Goal: Use online tool/utility: Use online tool/utility

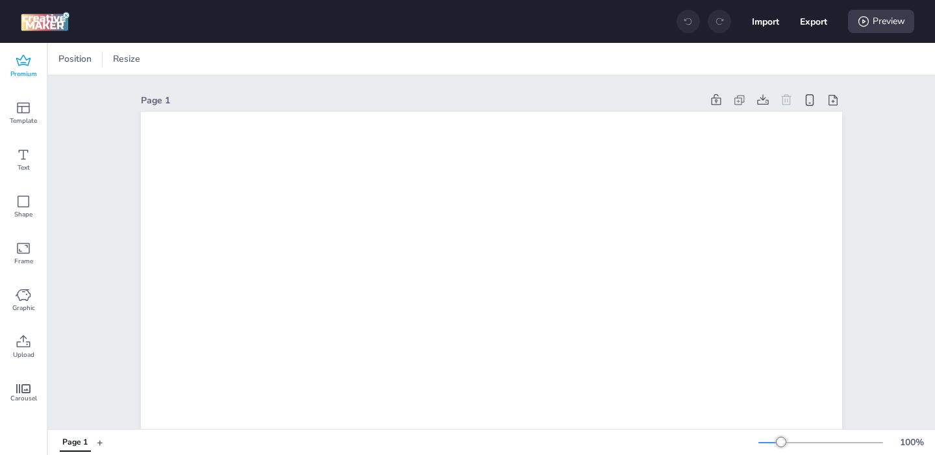
click at [21, 60] on icon at bounding box center [24, 61] width 16 height 16
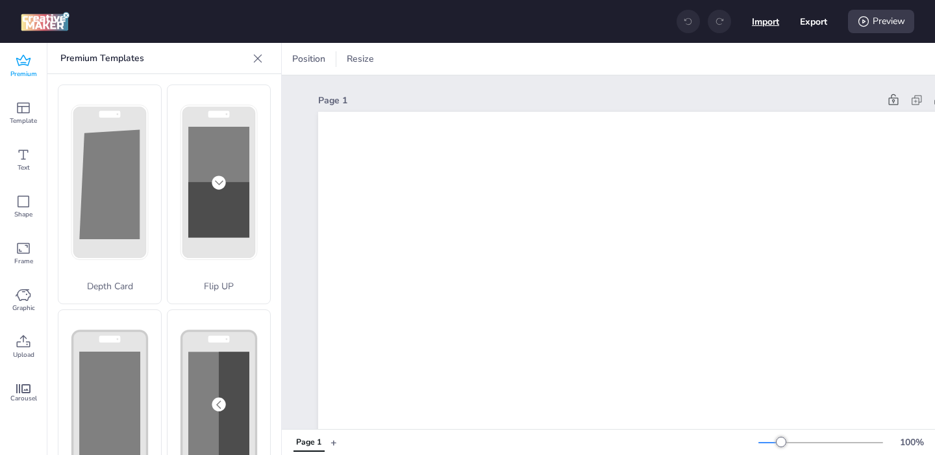
click at [755, 27] on button "Import" at bounding box center [765, 21] width 27 height 27
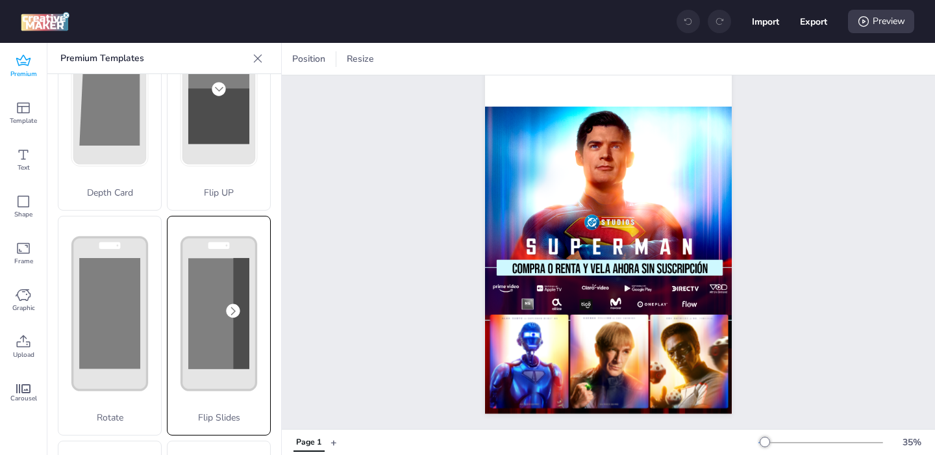
scroll to position [533, 0]
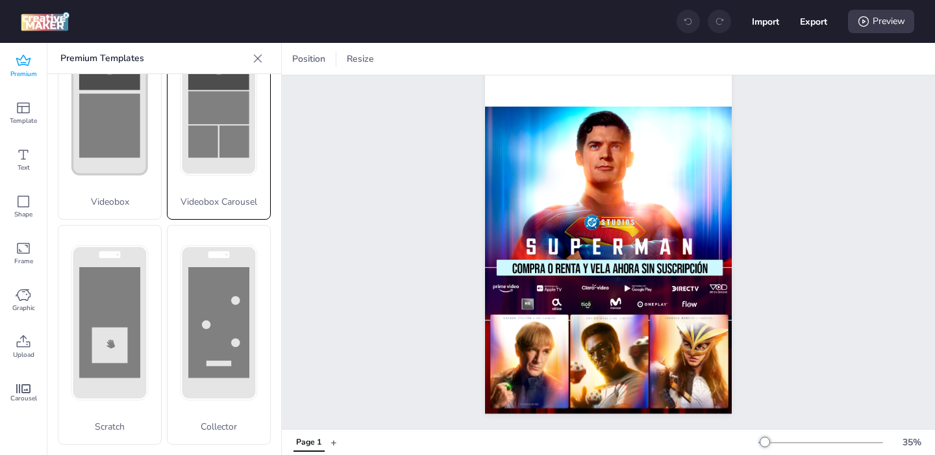
click at [203, 210] on div "Videobox Carousel" at bounding box center [219, 110] width 104 height 219
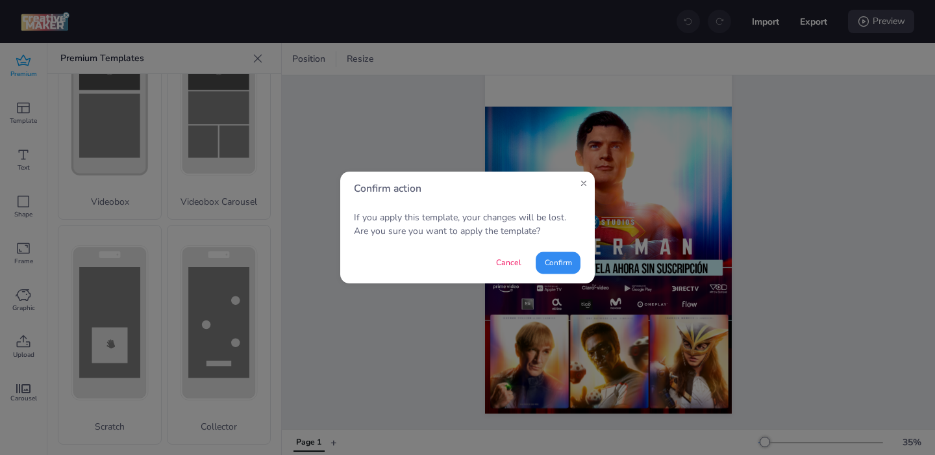
click at [560, 268] on button "Confirm" at bounding box center [558, 262] width 45 height 22
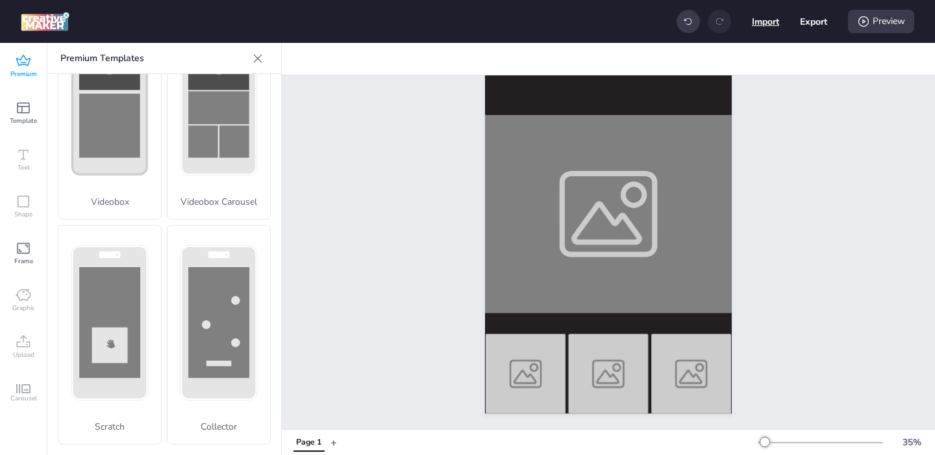
click at [766, 23] on button "Import" at bounding box center [765, 21] width 27 height 27
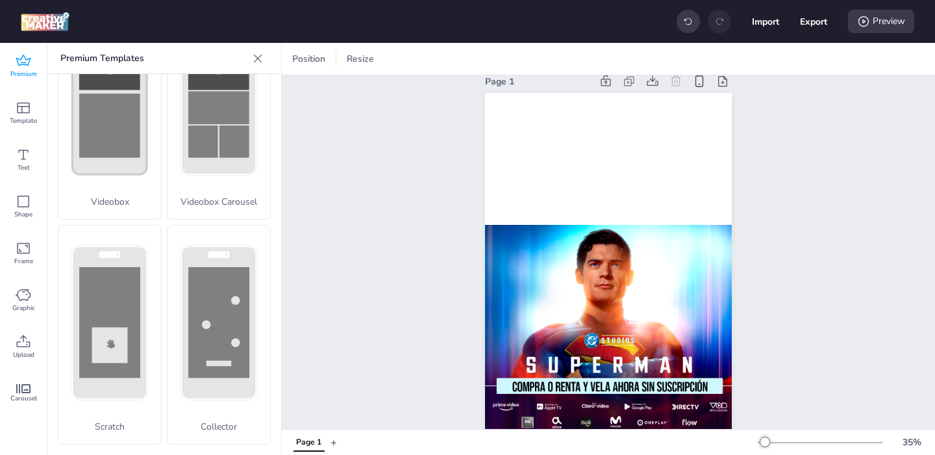
scroll to position [0, 0]
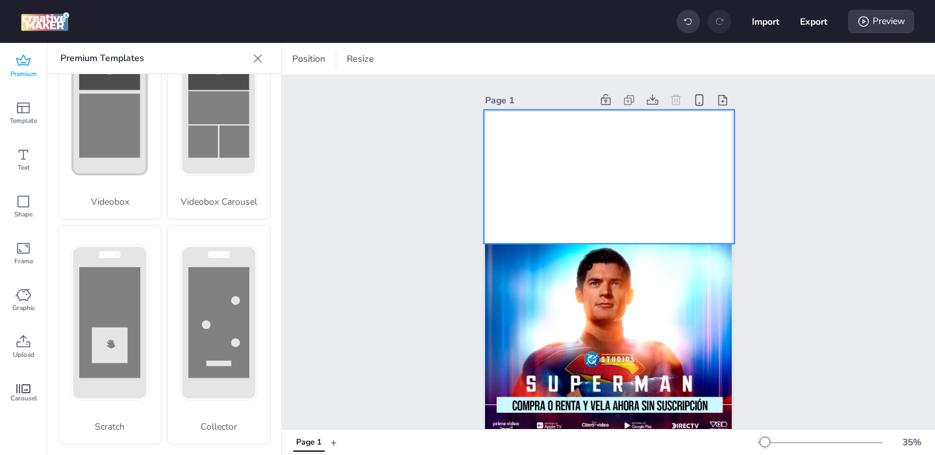
click at [555, 214] on video at bounding box center [609, 177] width 251 height 134
click at [607, 82] on icon at bounding box center [609, 84] width 16 height 16
click at [562, 187] on div at bounding box center [608, 331] width 247 height 439
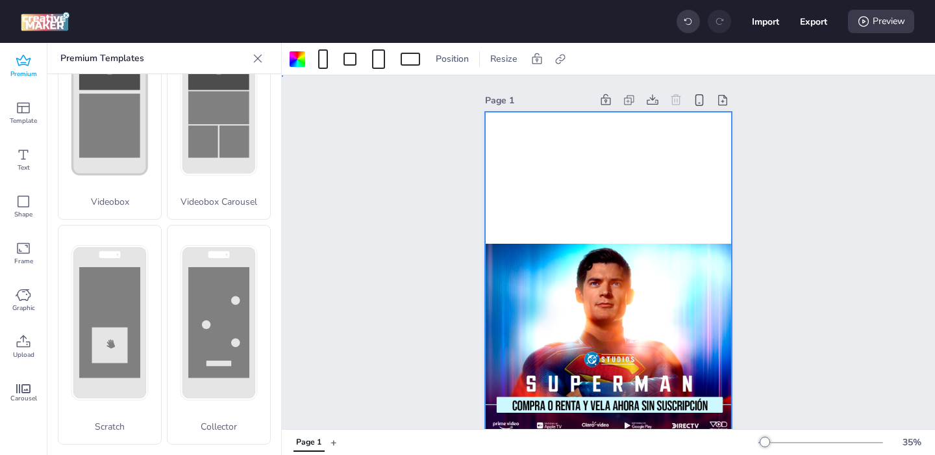
click at [542, 183] on div at bounding box center [608, 331] width 247 height 439
click at [755, 26] on button "Import" at bounding box center [765, 21] width 27 height 27
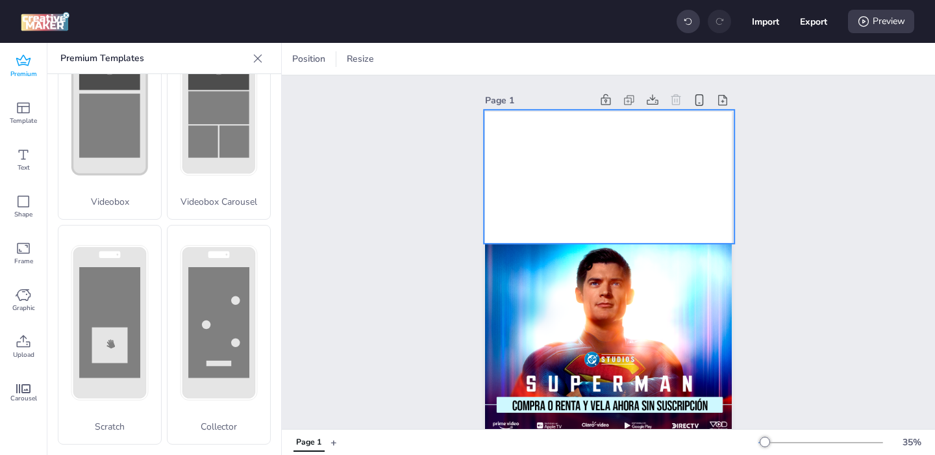
click at [599, 189] on video at bounding box center [609, 177] width 251 height 134
click at [612, 179] on video at bounding box center [609, 177] width 251 height 134
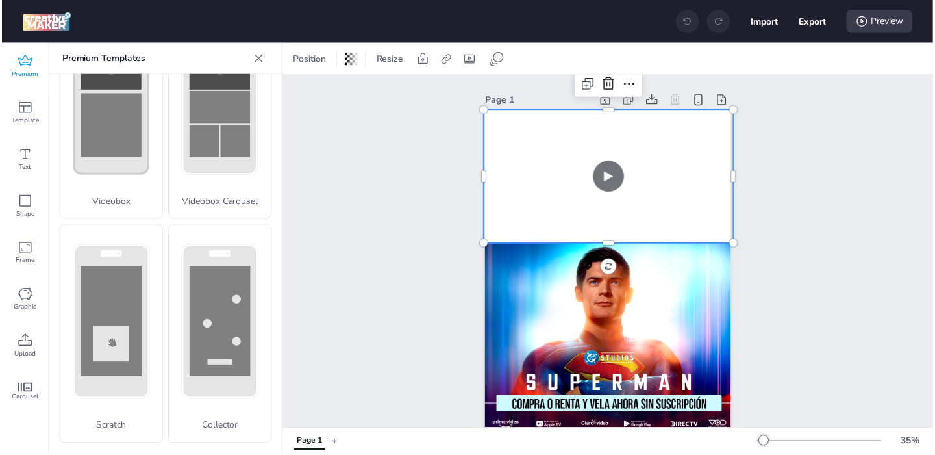
scroll to position [533, 0]
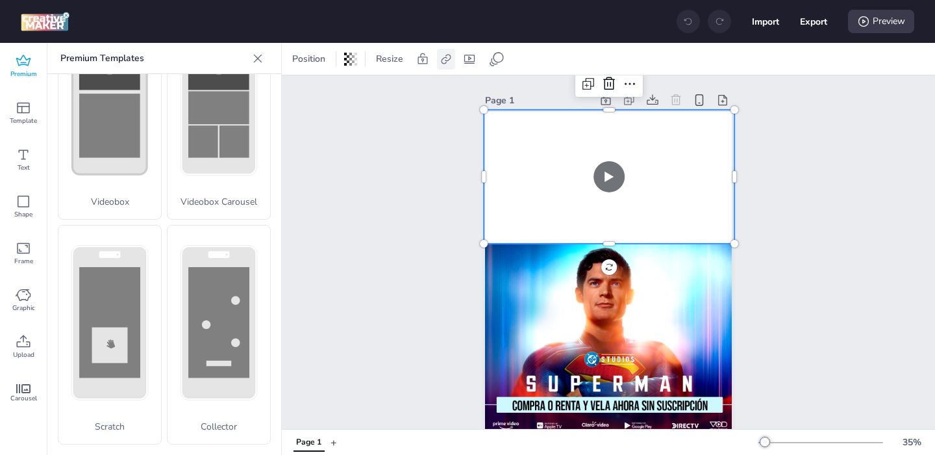
click at [443, 56] on icon at bounding box center [446, 59] width 13 height 13
click at [379, 98] on span "Activate hyperlink" at bounding box center [361, 92] width 72 height 14
click at [317, 98] on input "Activate hyperlink" at bounding box center [312, 97] width 8 height 8
checkbox input "true"
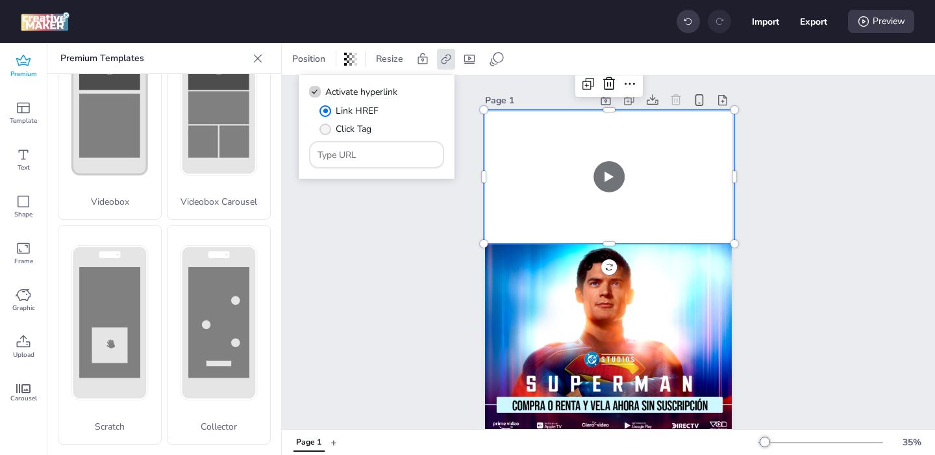
click at [322, 129] on span "" at bounding box center [325, 129] width 12 height 12
click at [322, 130] on input "Click Tag" at bounding box center [323, 134] width 8 height 8
radio input "true"
click at [357, 160] on input "Type URL" at bounding box center [377, 155] width 119 height 14
click at [331, 110] on label "Link HREF" at bounding box center [349, 110] width 68 height 23
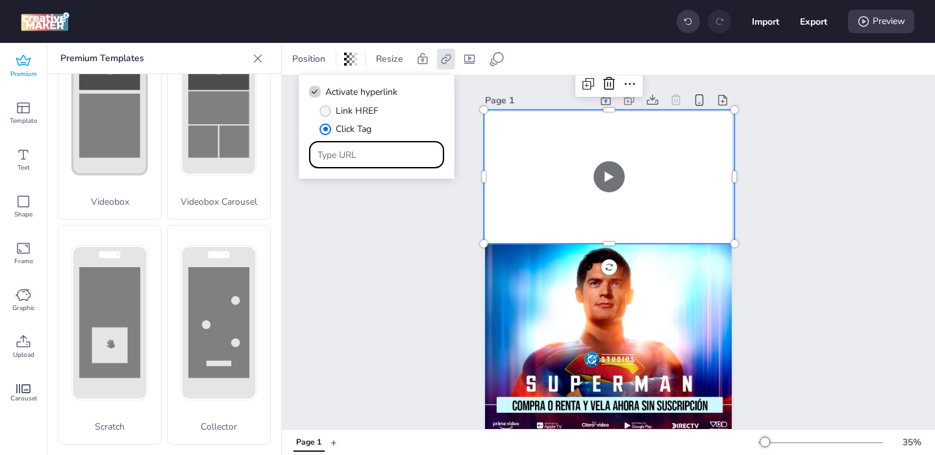
click at [327, 112] on input "Link HREF" at bounding box center [323, 116] width 8 height 8
radio input "true"
click at [383, 159] on input "Type URL" at bounding box center [377, 155] width 119 height 14
paste input "[URL][DOMAIN_NAME]"
type input "[URL][DOMAIN_NAME]"
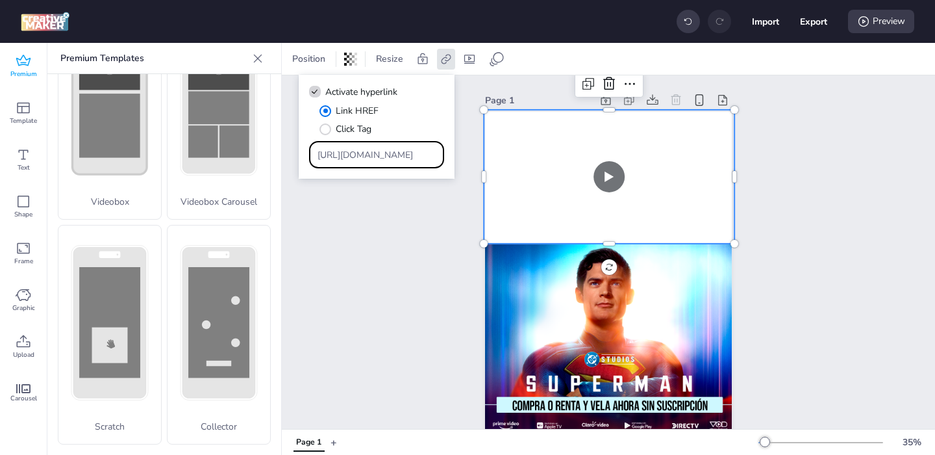
scroll to position [0, 133]
click at [400, 258] on div "Page 1" at bounding box center [608, 320] width 653 height 491
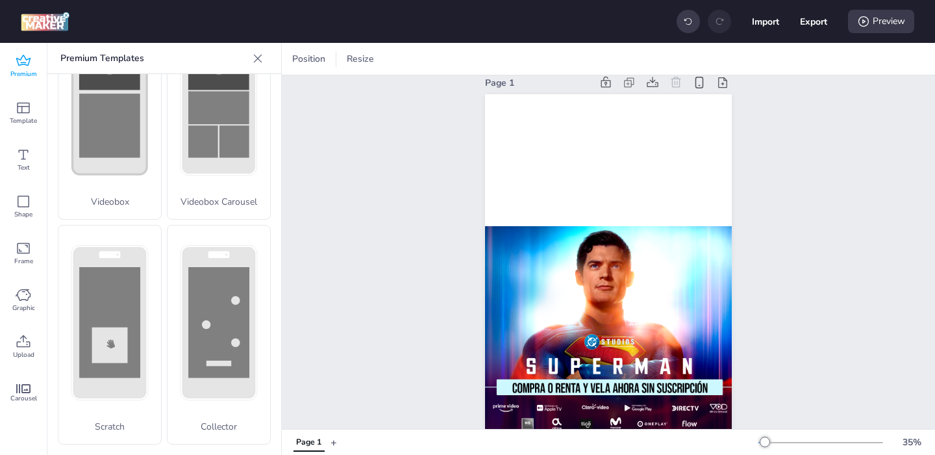
scroll to position [0, 0]
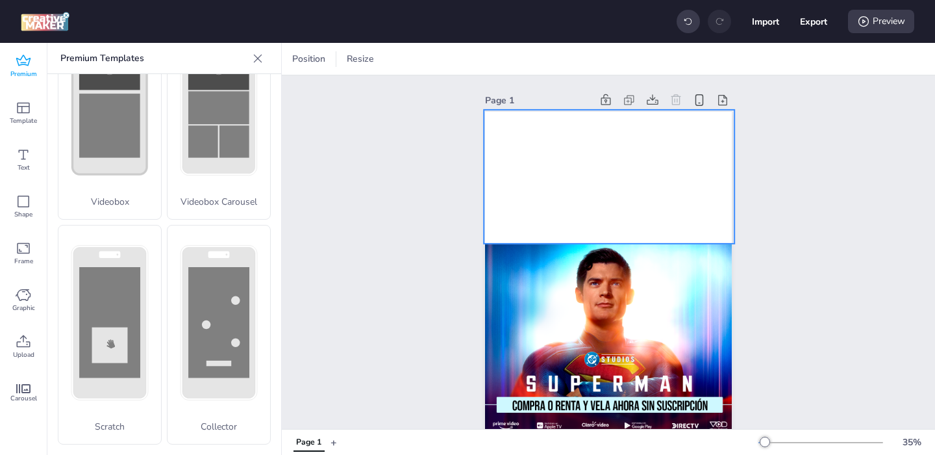
click at [526, 150] on video at bounding box center [609, 177] width 251 height 134
click at [467, 58] on icon at bounding box center [469, 59] width 13 height 13
select select "contain"
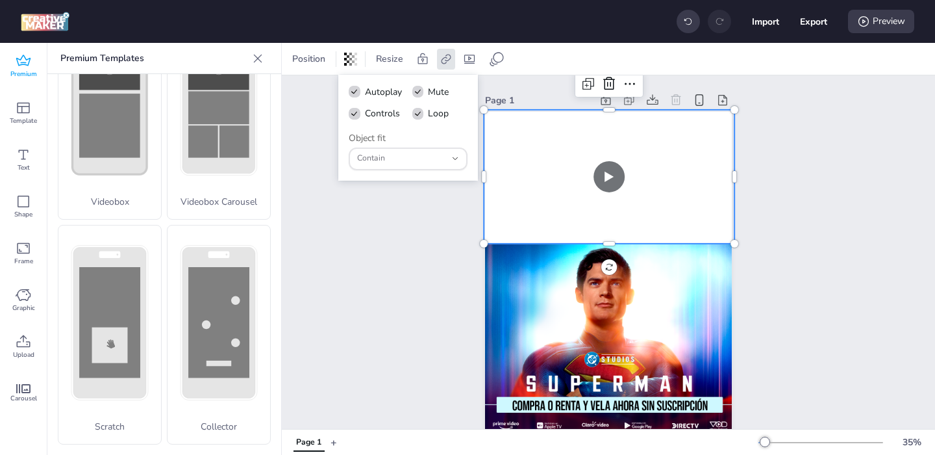
click at [362, 216] on div "Page 1" at bounding box center [608, 320] width 653 height 491
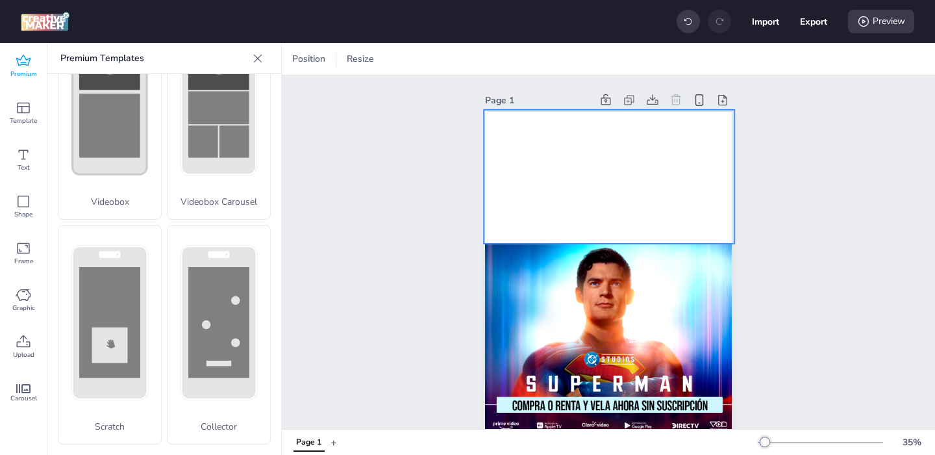
click at [563, 143] on video at bounding box center [609, 177] width 251 height 134
click at [768, 153] on div "Page 1" at bounding box center [608, 320] width 653 height 491
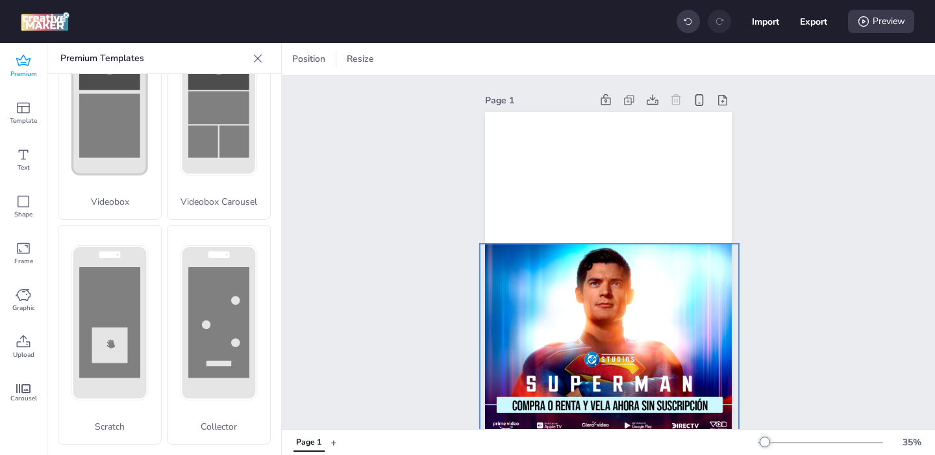
click at [606, 301] on div at bounding box center [609, 405] width 259 height 322
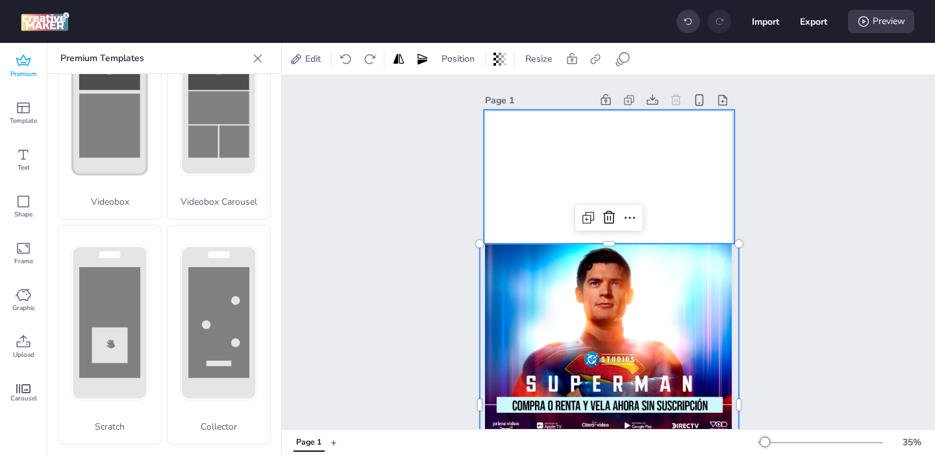
click at [534, 199] on video at bounding box center [609, 177] width 251 height 134
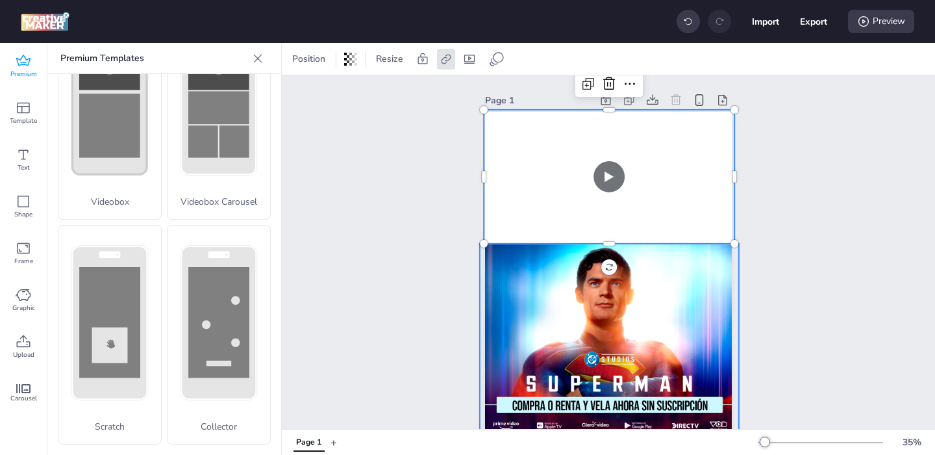
click at [539, 300] on div at bounding box center [609, 405] width 259 height 322
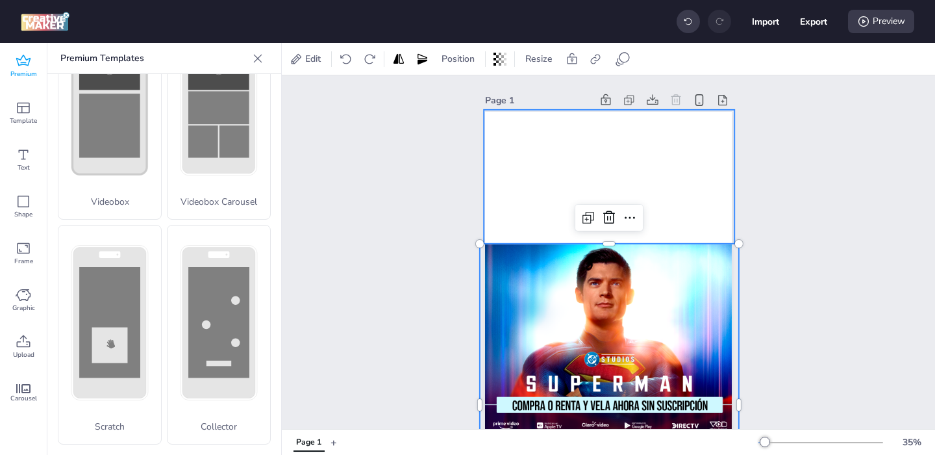
click at [531, 172] on video at bounding box center [609, 177] width 251 height 134
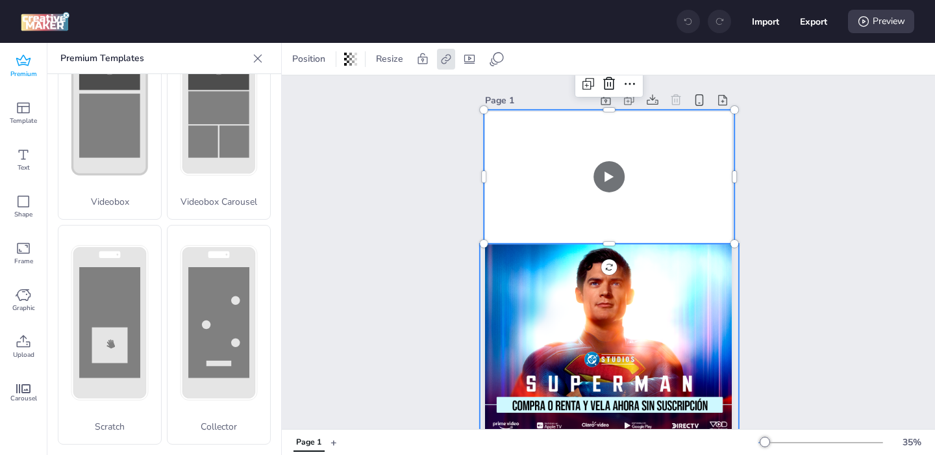
click at [528, 257] on div at bounding box center [609, 405] width 259 height 322
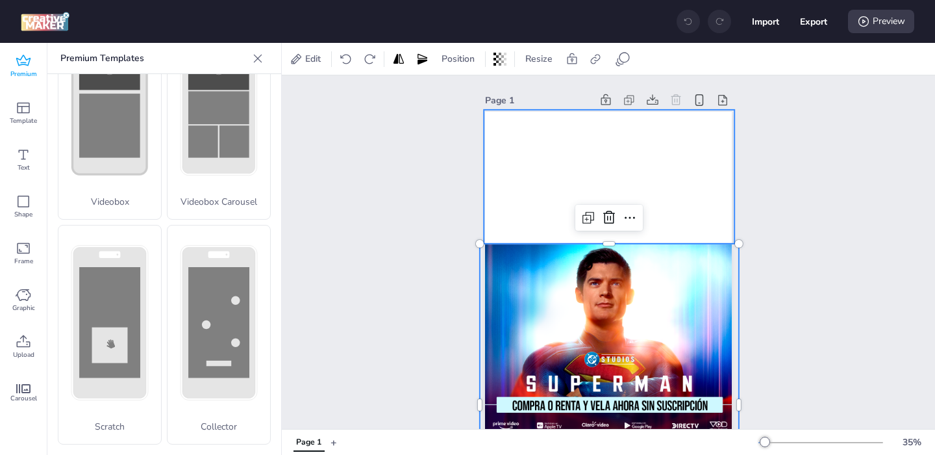
click at [528, 187] on video at bounding box center [609, 177] width 251 height 134
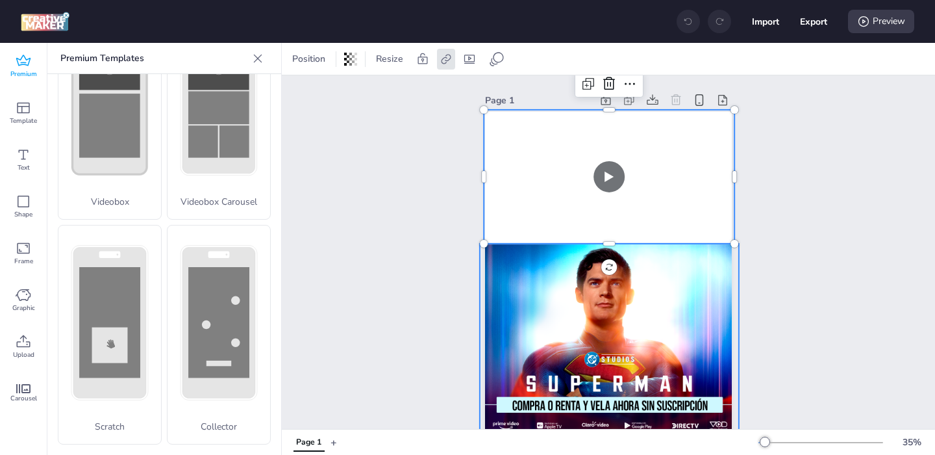
click at [525, 291] on div at bounding box center [609, 405] width 259 height 322
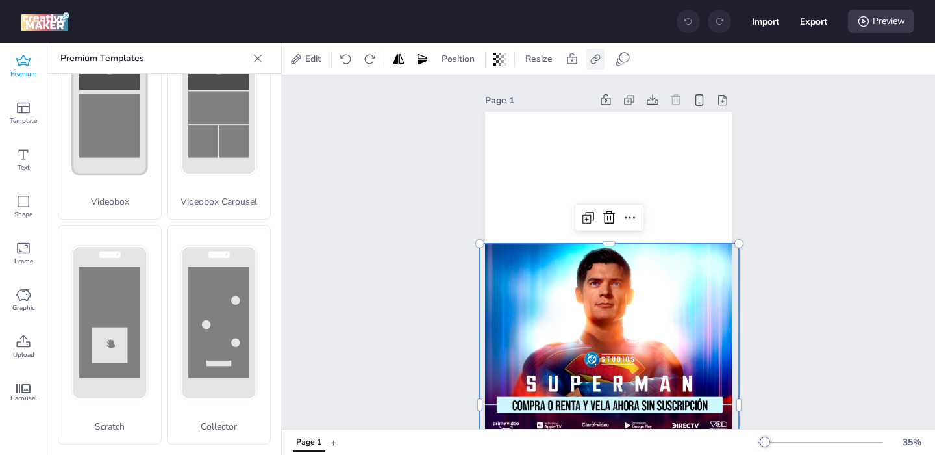
click at [598, 66] on div at bounding box center [595, 59] width 18 height 21
click at [464, 94] on icon at bounding box center [464, 91] width 8 height 6
click at [464, 94] on input "Activate hyperlink" at bounding box center [462, 97] width 8 height 8
checkbox input "true"
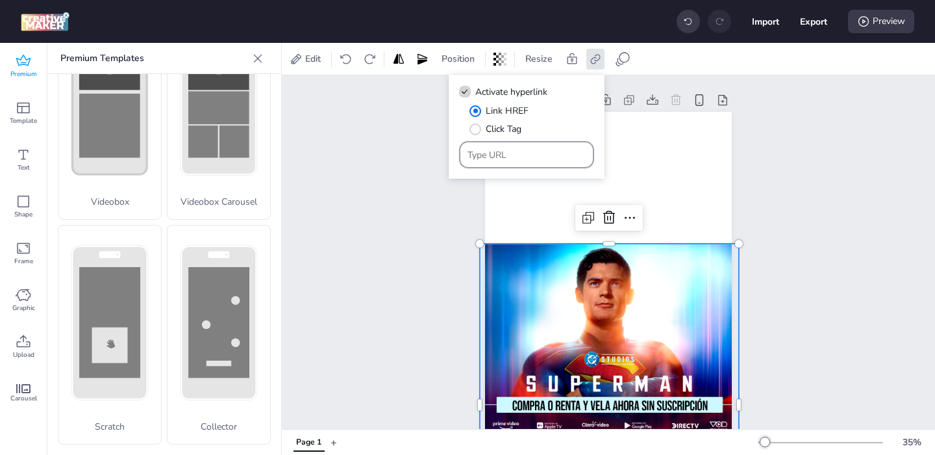
click at [481, 154] on input "Type URL" at bounding box center [527, 155] width 119 height 14
paste input "[URL][DOMAIN_NAME]"
type input "[URL][DOMAIN_NAME]"
click at [384, 281] on div "Page 1" at bounding box center [608, 320] width 653 height 491
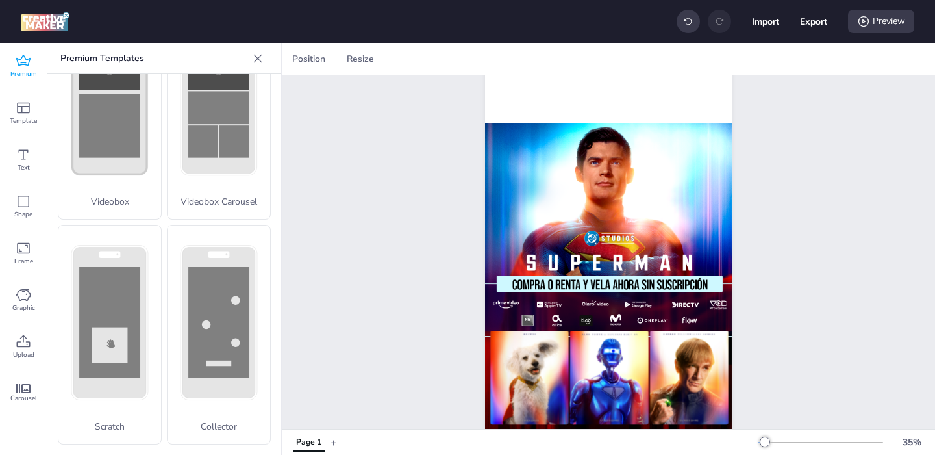
scroll to position [137, 0]
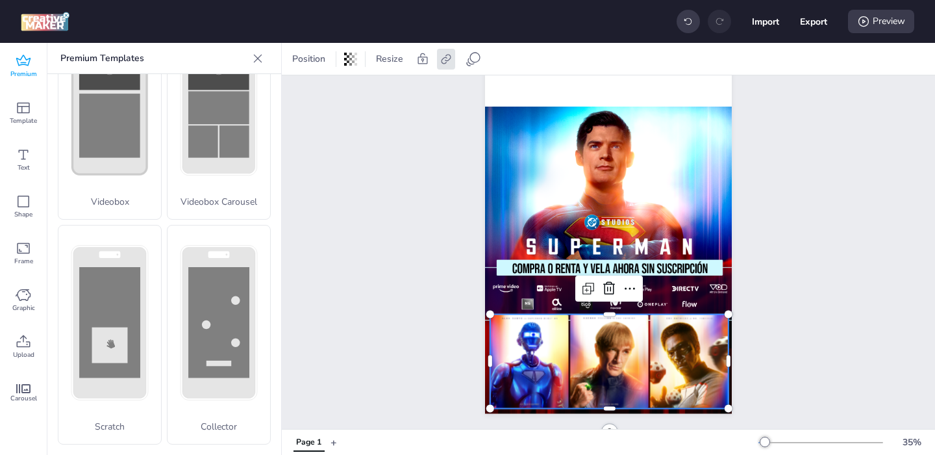
click at [527, 354] on img at bounding box center [529, 361] width 79 height 94
select select "cover"
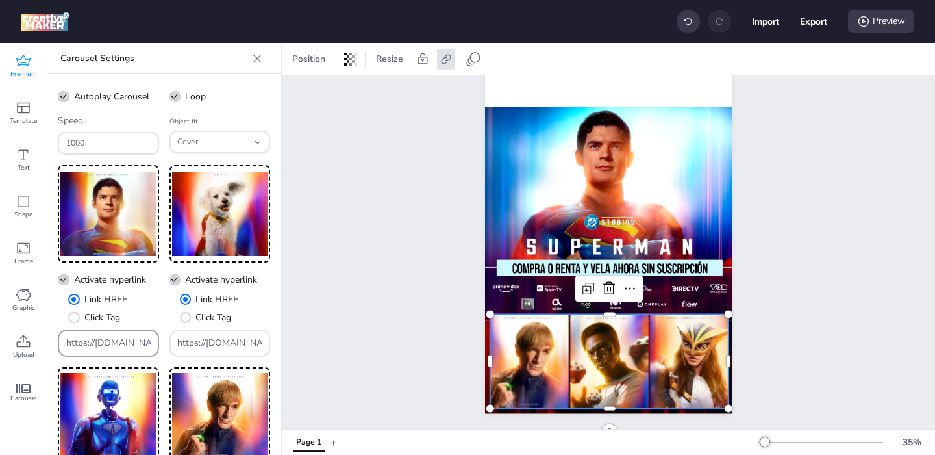
click at [88, 345] on input "https://[DOMAIN_NAME]/ddm/trackclk/[DOMAIN_NAME]/B33600787.424644667;dc_trk_aid…" at bounding box center [108, 343] width 85 height 14
click at [99, 342] on input "https://[DOMAIN_NAME]/ddm/trackclk/[DOMAIN_NAME]/B33600787.424644667;dc_trk_aid…" at bounding box center [108, 343] width 85 height 14
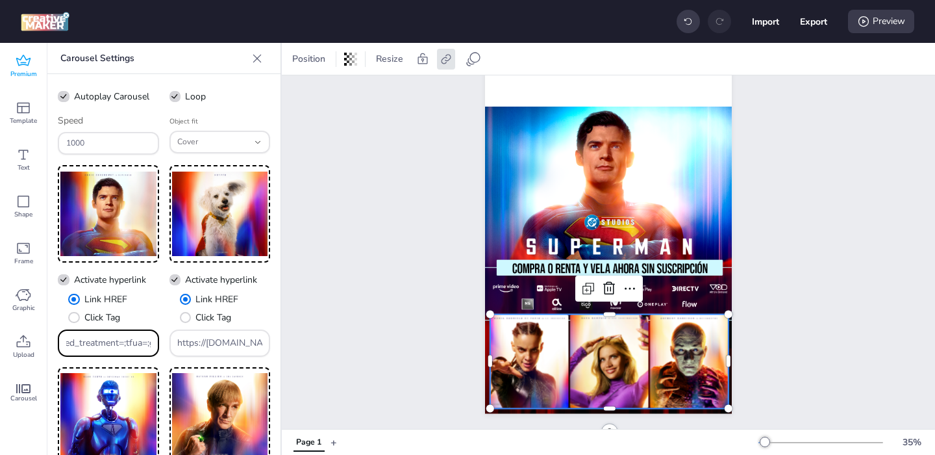
scroll to position [0, 714]
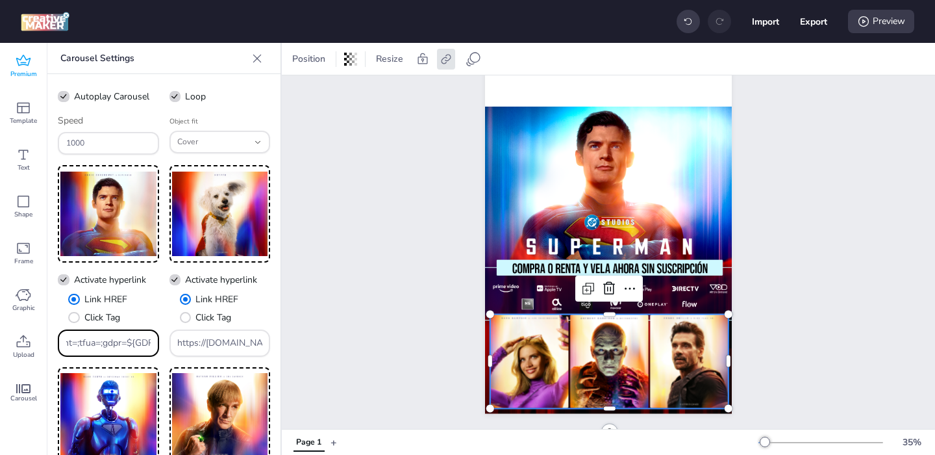
click at [97, 344] on input "https://[DOMAIN_NAME]/ddm/trackclk/[DOMAIN_NAME]/B33600787.424644667;dc_trk_aid…" at bounding box center [108, 343] width 85 height 14
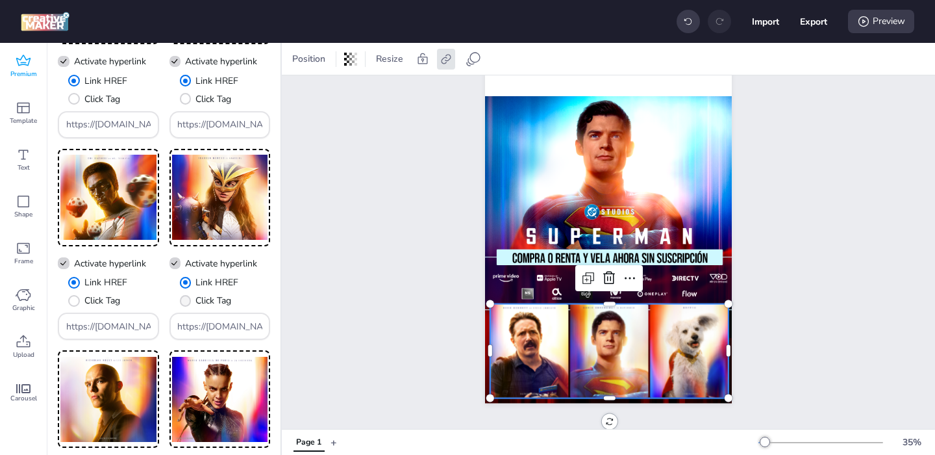
scroll to position [0, 0]
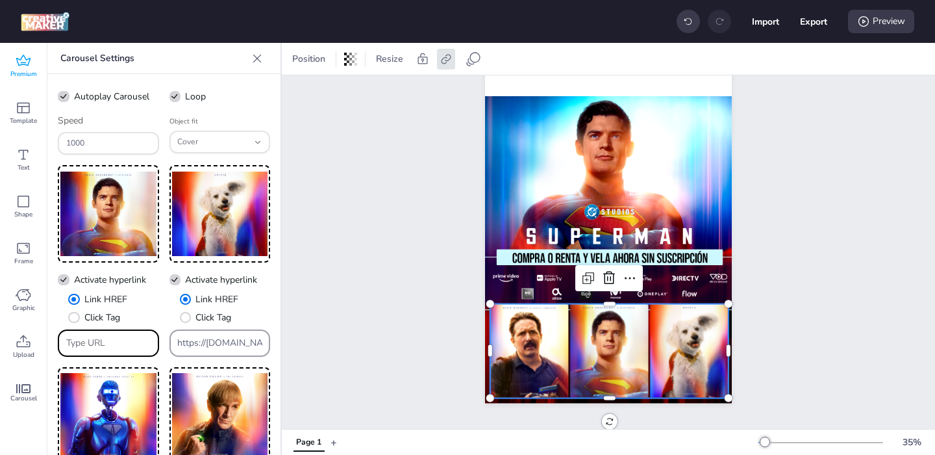
click at [201, 346] on input "https://[DOMAIN_NAME]/ddm/trackclk/[DOMAIN_NAME]/B33600787.424644667;dc_trk_aid…" at bounding box center [219, 343] width 85 height 14
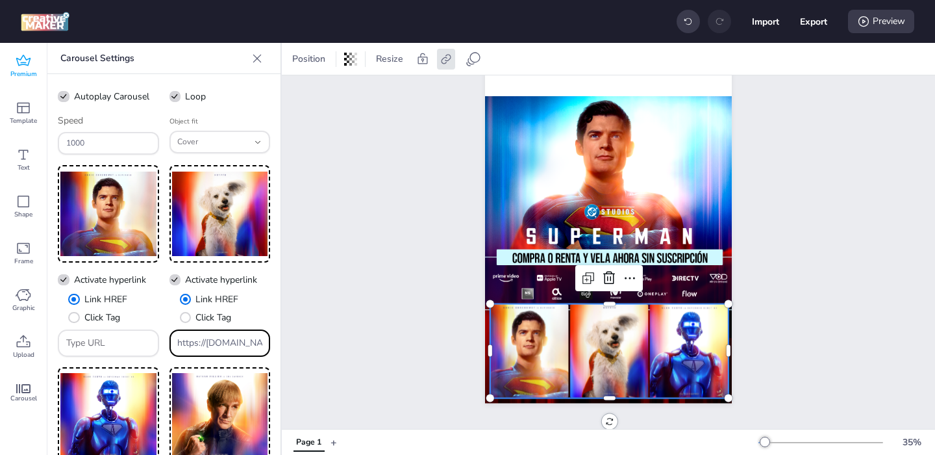
click at [201, 346] on input "https://[DOMAIN_NAME]/ddm/trackclk/[DOMAIN_NAME]/B33600787.424644667;dc_trk_aid…" at bounding box center [219, 343] width 85 height 14
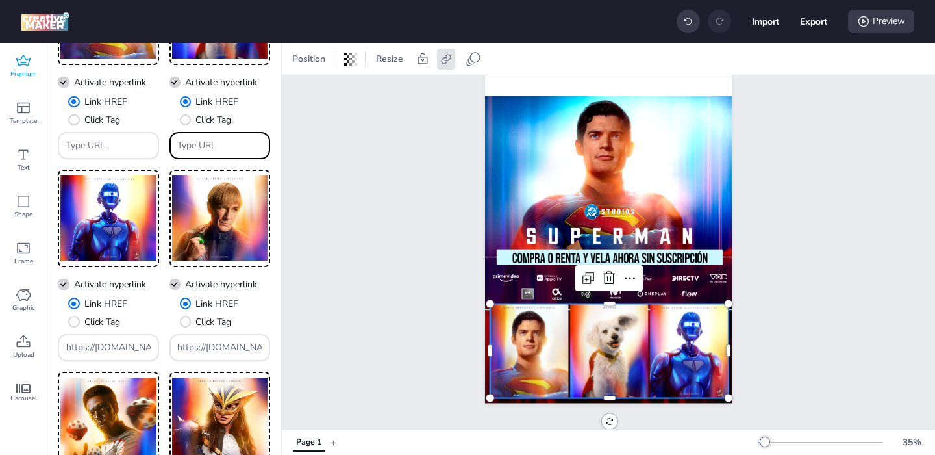
scroll to position [240, 0]
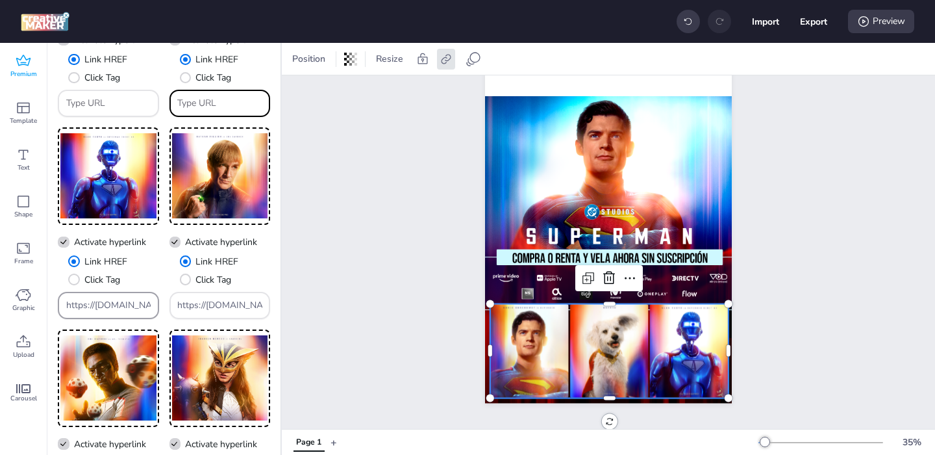
click at [109, 311] on input "https://[DOMAIN_NAME]/ddm/trackclk/[DOMAIN_NAME]/B33600787.424644667;dc_trk_aid…" at bounding box center [108, 305] width 85 height 14
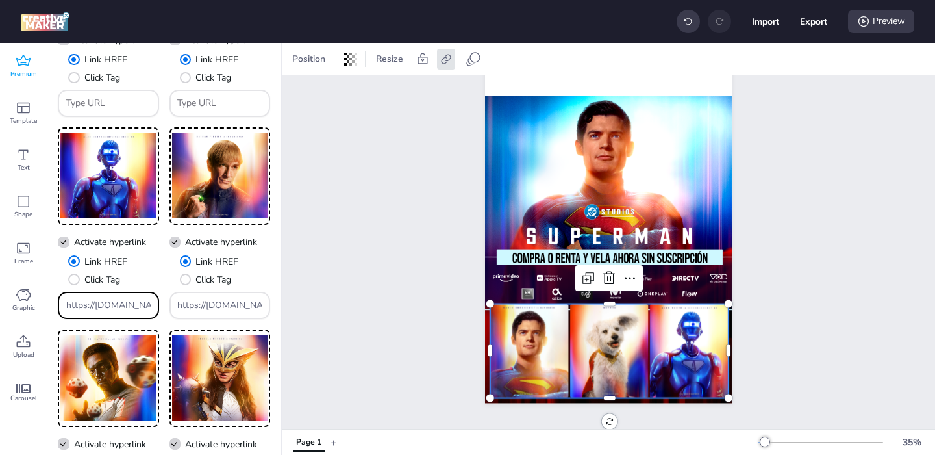
click at [109, 311] on input "https://[DOMAIN_NAME]/ddm/trackclk/[DOMAIN_NAME]/B33600787.424644667;dc_trk_aid…" at bounding box center [108, 305] width 85 height 14
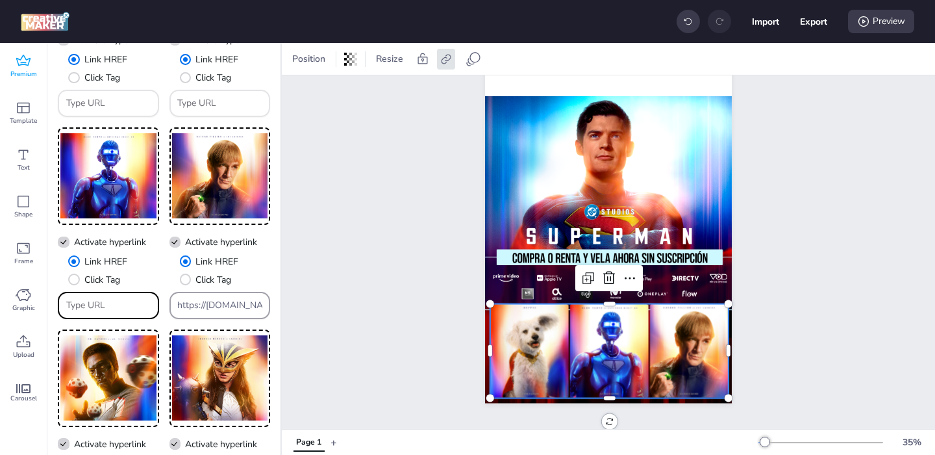
click at [218, 307] on input "https://[DOMAIN_NAME]/ddm/trackclk/[DOMAIN_NAME]/B33600787.424644667;dc_trk_aid…" at bounding box center [219, 305] width 85 height 14
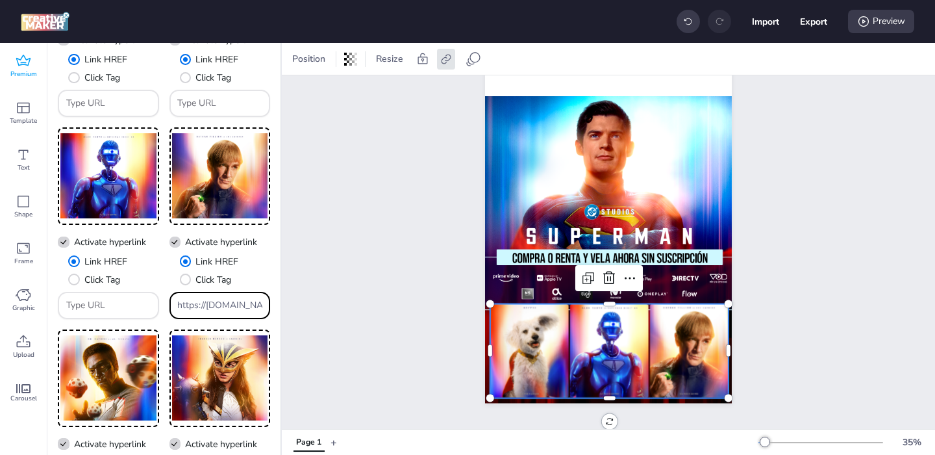
click at [218, 307] on input "https://[DOMAIN_NAME]/ddm/trackclk/[DOMAIN_NAME]/B33600787.424644667;dc_trk_aid…" at bounding box center [219, 305] width 85 height 14
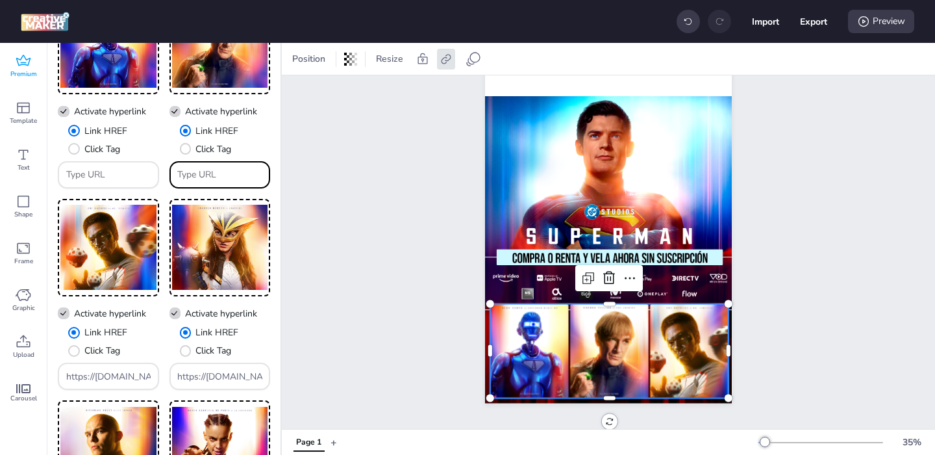
scroll to position [0, 0]
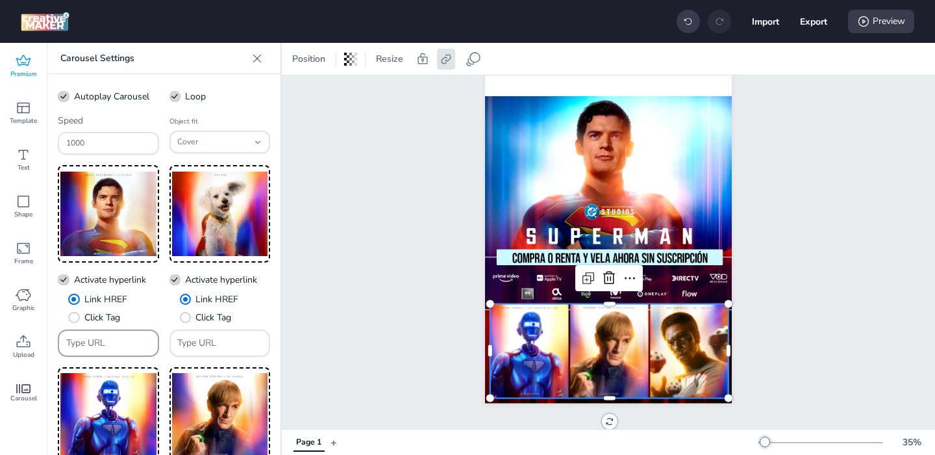
click at [101, 342] on input "Type URL" at bounding box center [108, 343] width 85 height 14
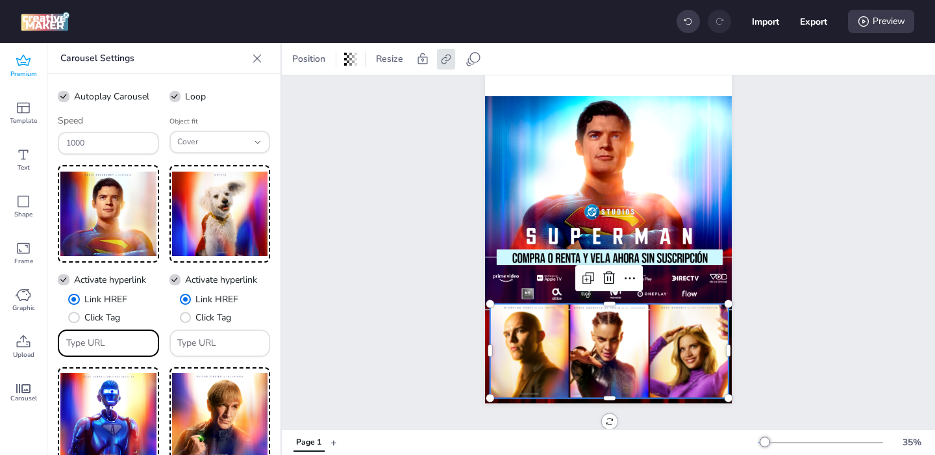
click at [107, 348] on input "Type URL" at bounding box center [108, 343] width 85 height 14
paste input "[URL][DOMAIN_NAME]"
type input "[URL][DOMAIN_NAME]"
click at [205, 346] on input "Type URL" at bounding box center [219, 343] width 85 height 14
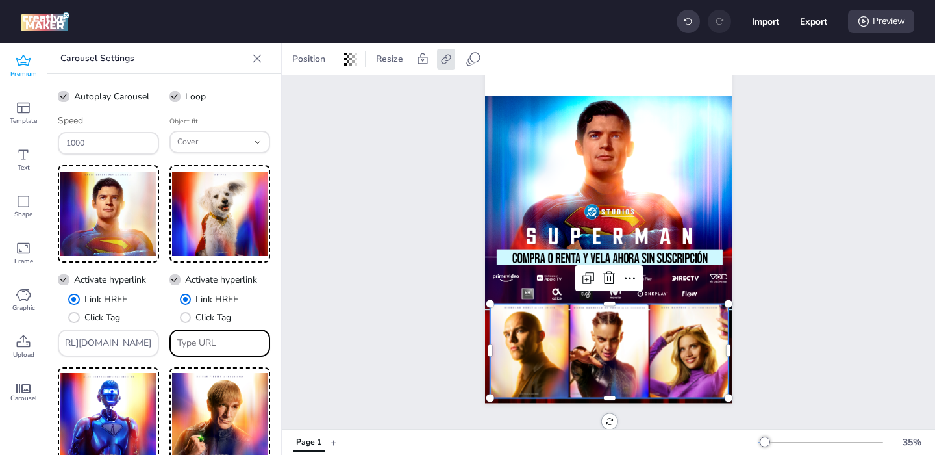
scroll to position [0, 0]
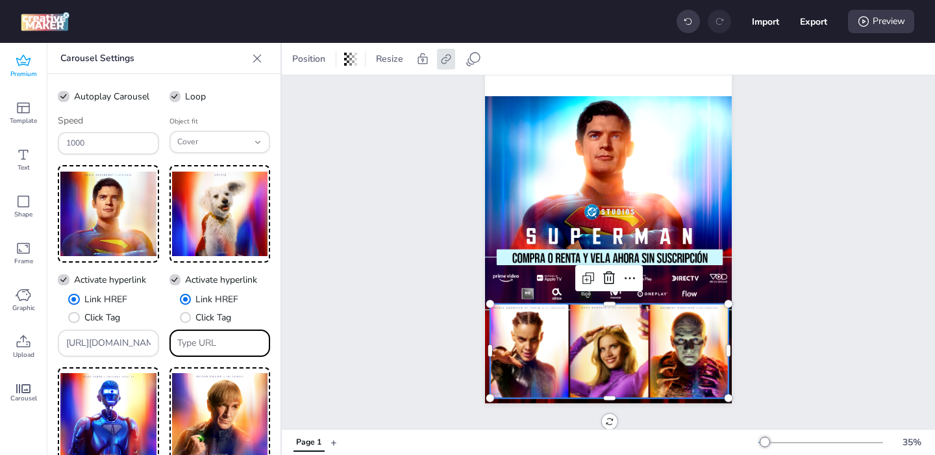
paste input "[URL][DOMAIN_NAME]"
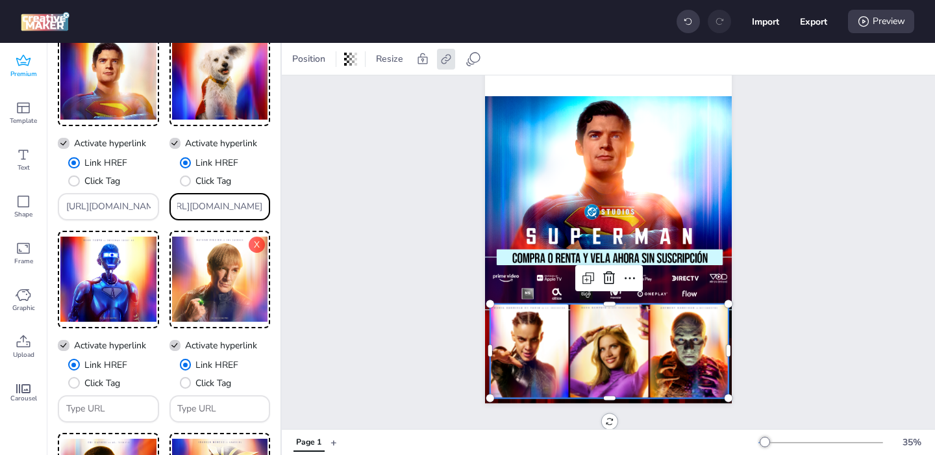
scroll to position [194, 0]
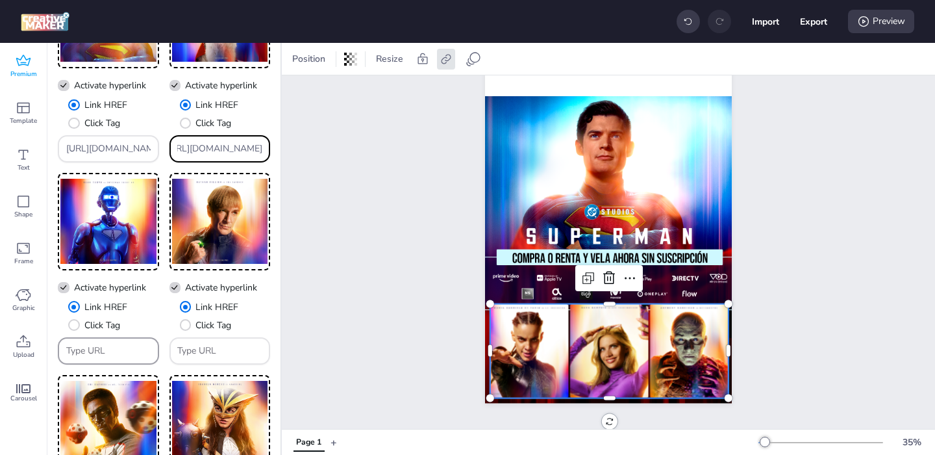
type input "[URL][DOMAIN_NAME]"
click at [112, 353] on input "Type URL" at bounding box center [108, 351] width 85 height 14
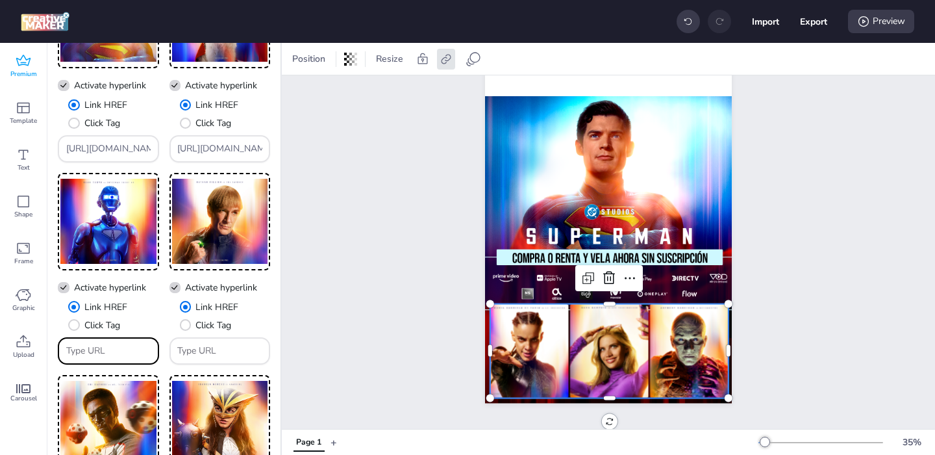
paste input "[URL][DOMAIN_NAME]"
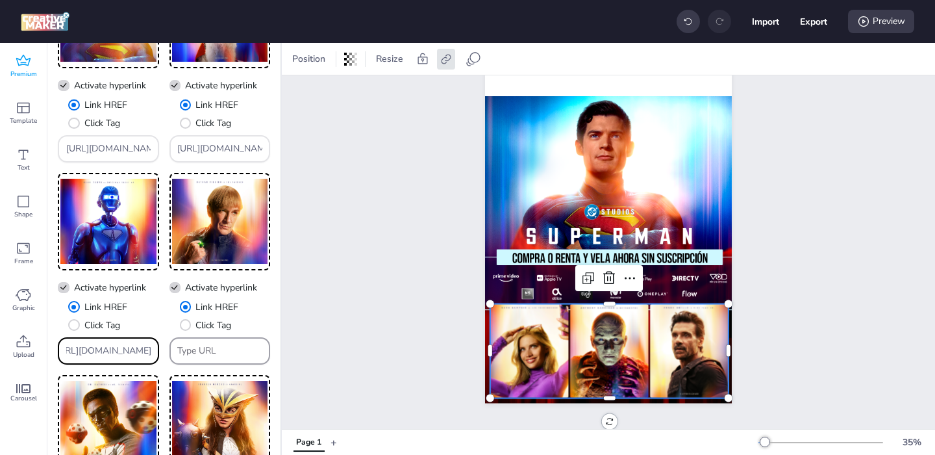
type input "[URL][DOMAIN_NAME]"
click at [220, 355] on input "Type URL" at bounding box center [219, 351] width 85 height 14
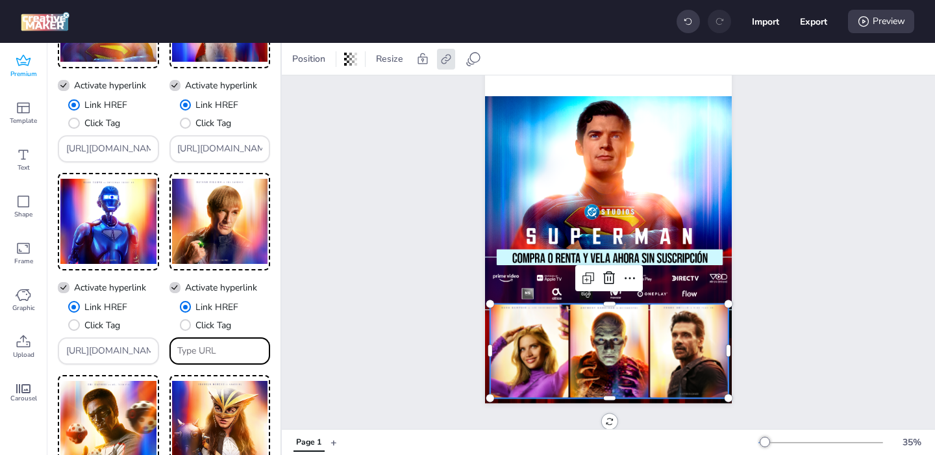
paste input "[URL][DOMAIN_NAME]"
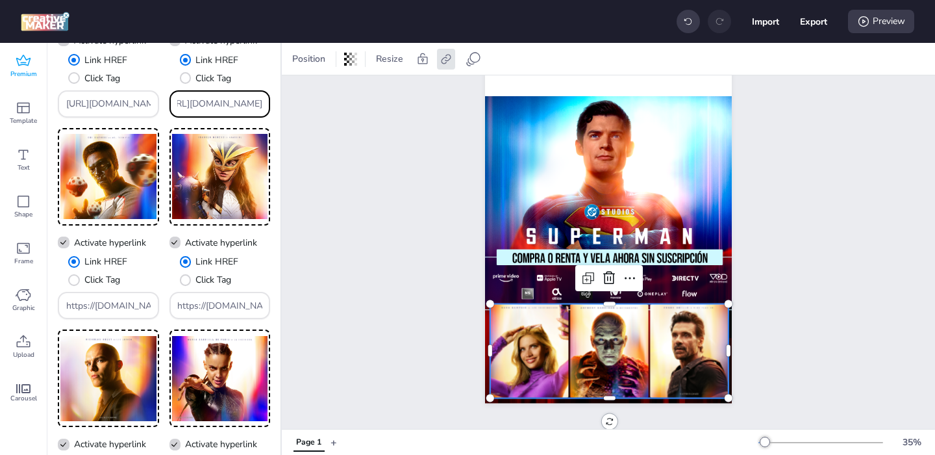
scroll to position [448, 0]
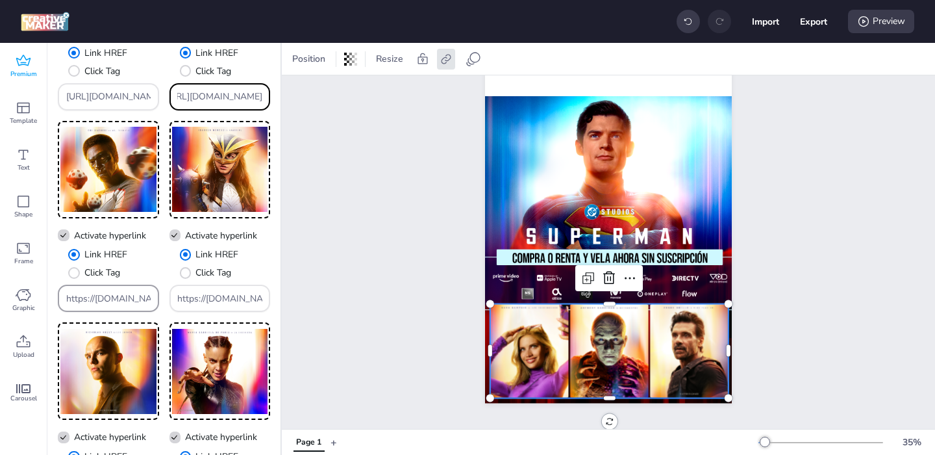
type input "[URL][DOMAIN_NAME]"
click at [114, 298] on input "https://[DOMAIN_NAME]/ddm/trackclk/[DOMAIN_NAME]/B33600787.424644667;dc_trk_aid…" at bounding box center [108, 299] width 85 height 14
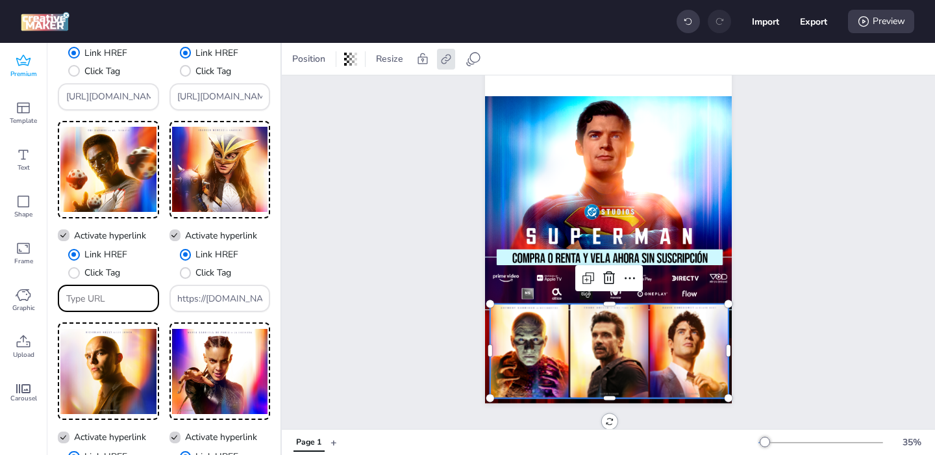
paste input "[URL][DOMAIN_NAME]"
type input "[URL][DOMAIN_NAME]"
click at [215, 297] on input "https://[DOMAIN_NAME]/ddm/trackclk/[DOMAIN_NAME]/B33600787.424644667;dc_trk_aid…" at bounding box center [219, 299] width 85 height 14
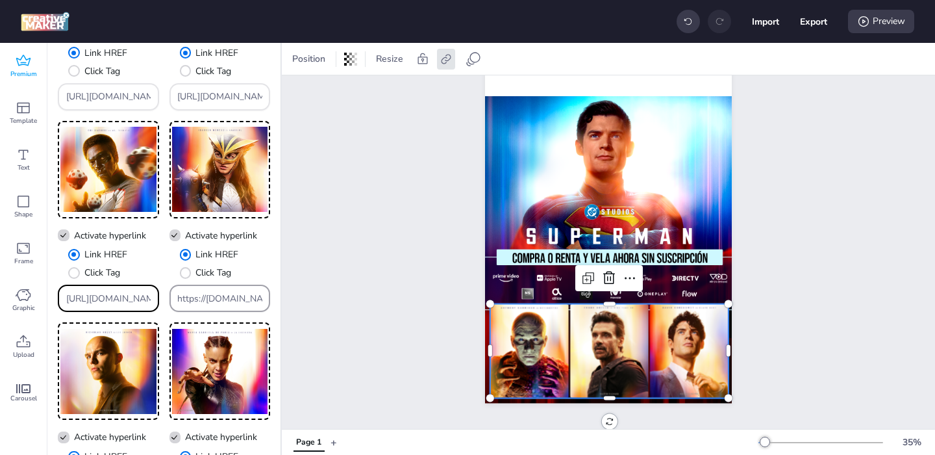
click at [215, 297] on input "https://[DOMAIN_NAME]/ddm/trackclk/[DOMAIN_NAME]/B33600787.424644667;dc_trk_aid…" at bounding box center [219, 299] width 85 height 14
paste input "[URL][DOMAIN_NAME]"
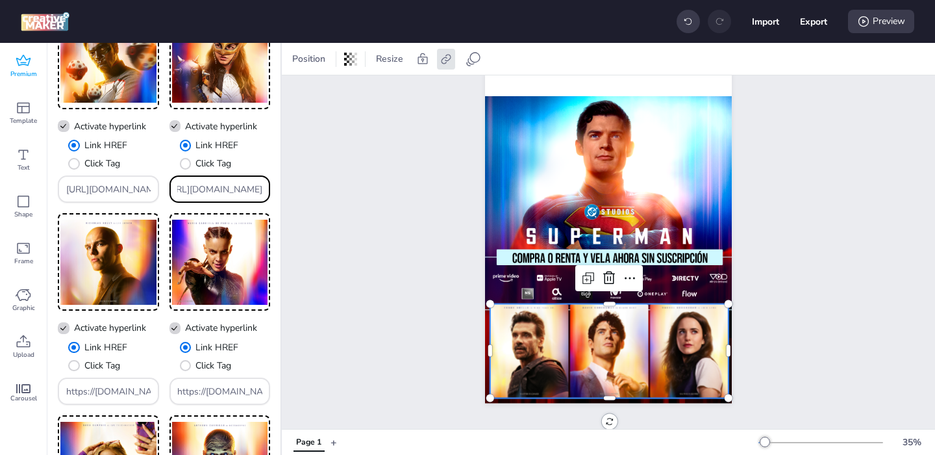
scroll to position [576, 0]
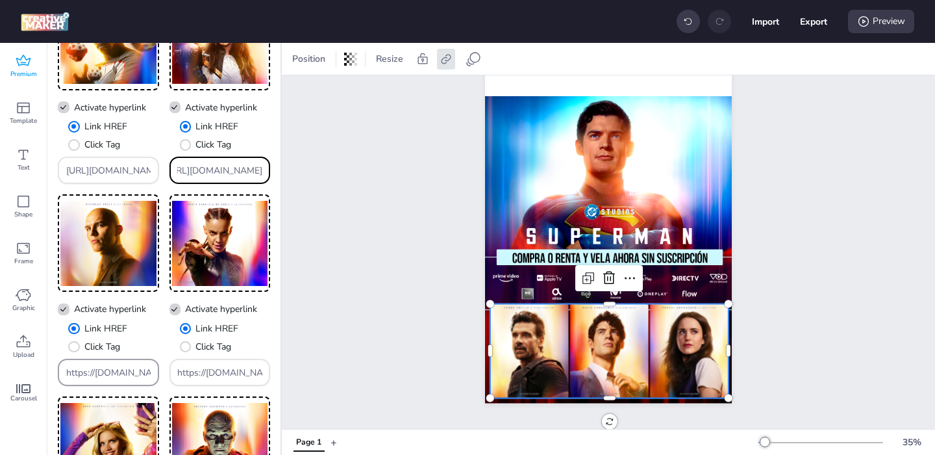
type input "[URL][DOMAIN_NAME]"
click at [101, 373] on input "https://[DOMAIN_NAME]/ddm/trackclk/[DOMAIN_NAME]/B33600787.424644667;dc_trk_aid…" at bounding box center [108, 373] width 85 height 14
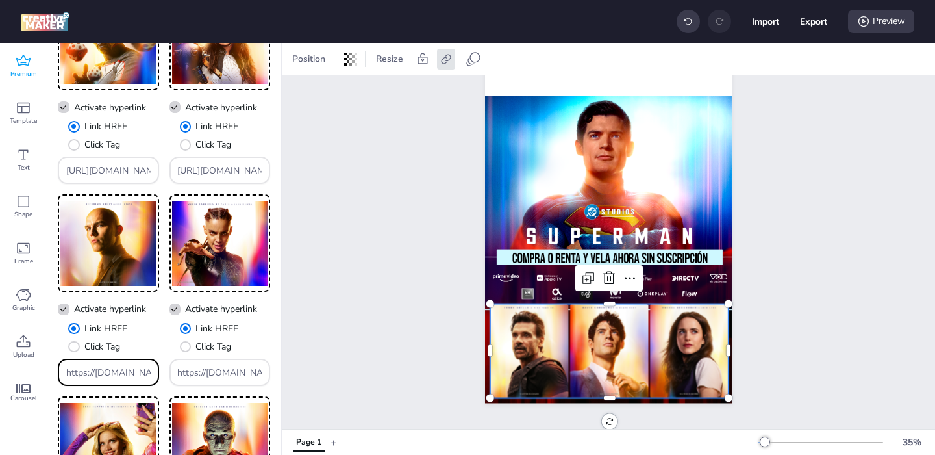
click at [101, 373] on input "https://[DOMAIN_NAME]/ddm/trackclk/[DOMAIN_NAME]/B33600787.424644667;dc_trk_aid…" at bounding box center [108, 373] width 85 height 14
paste input "[URL][DOMAIN_NAME]"
type input "[URL][DOMAIN_NAME]"
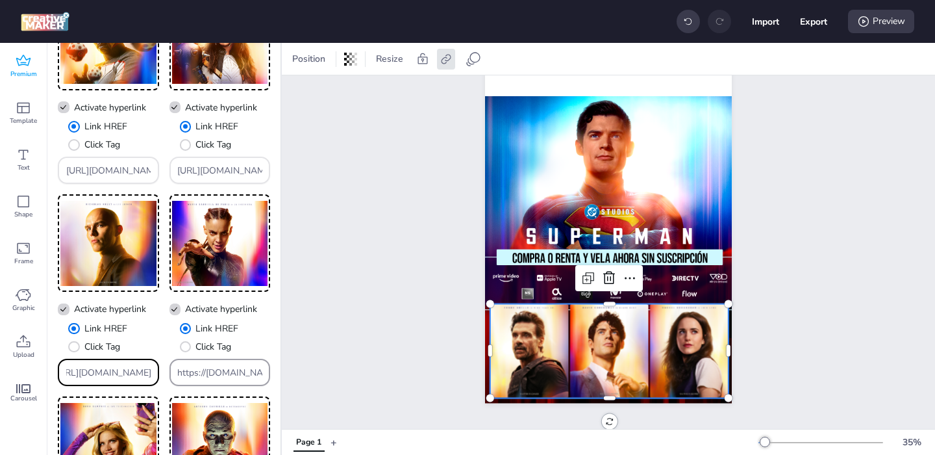
click at [198, 377] on input "https://[DOMAIN_NAME]/ddm/trackclk/[DOMAIN_NAME]/B33600787.424644667;dc_trk_aid…" at bounding box center [219, 373] width 85 height 14
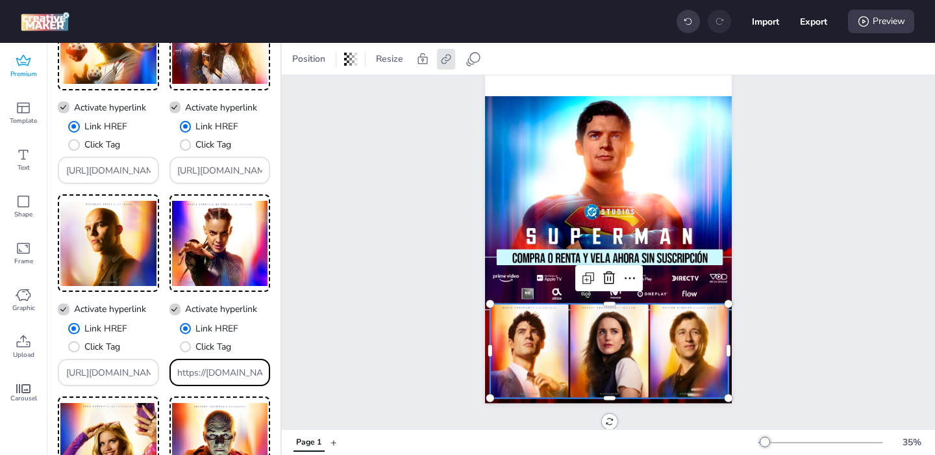
click at [198, 377] on input "https://[DOMAIN_NAME]/ddm/trackclk/[DOMAIN_NAME]/B33600787.424644667;dc_trk_aid…" at bounding box center [219, 373] width 85 height 14
paste input "[URL][DOMAIN_NAME]"
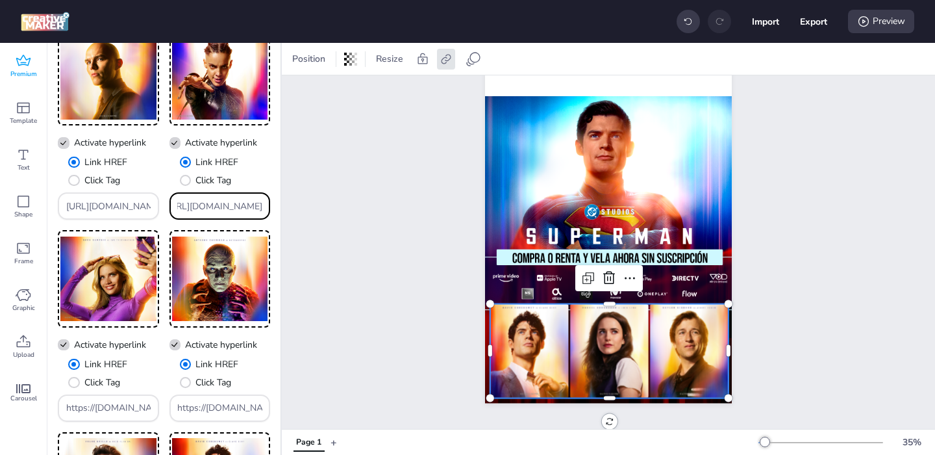
scroll to position [758, 0]
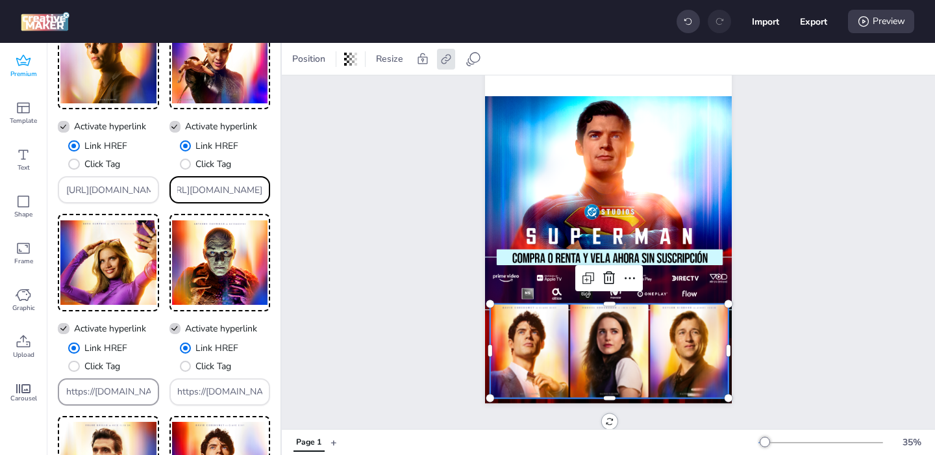
type input "[URL][DOMAIN_NAME]"
click at [106, 395] on input "https://[DOMAIN_NAME]/ddm/trackclk/[DOMAIN_NAME]/B33600787.424644667;dc_trk_aid…" at bounding box center [108, 391] width 85 height 14
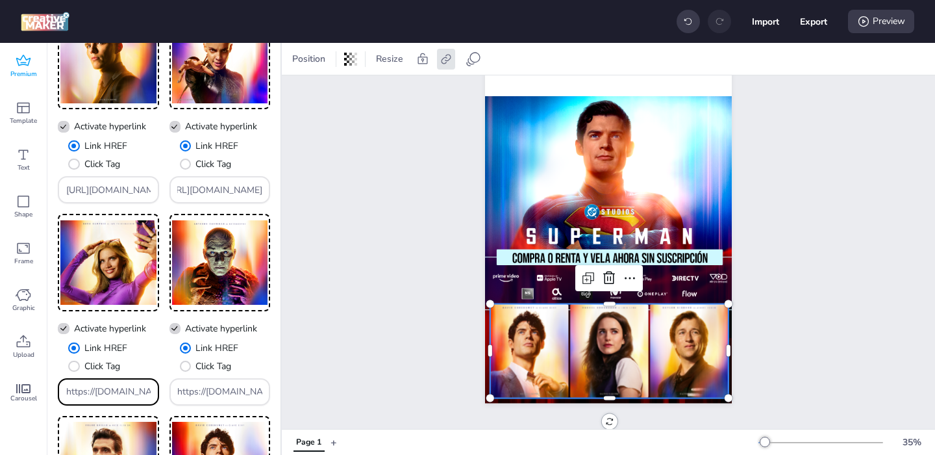
scroll to position [0, 0]
click at [106, 395] on input "https://[DOMAIN_NAME]/ddm/trackclk/[DOMAIN_NAME]/B33600787.424644667;dc_trk_aid…" at bounding box center [108, 391] width 85 height 14
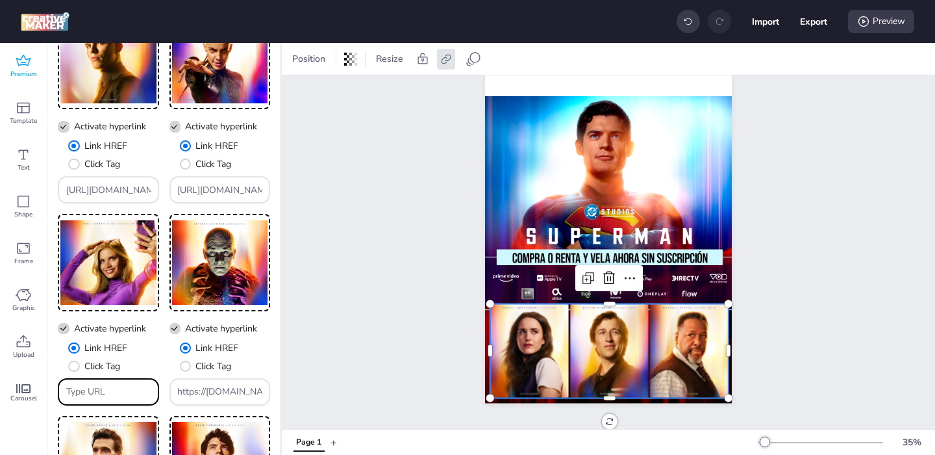
paste input "[URL][DOMAIN_NAME]"
type input "[URL][DOMAIN_NAME]"
click at [205, 395] on input "https://[DOMAIN_NAME]/ddm/trackclk/[DOMAIN_NAME]/B33600787.424644667;dc_trk_aid…" at bounding box center [219, 391] width 85 height 14
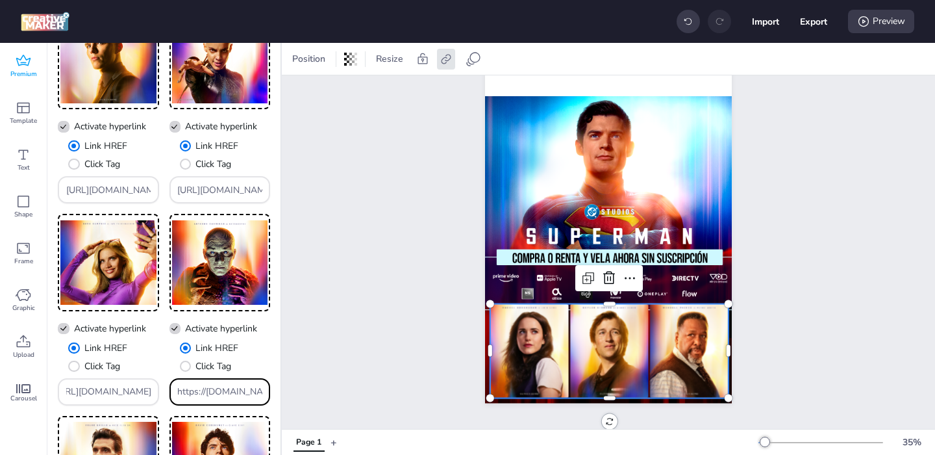
scroll to position [0, 0]
click at [205, 395] on input "https://[DOMAIN_NAME]/ddm/trackclk/[DOMAIN_NAME]/B33600787.424644667;dc_trk_aid…" at bounding box center [219, 391] width 85 height 14
paste input "[URL][DOMAIN_NAME]"
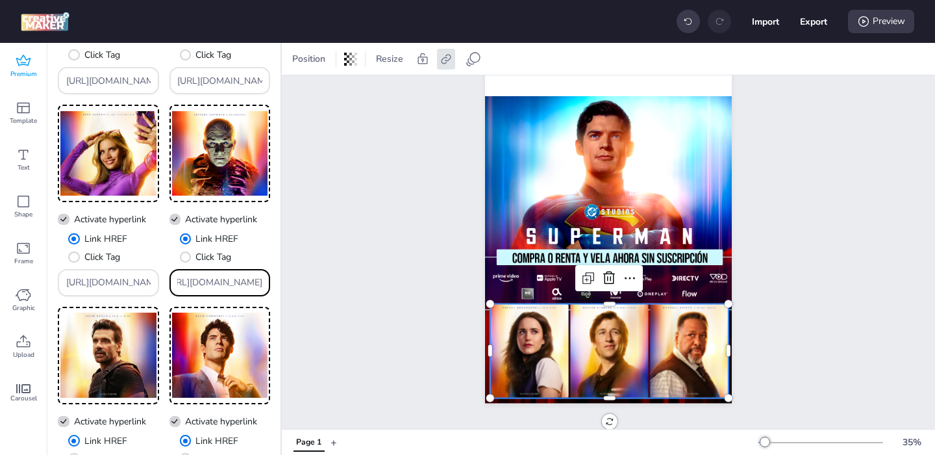
scroll to position [946, 0]
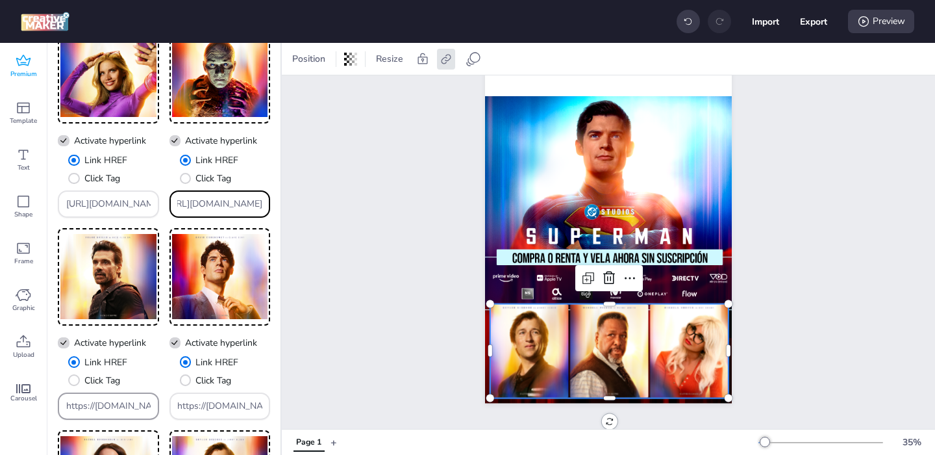
type input "[URL][DOMAIN_NAME]"
click at [99, 408] on input "https://[DOMAIN_NAME]/ddm/trackclk/[DOMAIN_NAME]/B33600787.424644667;dc_trk_aid…" at bounding box center [108, 406] width 85 height 14
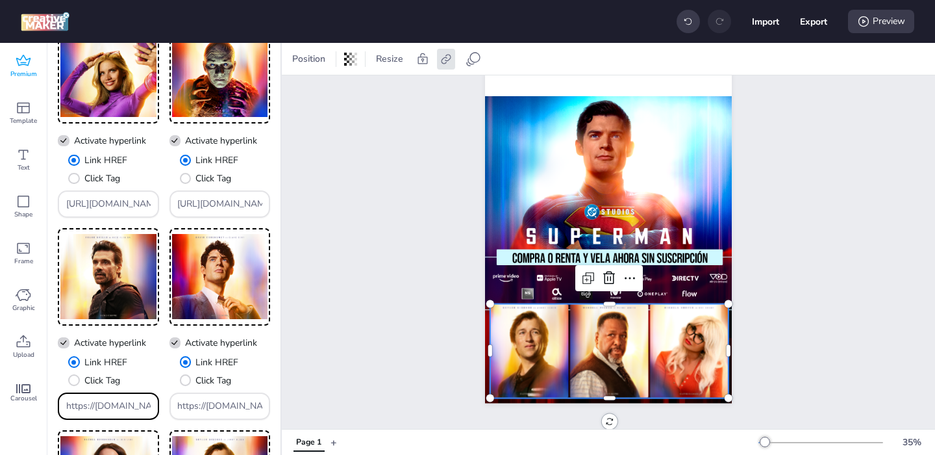
paste input "[URL][DOMAIN_NAME]"
type input "[URL][DOMAIN_NAME]"
click at [203, 402] on input "https://[DOMAIN_NAME]/ddm/trackclk/[DOMAIN_NAME]/B33600787.424644667;dc_trk_aid…" at bounding box center [219, 406] width 85 height 14
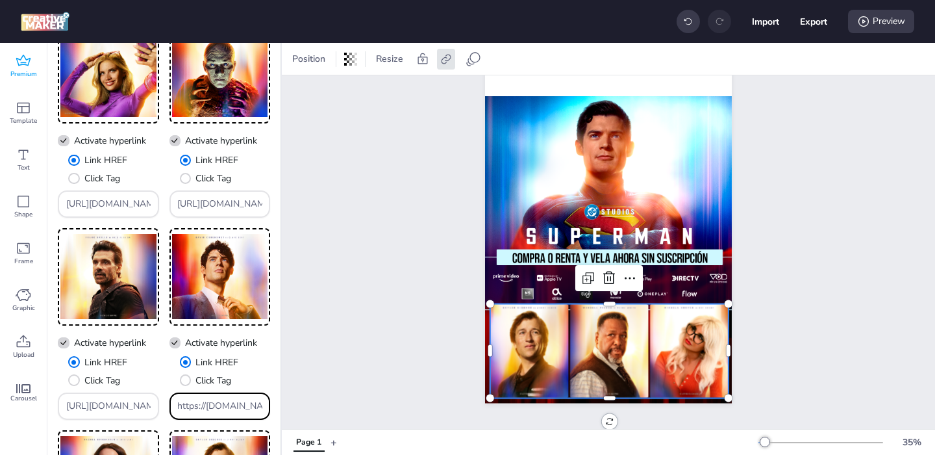
paste input "[URL][DOMAIN_NAME]"
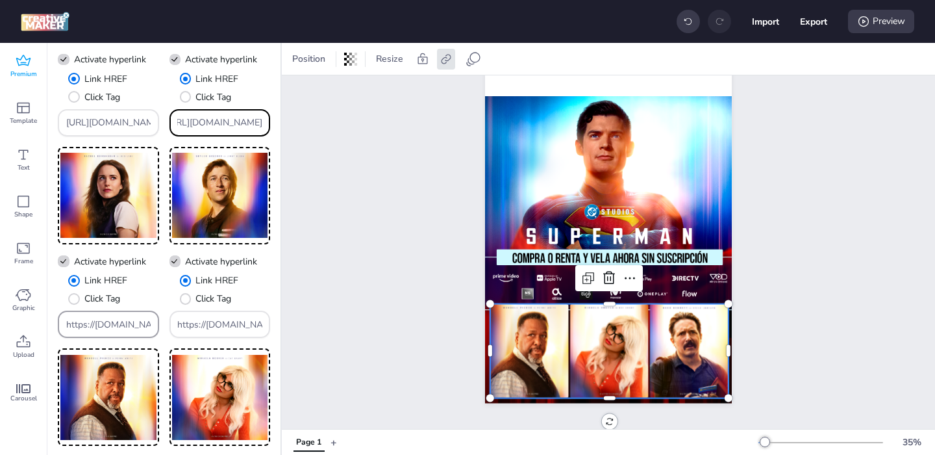
type input "[URL][DOMAIN_NAME]"
click at [110, 327] on input "https://[DOMAIN_NAME]/ddm/trackclk/[DOMAIN_NAME]/B33600787.424644667;dc_trk_aid…" at bounding box center [108, 325] width 85 height 14
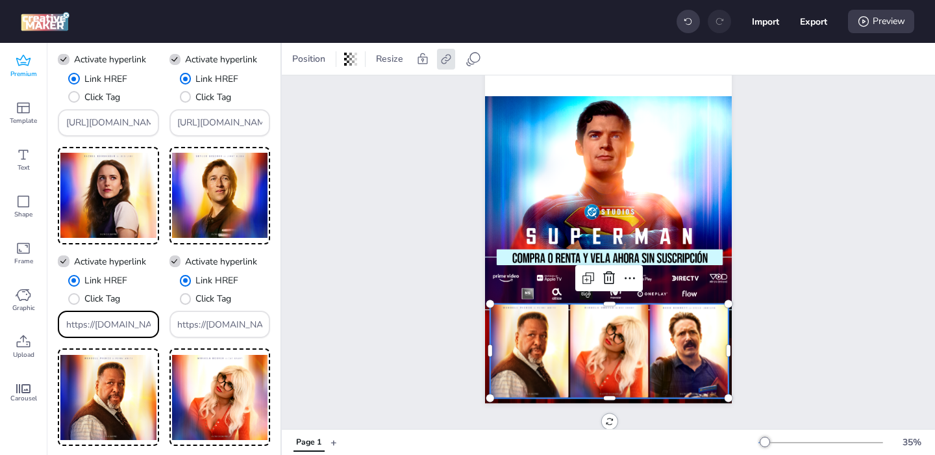
click at [110, 327] on input "https://[DOMAIN_NAME]/ddm/trackclk/[DOMAIN_NAME]/B33600787.424644667;dc_trk_aid…" at bounding box center [108, 325] width 85 height 14
paste input "[URL][DOMAIN_NAME]"
type input "[URL][DOMAIN_NAME]"
click at [192, 323] on input "https://[DOMAIN_NAME]/ddm/trackclk/[DOMAIN_NAME]/B33600787.424644667;dc_trk_aid…" at bounding box center [219, 325] width 85 height 14
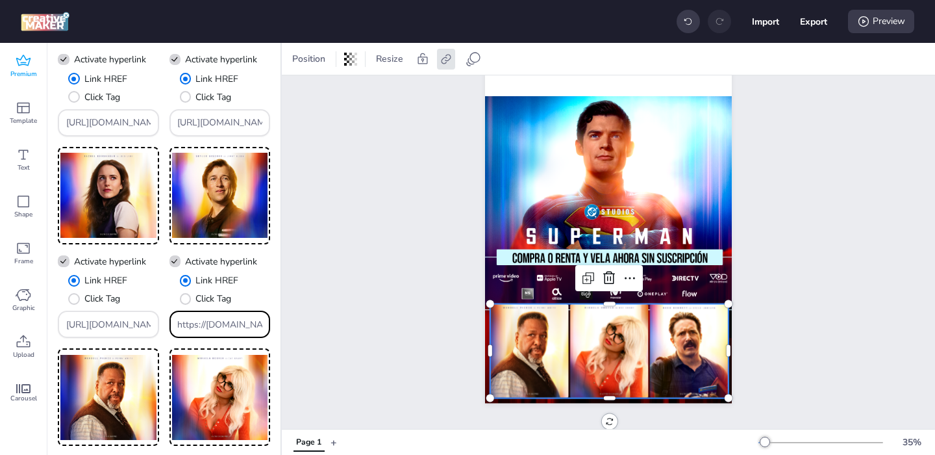
click at [192, 323] on input "https://[DOMAIN_NAME]/ddm/trackclk/[DOMAIN_NAME]/B33600787.424644667;dc_trk_aid…" at bounding box center [219, 325] width 85 height 14
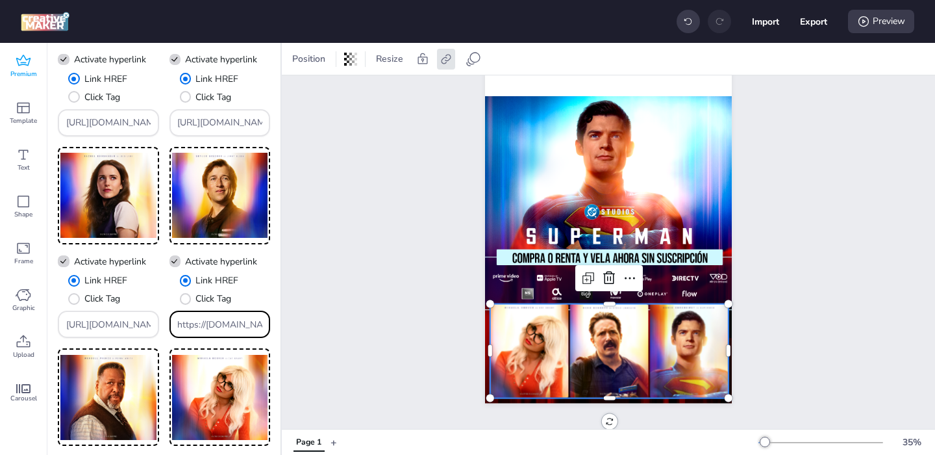
paste input "[URL][DOMAIN_NAME]"
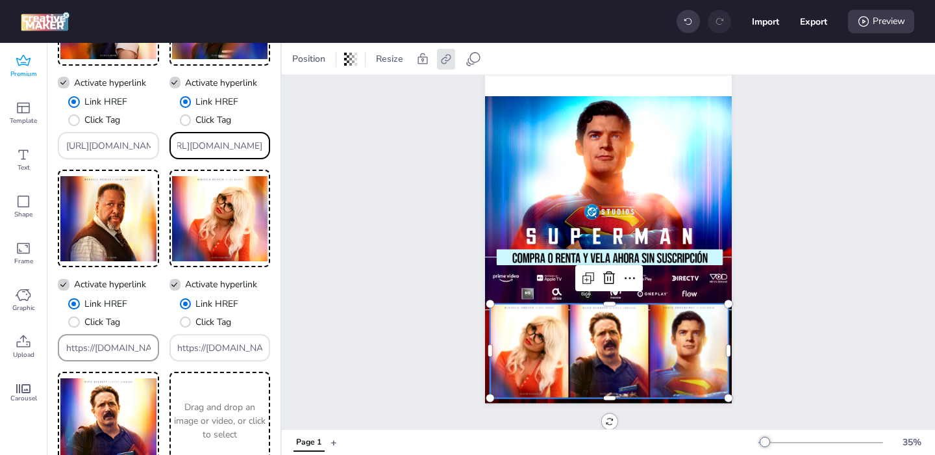
type input "[URL][DOMAIN_NAME]"
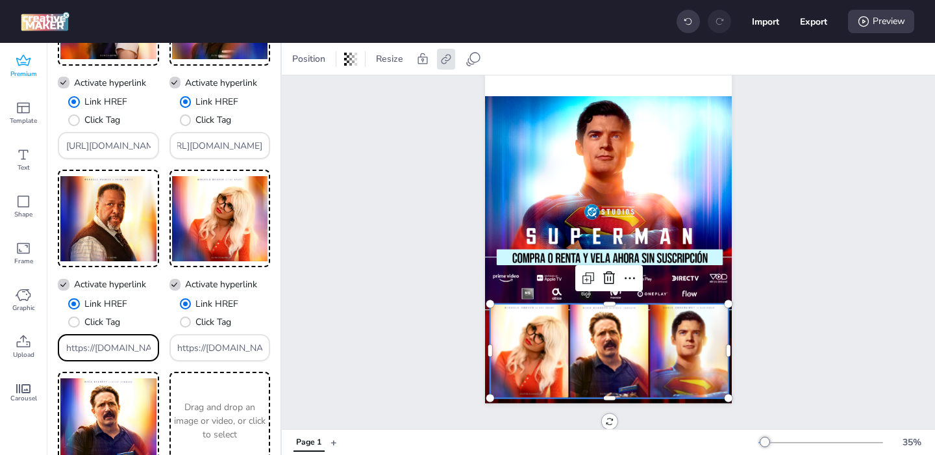
click at [108, 350] on input "https://[DOMAIN_NAME]/ddm/trackclk/[DOMAIN_NAME]/B33600787.424644667;dc_trk_aid…" at bounding box center [108, 348] width 85 height 14
paste input "[URL][DOMAIN_NAME]"
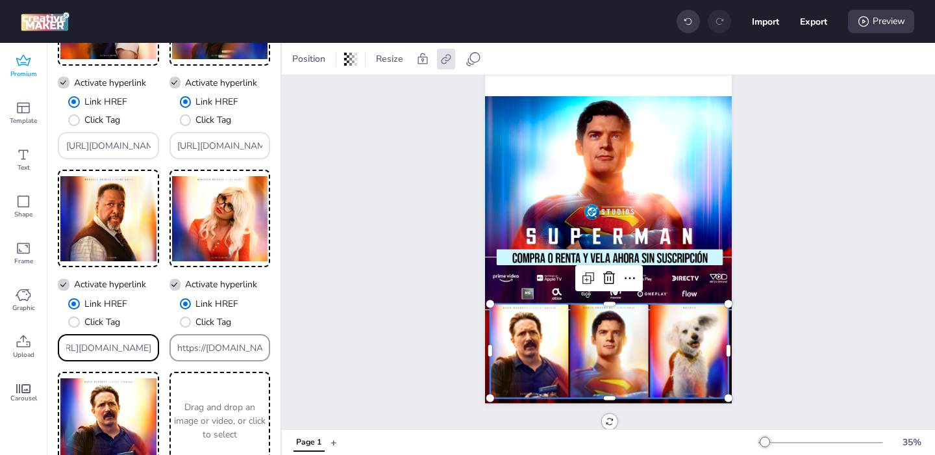
type input "[URL][DOMAIN_NAME]"
click at [199, 347] on input "https://[DOMAIN_NAME]/ddm/trackclk/[DOMAIN_NAME]/B33600787.424644667;dc_trk_aid…" at bounding box center [219, 348] width 85 height 14
paste input "[URL][DOMAIN_NAME]"
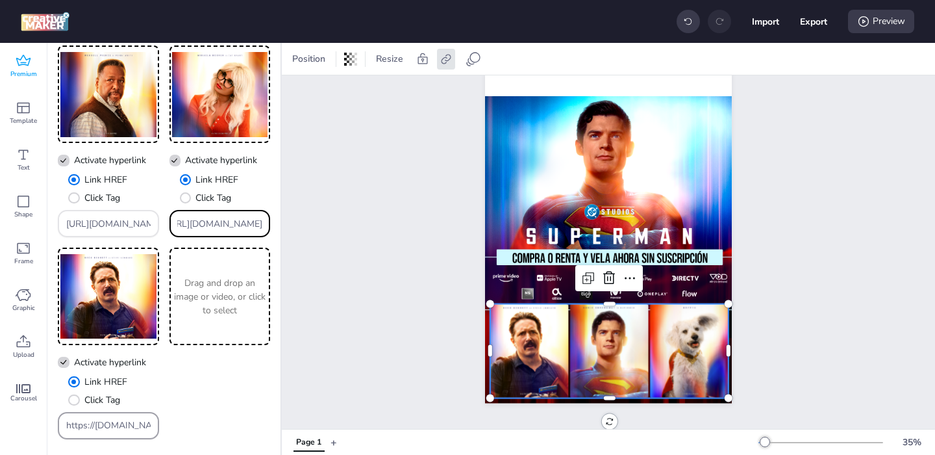
type input "[URL][DOMAIN_NAME]"
click at [108, 427] on input "https://[DOMAIN_NAME]/ddm/trackclk/[DOMAIN_NAME]/B33600787.424644667;dc_trk_aid…" at bounding box center [108, 425] width 85 height 14
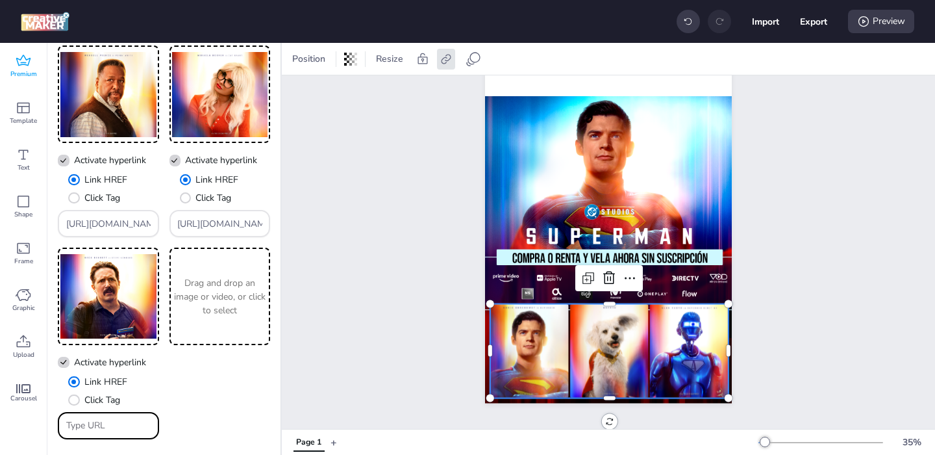
paste input "[URL][DOMAIN_NAME]"
type input "[URL][DOMAIN_NAME]"
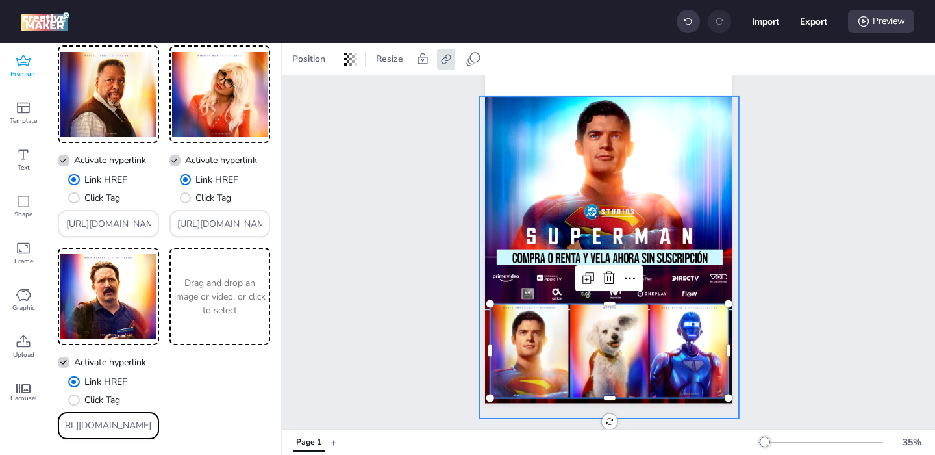
click at [532, 202] on div at bounding box center [609, 257] width 259 height 322
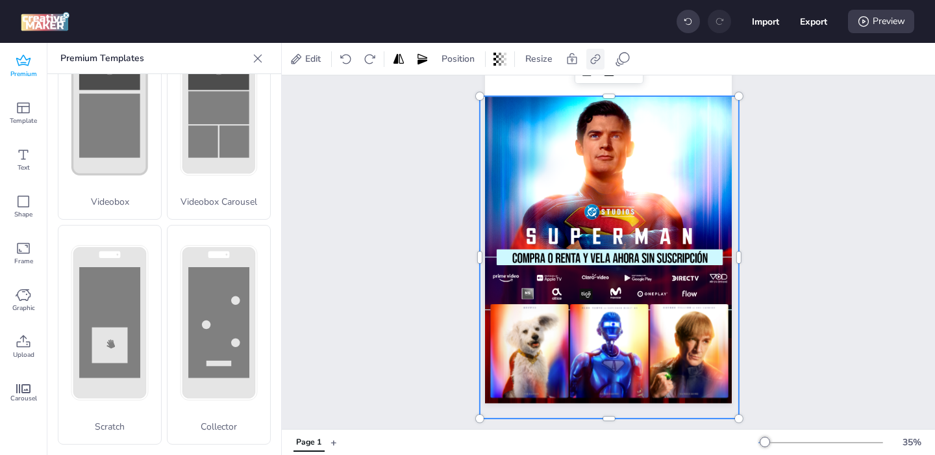
click at [594, 62] on icon at bounding box center [595, 59] width 10 height 10
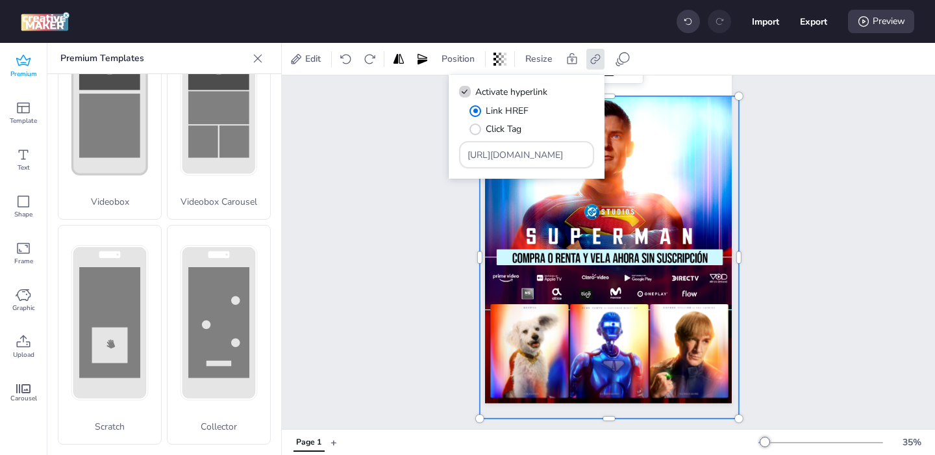
click at [403, 239] on div "Page 1" at bounding box center [608, 173] width 653 height 491
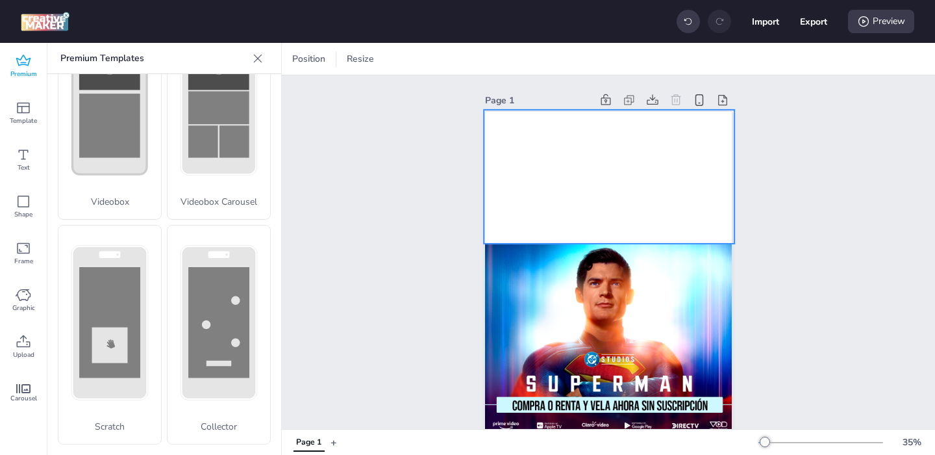
click at [535, 181] on video at bounding box center [609, 177] width 251 height 134
click at [783, 194] on div "Page 1" at bounding box center [608, 320] width 653 height 491
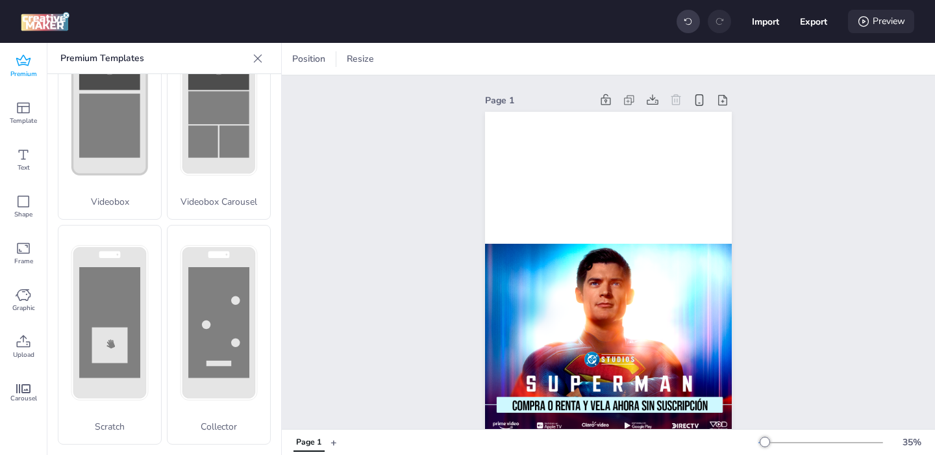
click at [883, 19] on div "Preview" at bounding box center [881, 21] width 66 height 23
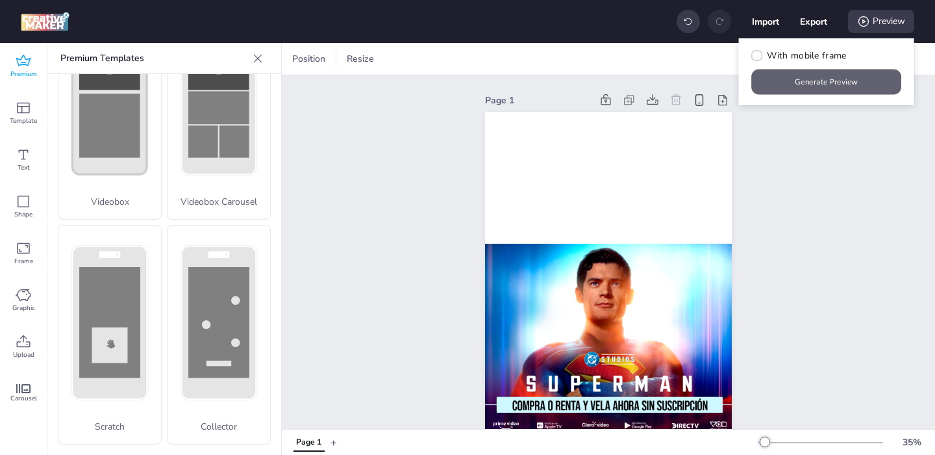
click at [814, 79] on button "Generate Preview" at bounding box center [827, 81] width 150 height 25
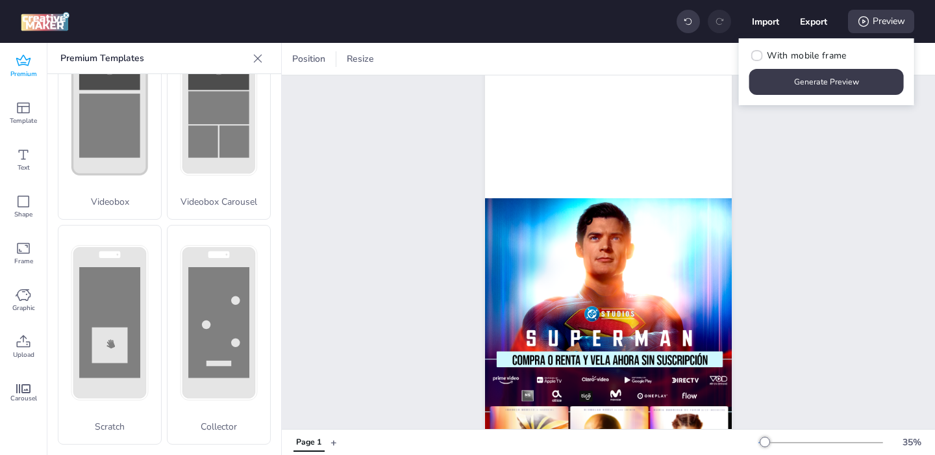
scroll to position [47, 0]
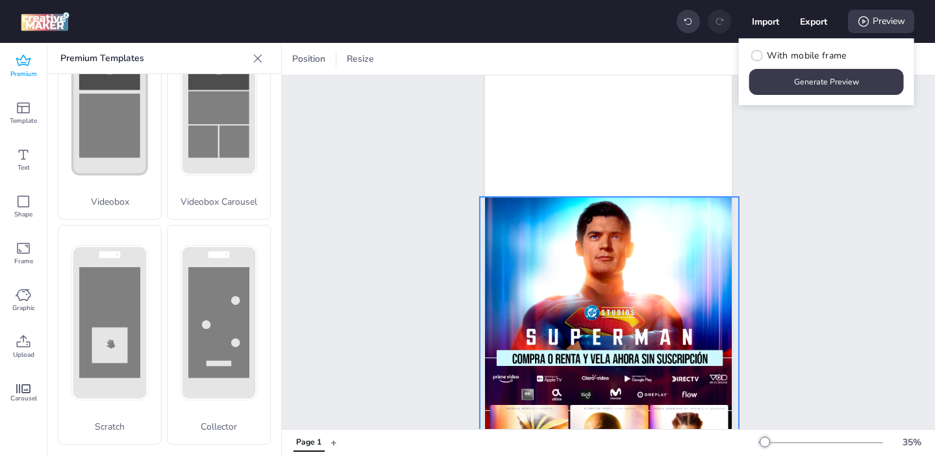
click at [557, 231] on div at bounding box center [609, 358] width 259 height 322
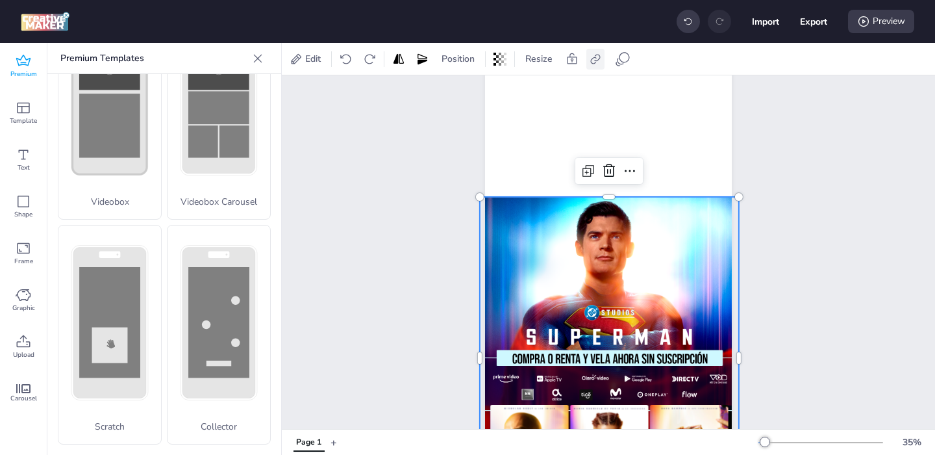
click at [590, 63] on icon at bounding box center [595, 59] width 13 height 13
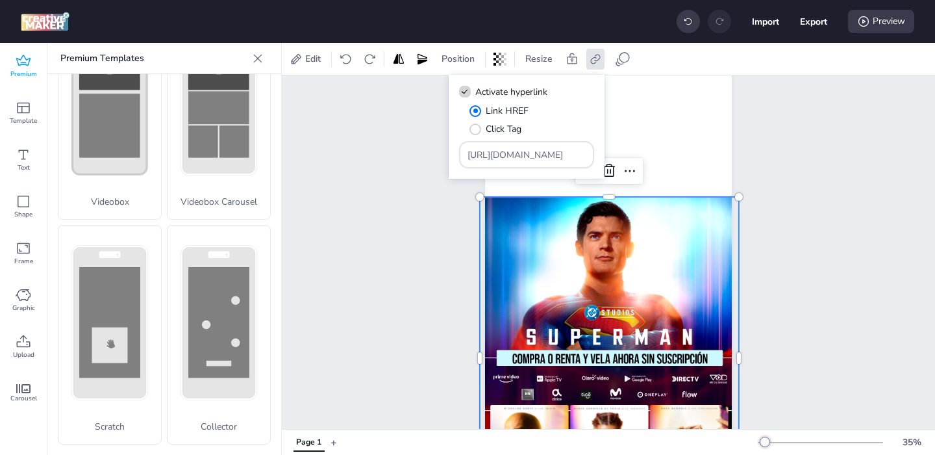
click at [419, 259] on div "Page 1" at bounding box center [608, 274] width 653 height 491
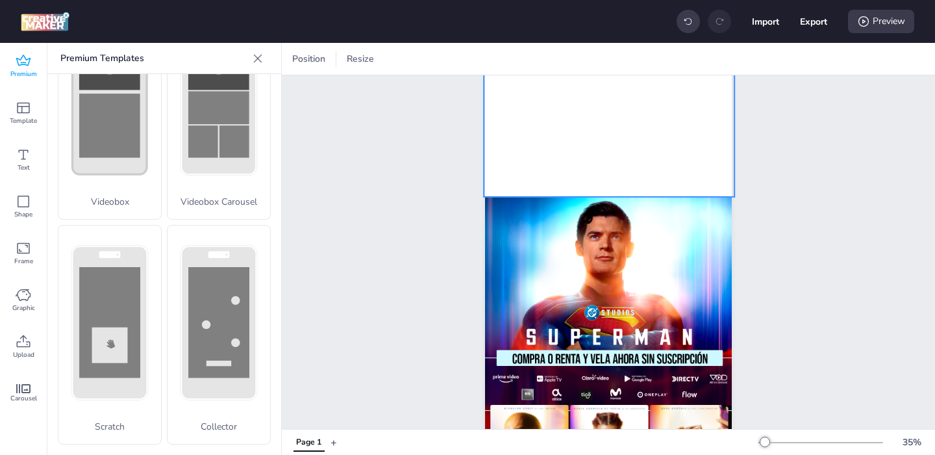
click at [618, 141] on video at bounding box center [609, 130] width 251 height 134
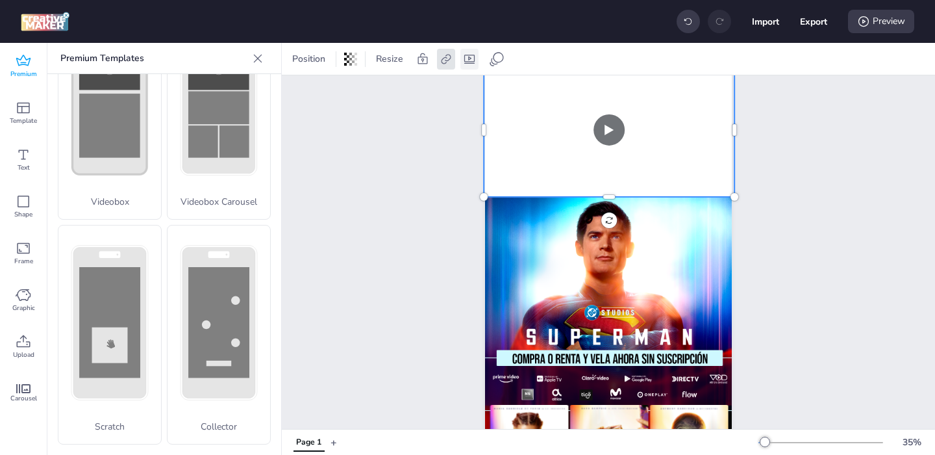
click at [475, 58] on icon at bounding box center [469, 59] width 13 height 13
select select "contain"
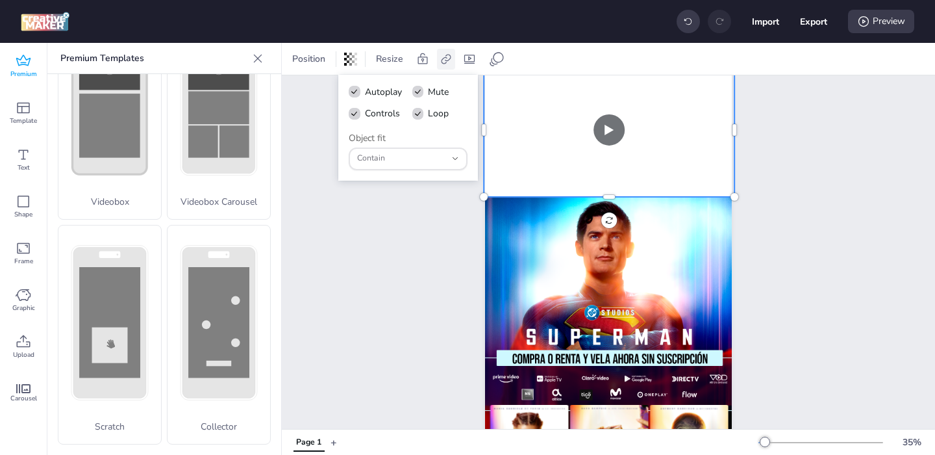
click at [442, 54] on icon at bounding box center [446, 59] width 13 height 13
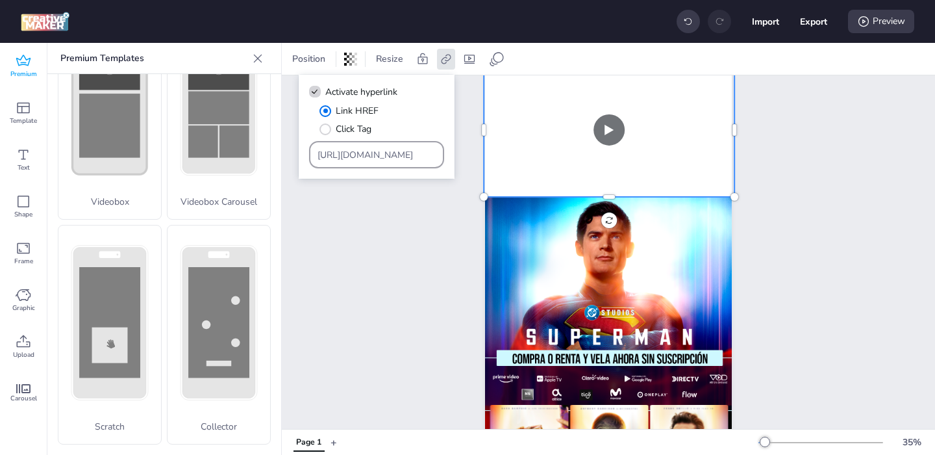
click at [360, 157] on input "[URL][DOMAIN_NAME]" at bounding box center [377, 155] width 119 height 14
click at [392, 266] on div "Page 1" at bounding box center [608, 274] width 653 height 491
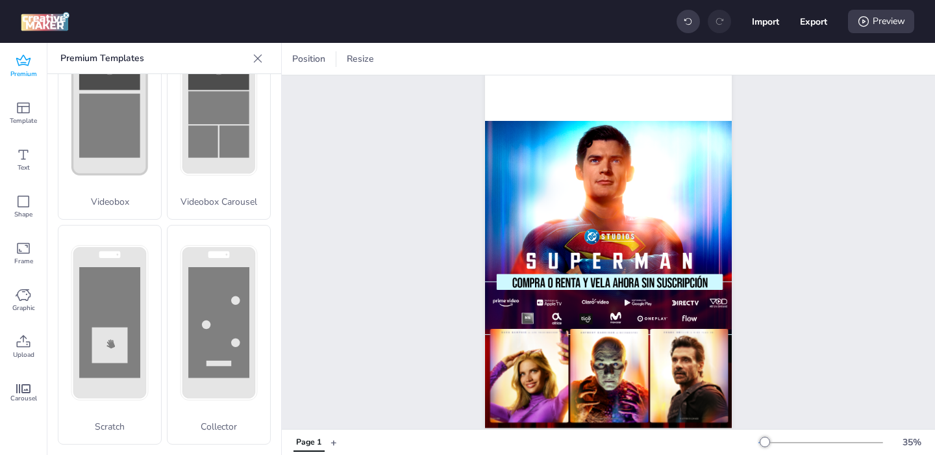
scroll to position [137, 0]
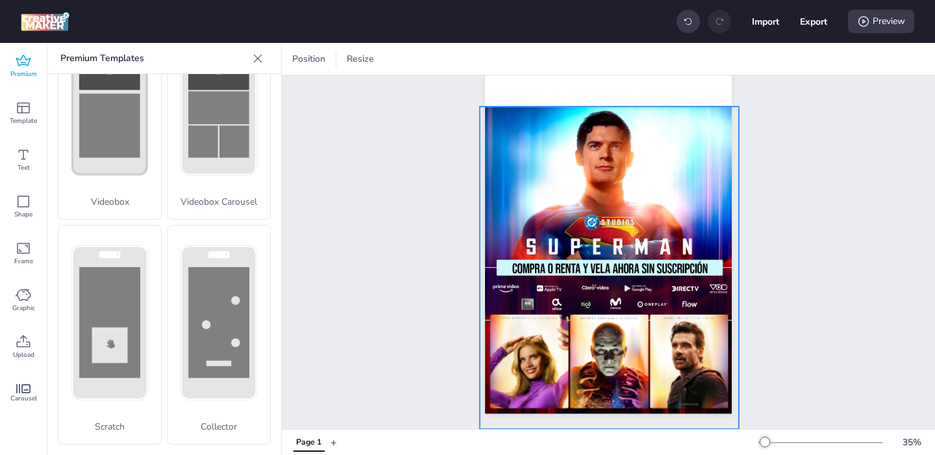
click at [560, 228] on div at bounding box center [609, 267] width 259 height 322
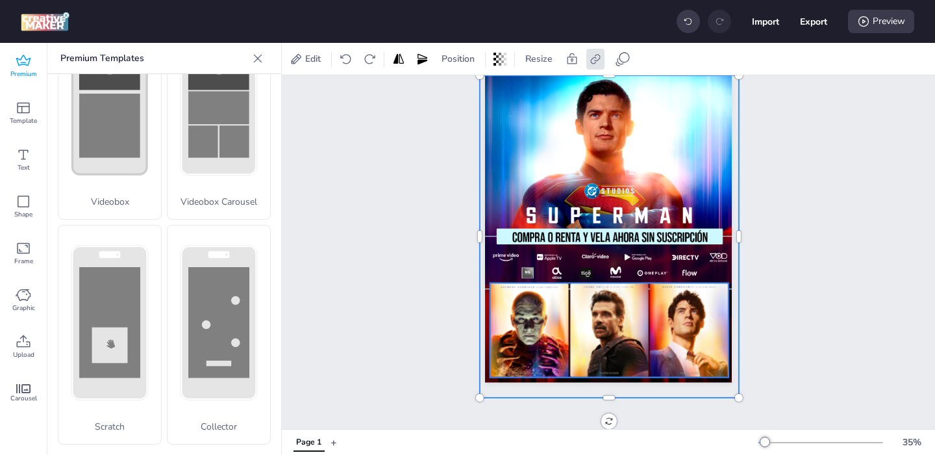
click at [508, 323] on img at bounding box center [529, 330] width 79 height 94
select select "cover"
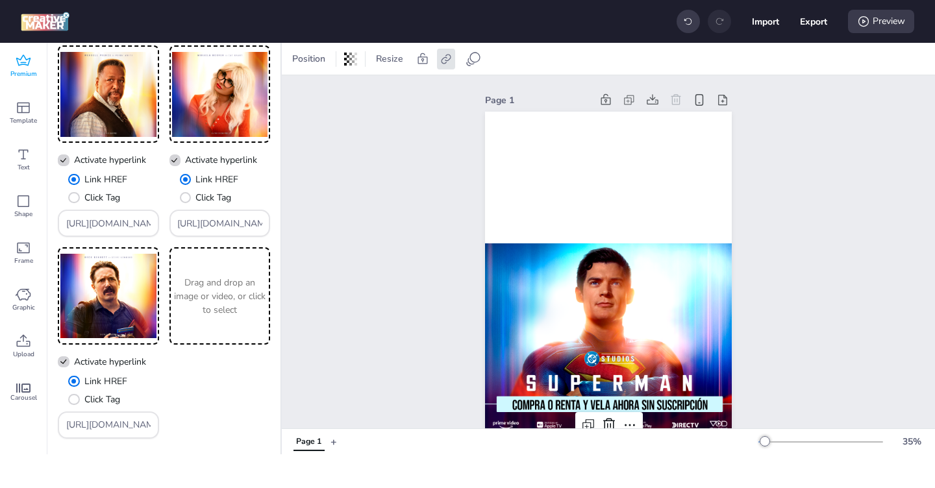
scroll to position [1498, 0]
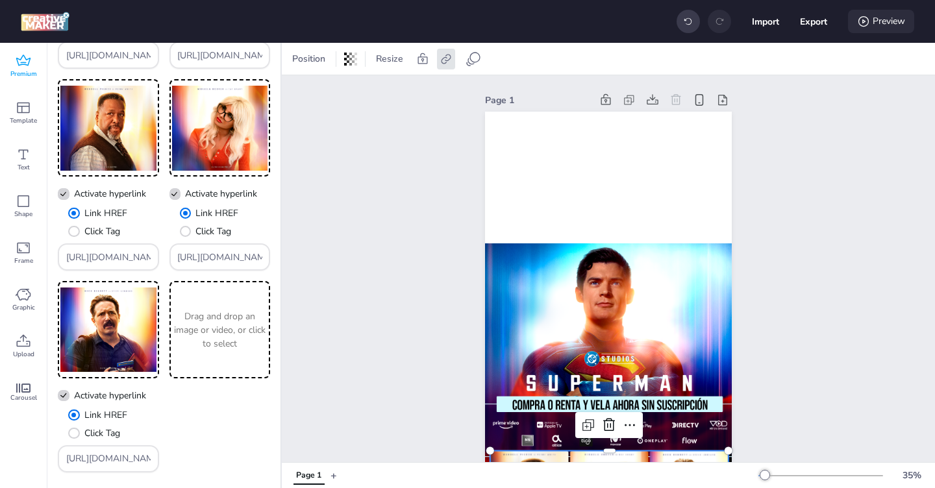
click at [864, 27] on icon at bounding box center [863, 21] width 13 height 13
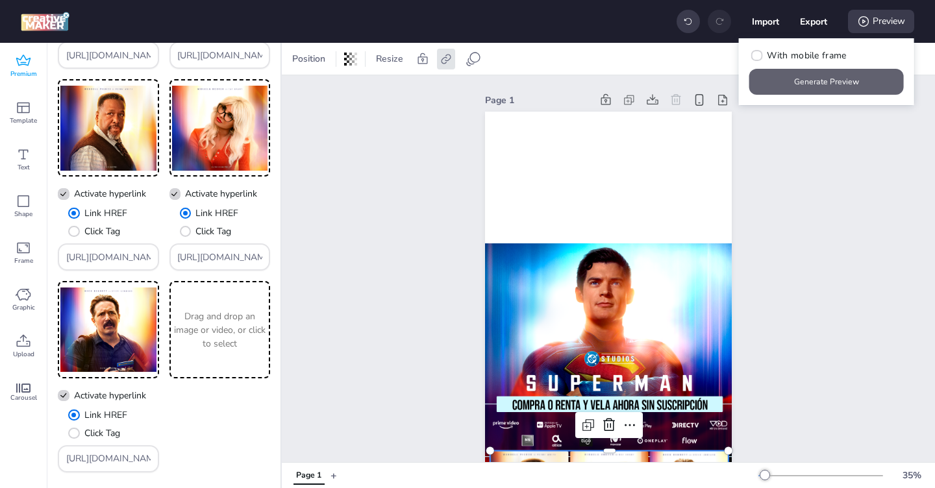
click at [830, 82] on button "Generate Preview" at bounding box center [826, 82] width 155 height 26
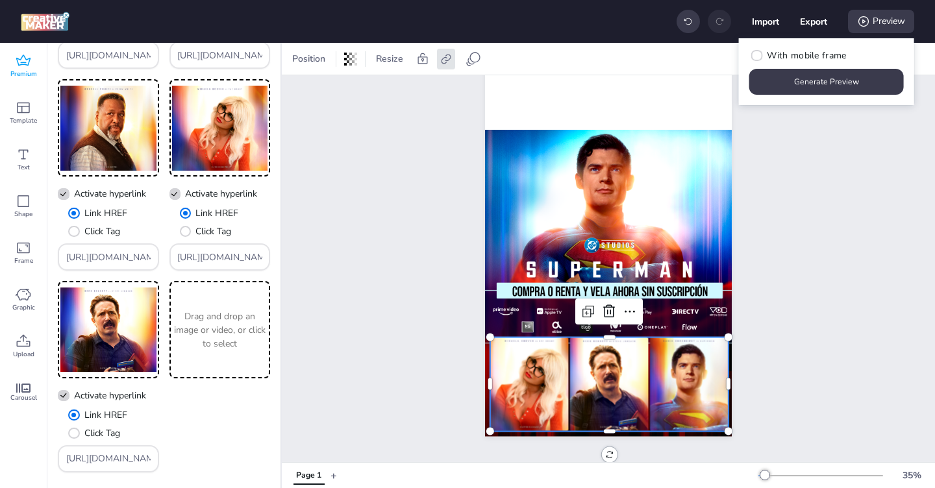
scroll to position [0, 0]
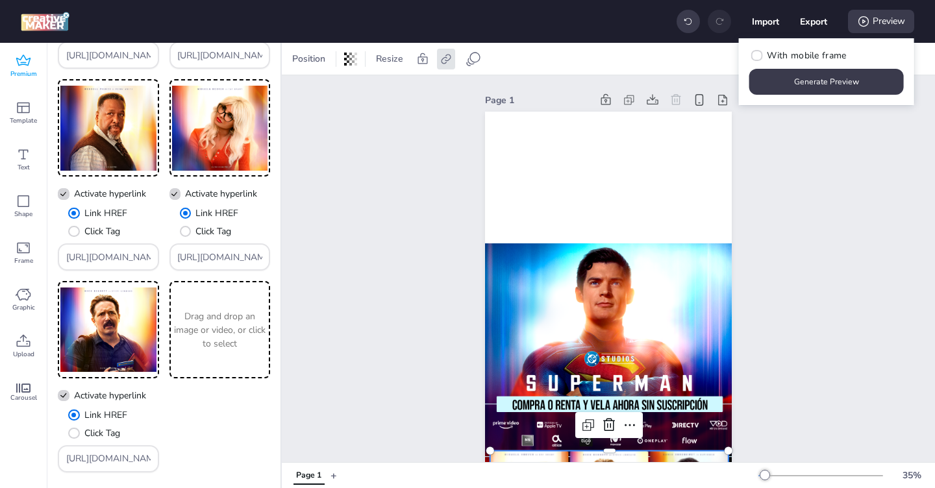
click at [362, 175] on div "Page 1" at bounding box center [608, 320] width 653 height 491
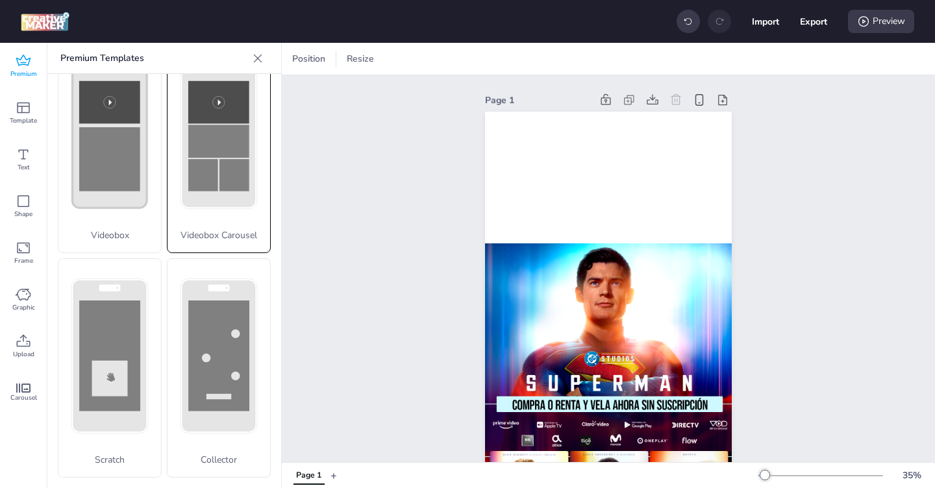
click at [226, 232] on p "Videobox Carousel" at bounding box center [219, 236] width 103 height 14
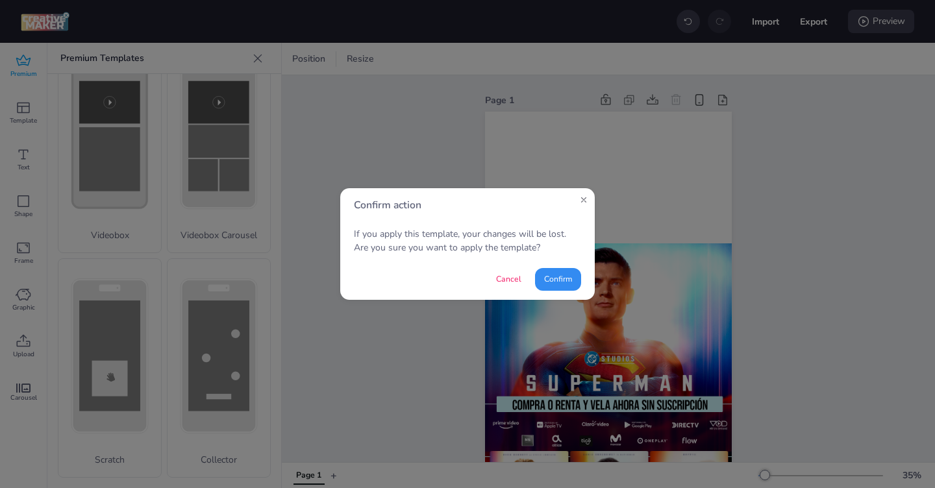
click at [564, 276] on button "Confirm" at bounding box center [558, 279] width 46 height 23
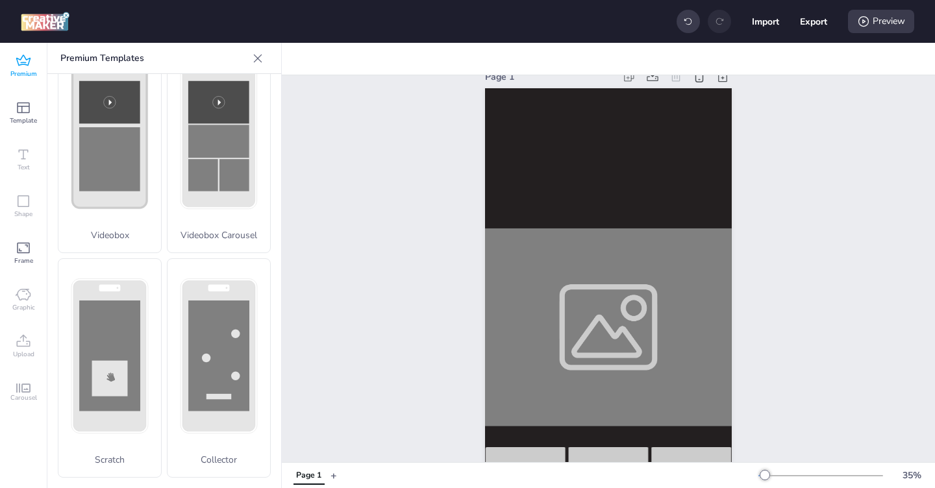
scroll to position [103, 0]
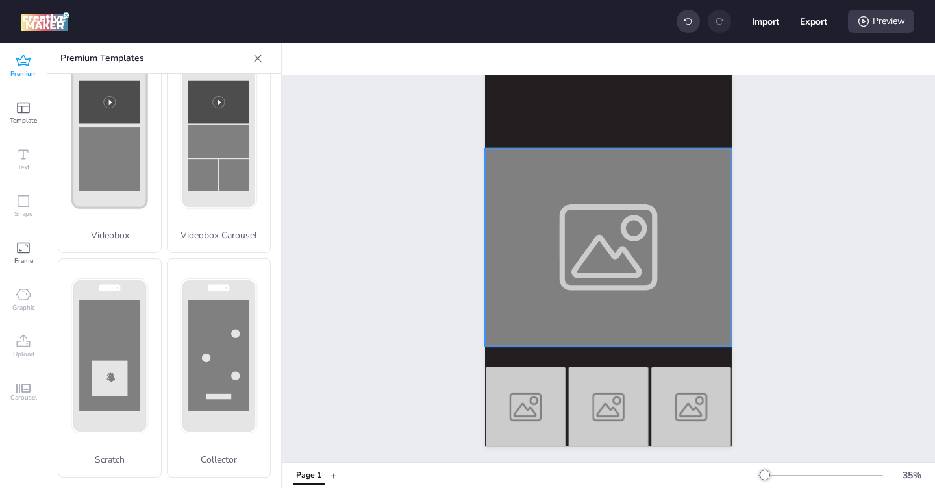
click at [549, 307] on div at bounding box center [608, 248] width 247 height 198
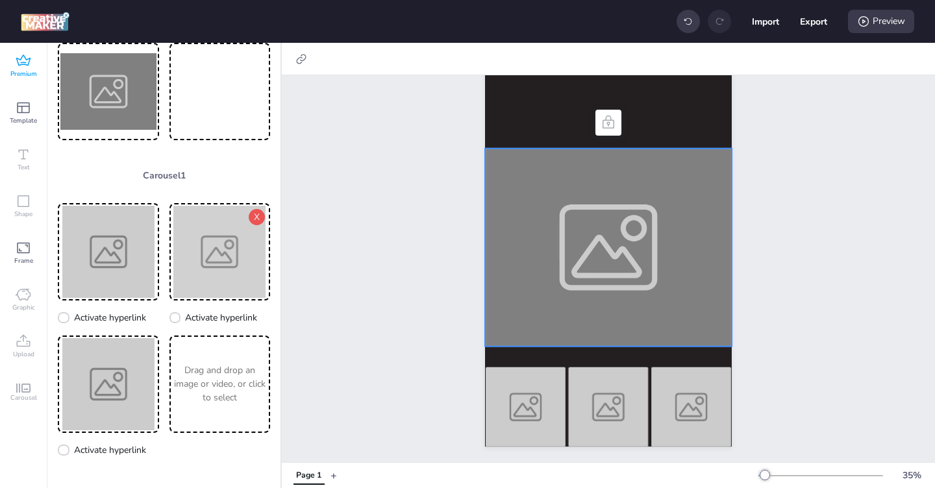
scroll to position [0, 0]
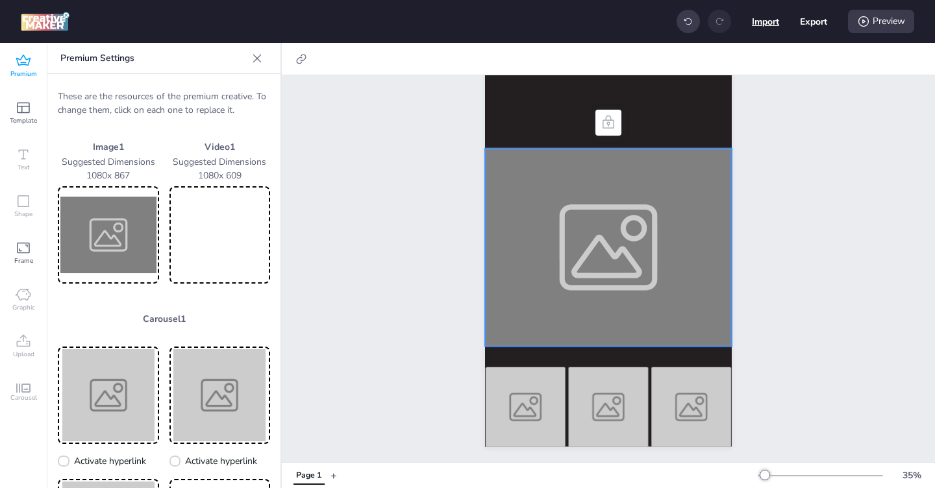
click at [762, 27] on button "Import" at bounding box center [765, 21] width 27 height 27
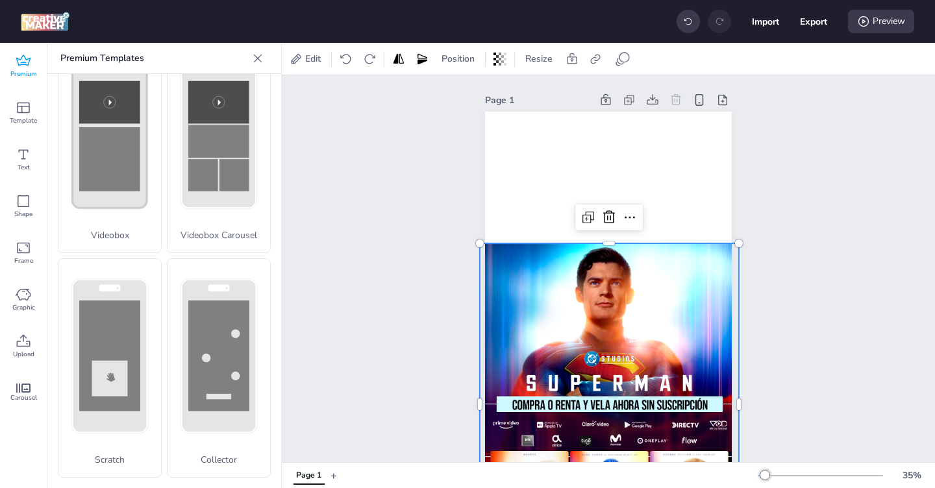
click at [568, 297] on div at bounding box center [609, 405] width 259 height 322
click at [498, 165] on video at bounding box center [609, 177] width 251 height 134
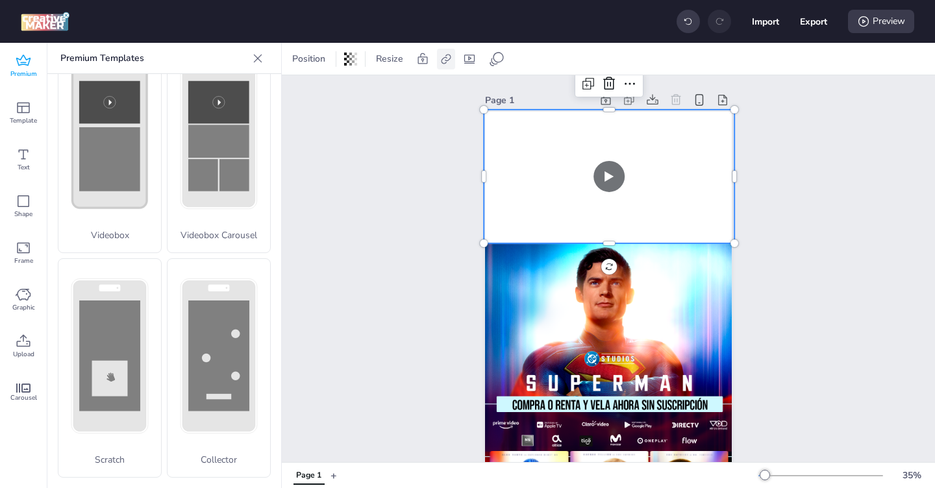
click at [449, 61] on icon at bounding box center [446, 59] width 13 height 13
click at [340, 95] on span "Activate hyperlink" at bounding box center [361, 92] width 72 height 14
click at [317, 95] on input "Activate hyperlink" at bounding box center [312, 97] width 8 height 8
checkbox input "true"
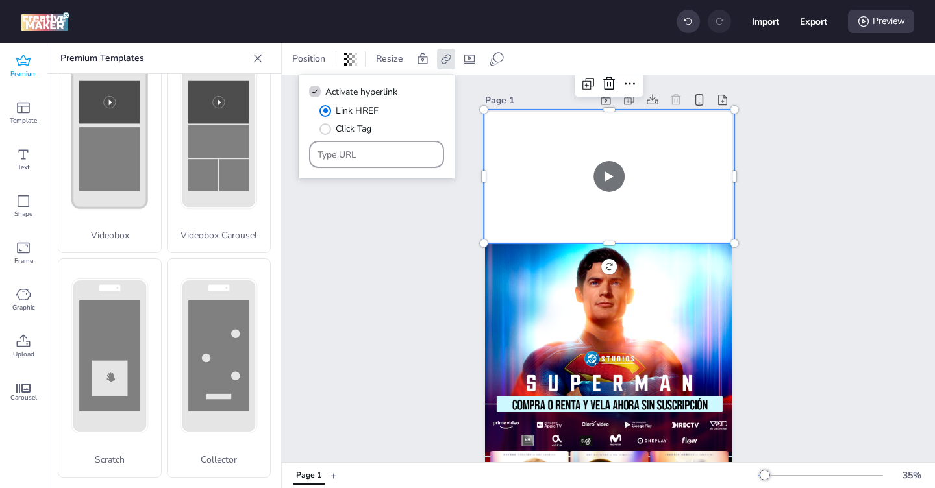
click at [351, 158] on input "Type URL" at bounding box center [377, 155] width 119 height 14
paste input "[URL][DOMAIN_NAME]"
type input "[URL][DOMAIN_NAME]"
click at [384, 251] on div "Page 1" at bounding box center [608, 320] width 653 height 491
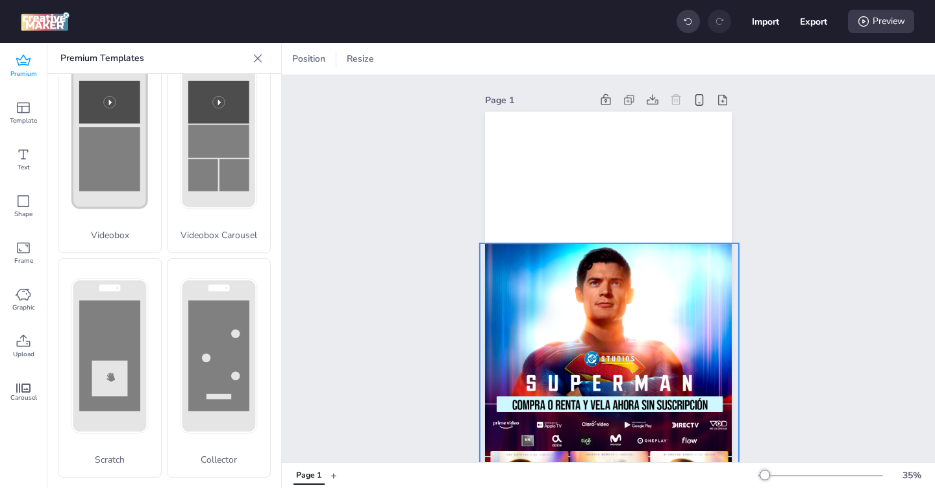
click at [508, 286] on div at bounding box center [609, 405] width 259 height 322
click at [599, 60] on icon at bounding box center [595, 59] width 13 height 13
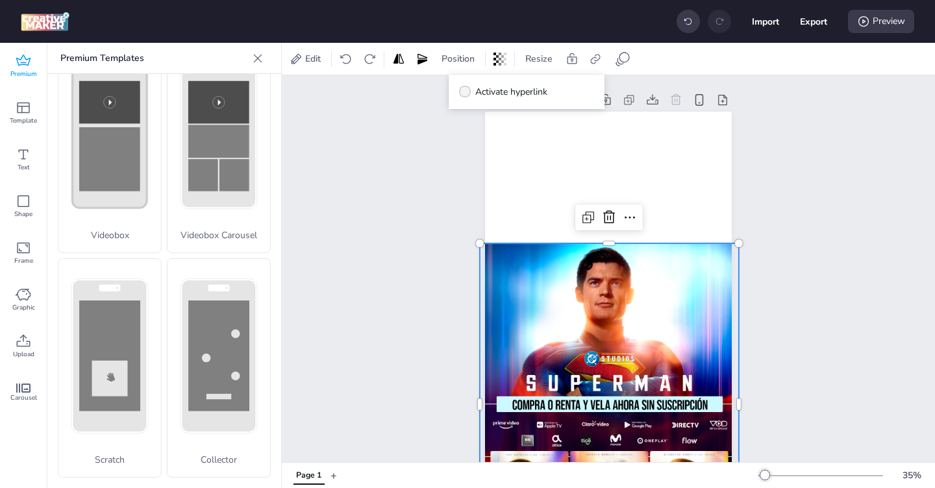
click at [466, 92] on icon at bounding box center [464, 91] width 9 height 7
click at [466, 93] on input "Activate hyperlink" at bounding box center [462, 97] width 8 height 8
checkbox input "true"
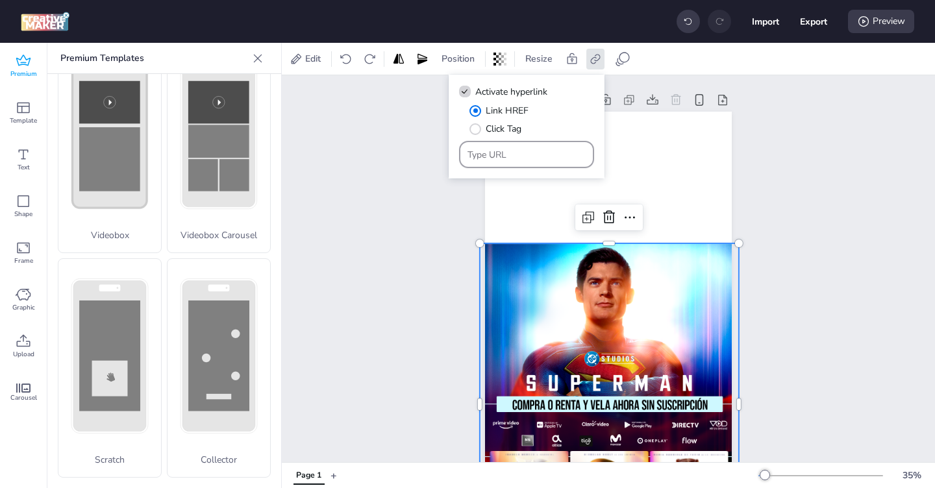
click at [486, 157] on input "Type URL" at bounding box center [527, 155] width 119 height 14
paste input "[URL][DOMAIN_NAME]"
type input "[URL][DOMAIN_NAME]"
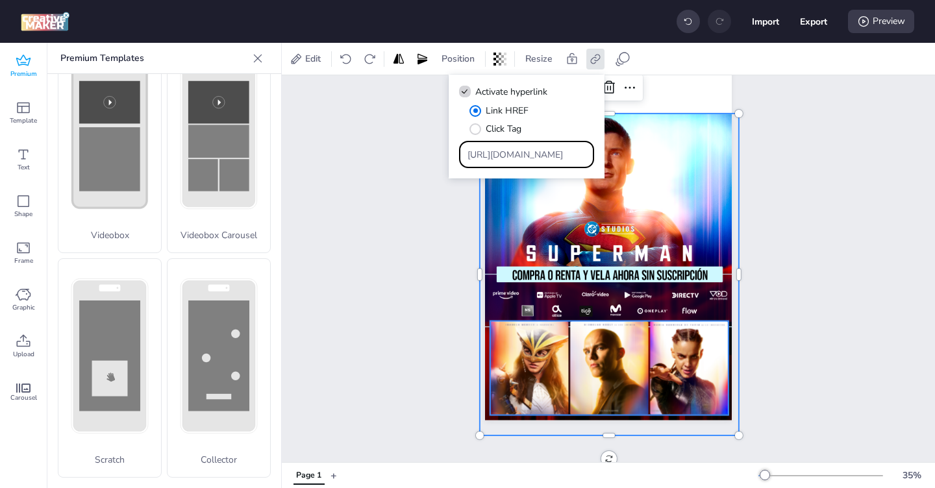
click at [505, 349] on img at bounding box center [529, 368] width 79 height 94
select select "cover"
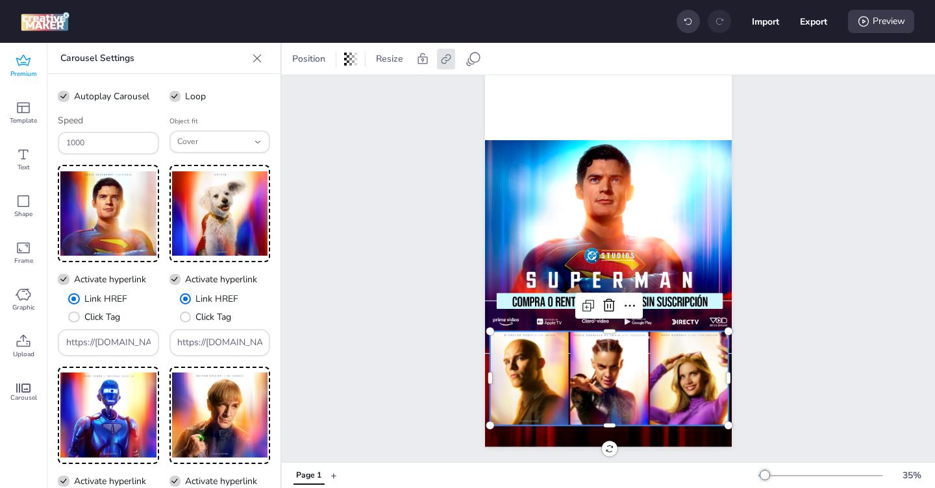
scroll to position [103, 0]
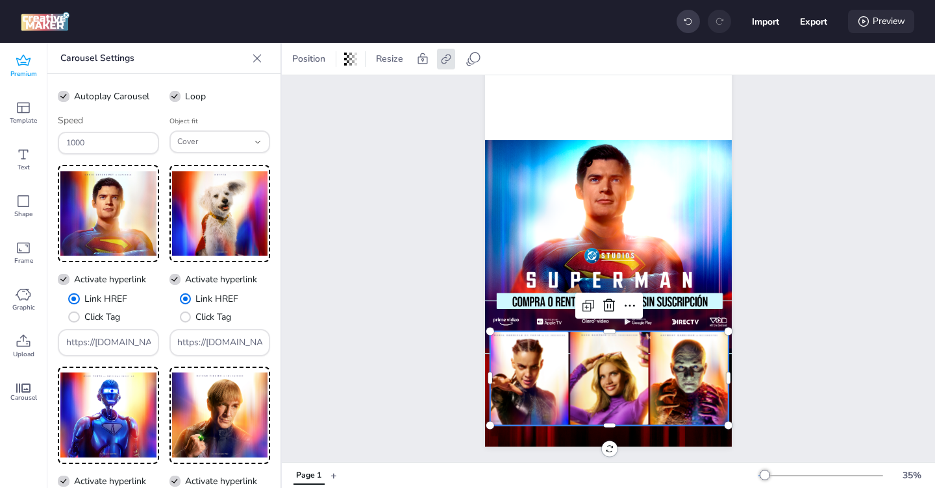
click at [881, 25] on div "Preview" at bounding box center [881, 21] width 66 height 23
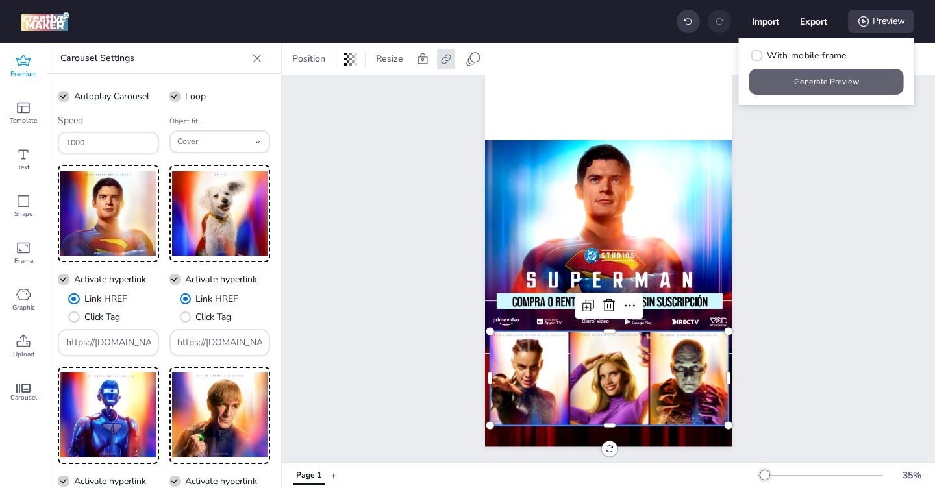
click at [815, 89] on button "Generate Preview" at bounding box center [826, 82] width 155 height 26
click at [107, 344] on input "https://[DOMAIN_NAME]/ddm/trackclk/[DOMAIN_NAME]/B33600787.424644667;dc_trk_aid…" at bounding box center [108, 343] width 85 height 14
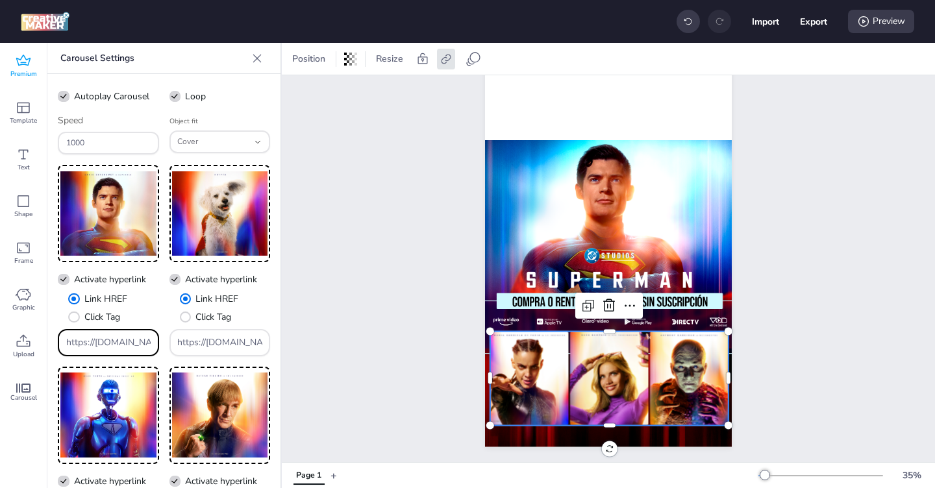
click at [107, 344] on input "https://[DOMAIN_NAME]/ddm/trackclk/[DOMAIN_NAME]/B33600787.424644667;dc_trk_aid…" at bounding box center [108, 343] width 85 height 14
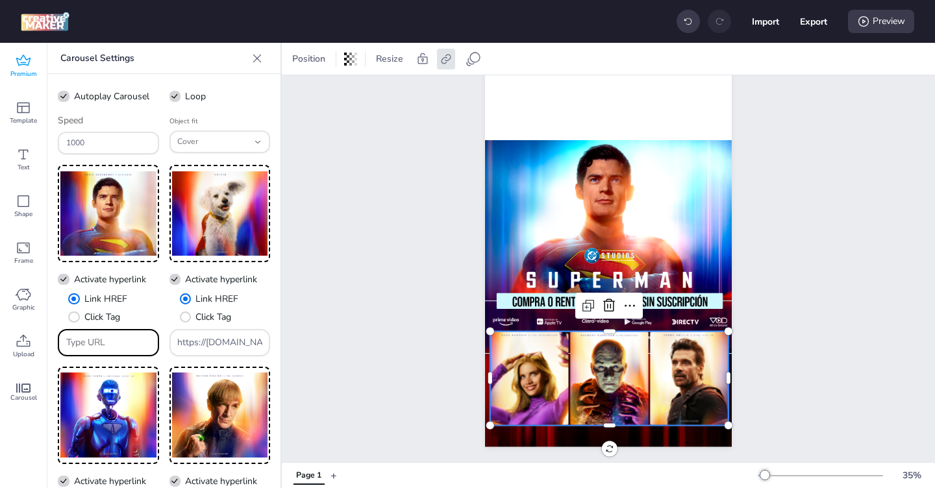
paste input "[URL][DOMAIN_NAME]"
type input "[URL][DOMAIN_NAME]"
click at [232, 345] on input "https://[DOMAIN_NAME]/ddm/trackclk/[DOMAIN_NAME]/B33600787.424644667;dc_trk_aid…" at bounding box center [219, 343] width 85 height 14
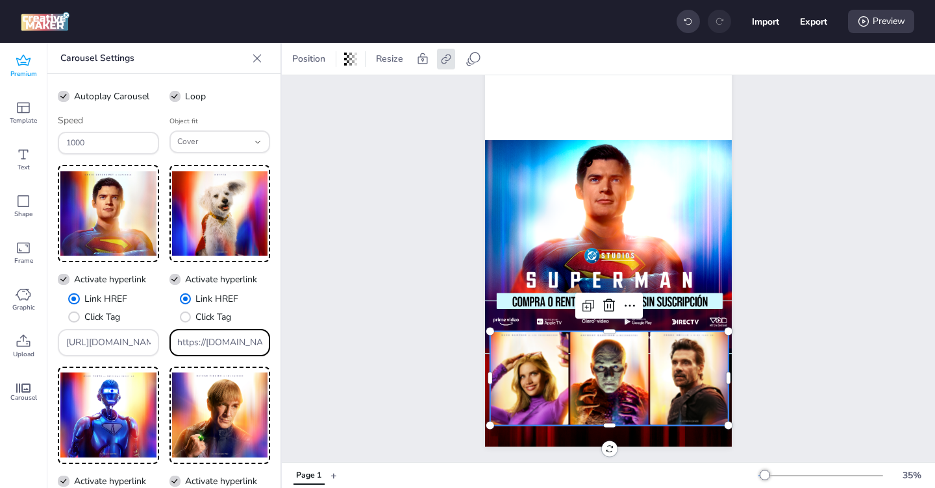
click at [232, 345] on input "https://[DOMAIN_NAME]/ddm/trackclk/[DOMAIN_NAME]/B33600787.424644667;dc_trk_aid…" at bounding box center [219, 343] width 85 height 14
paste input "[DOMAIN_NAME][URL]"
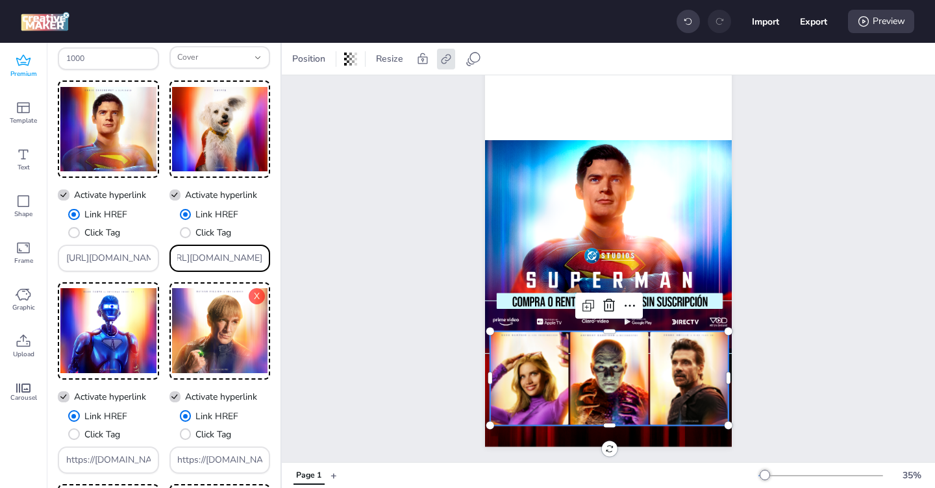
scroll to position [182, 0]
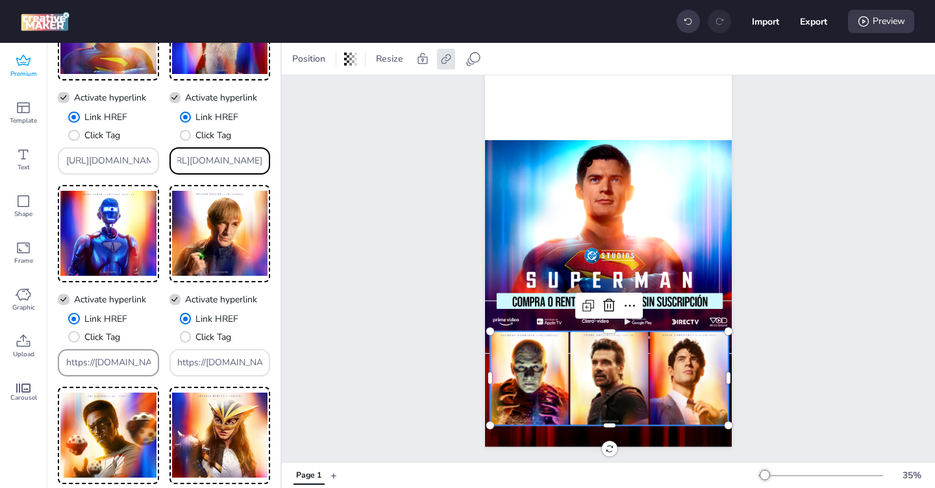
type input "[URL][DOMAIN_NAME]"
click at [111, 366] on input "https://[DOMAIN_NAME]/ddm/trackclk/[DOMAIN_NAME]/B33600787.424644667;dc_trk_aid…" at bounding box center [108, 363] width 85 height 14
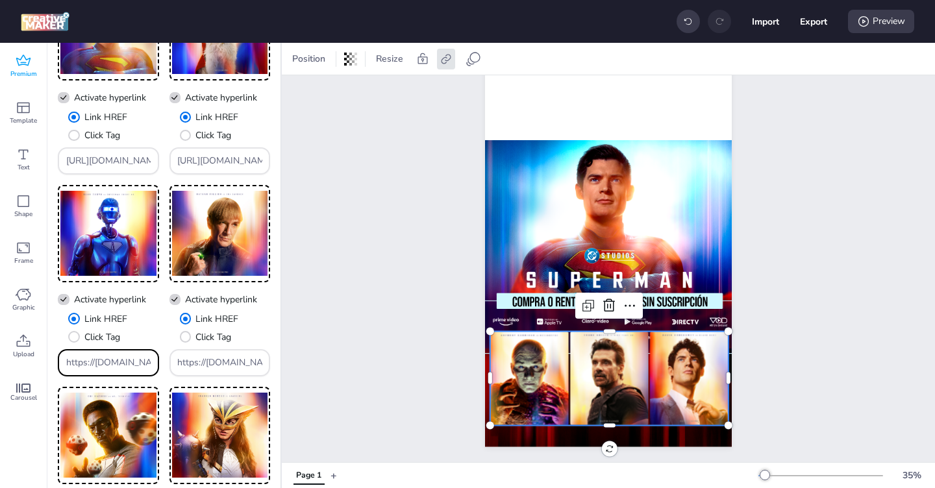
paste input "[DOMAIN_NAME][URL]"
type input "[URL][DOMAIN_NAME]"
click at [210, 371] on div "https://[DOMAIN_NAME]/ddm/trackclk/[DOMAIN_NAME]/B33600787.424644667;dc_trk_aid…" at bounding box center [219, 363] width 85 height 25
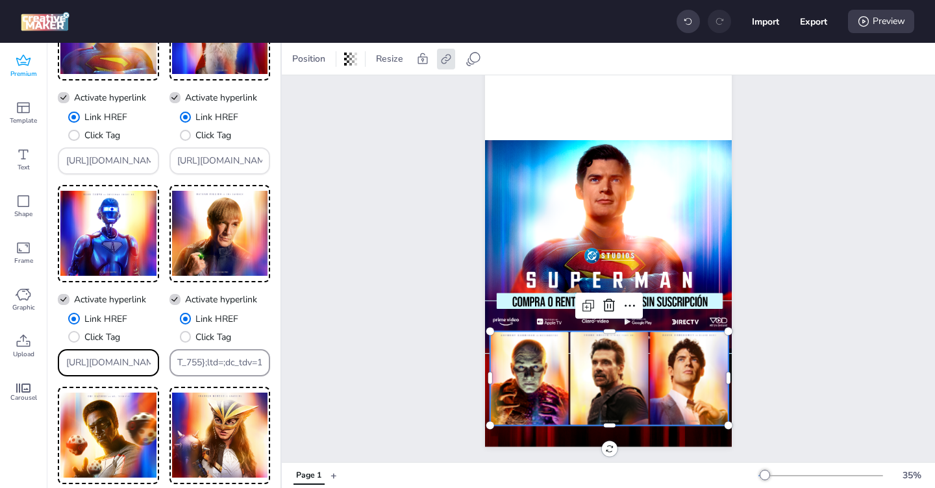
click at [210, 371] on div "https://[DOMAIN_NAME]/ddm/trackclk/[DOMAIN_NAME]/B33600787.424644667;dc_trk_aid…" at bounding box center [219, 363] width 85 height 25
click at [210, 368] on input "https://[DOMAIN_NAME]/ddm/trackclk/[DOMAIN_NAME]/B33600787.424644667;dc_trk_aid…" at bounding box center [219, 363] width 85 height 14
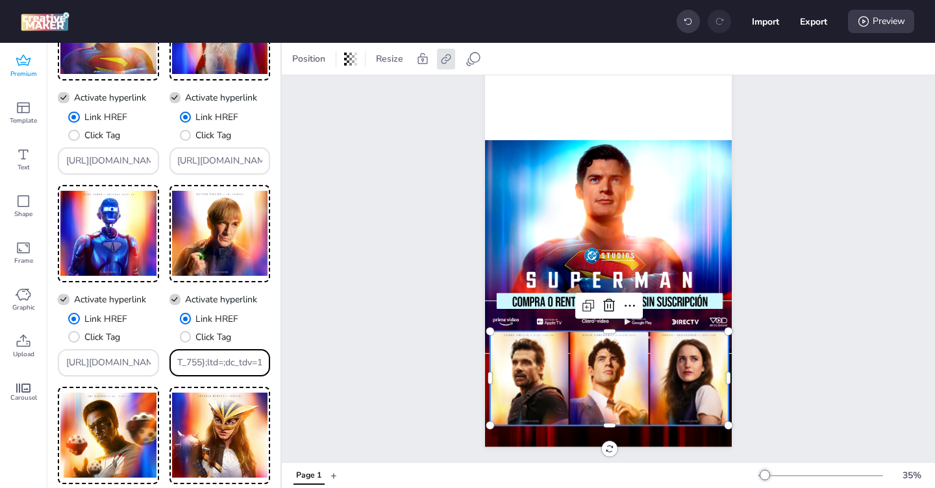
click at [210, 368] on input "https://[DOMAIN_NAME]/ddm/trackclk/[DOMAIN_NAME]/B33600787.424644667;dc_trk_aid…" at bounding box center [219, 363] width 85 height 14
paste input "[URL][DOMAIN_NAME]"
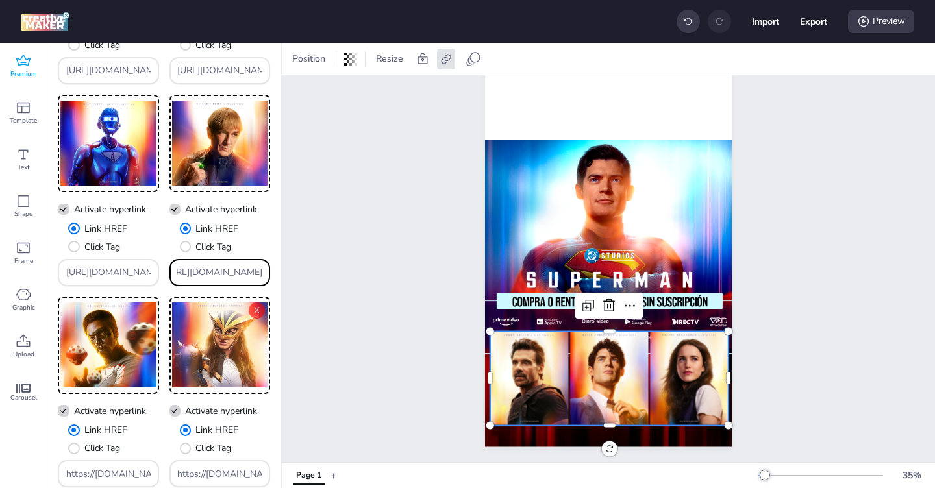
scroll to position [396, 0]
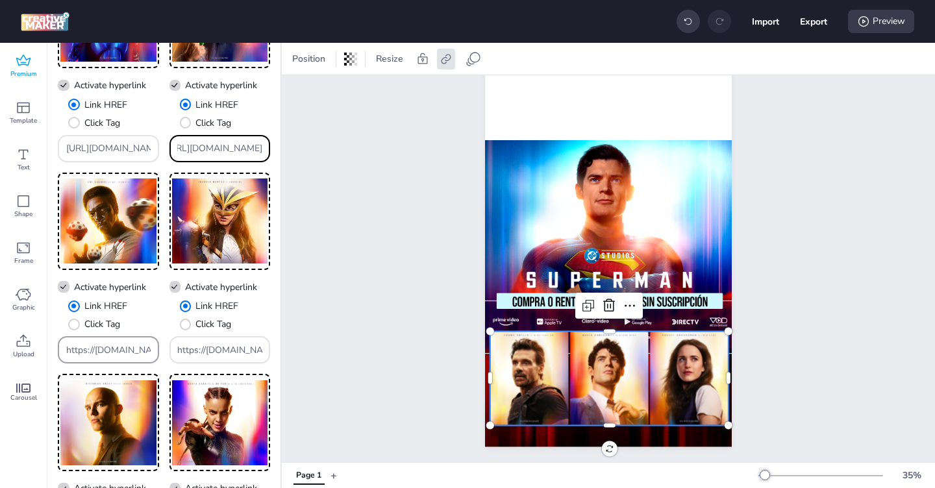
type input "[URL][DOMAIN_NAME]"
click at [101, 357] on input "https://[DOMAIN_NAME]/ddm/trackclk/[DOMAIN_NAME]/B33600787.424644667;dc_trk_aid…" at bounding box center [108, 351] width 85 height 14
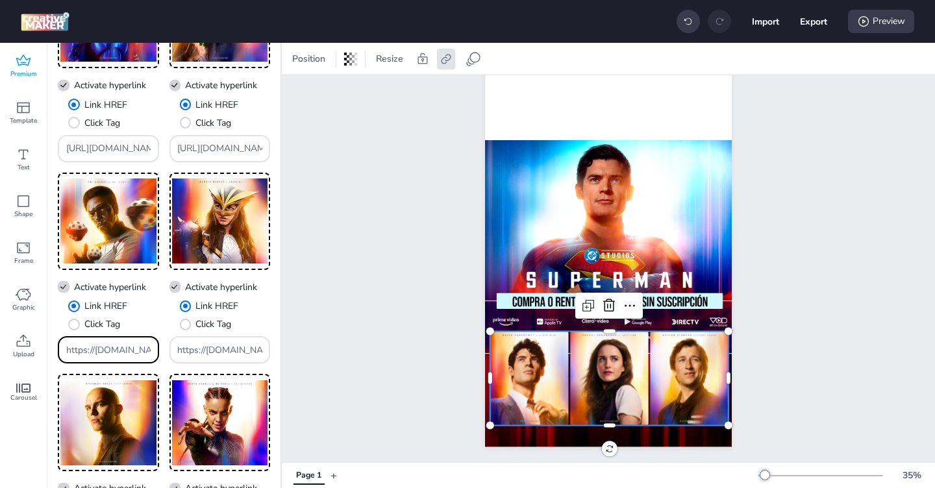
paste input "[DOMAIN_NAME][URL]"
type input "[URL][DOMAIN_NAME]"
click at [210, 355] on input "https://[DOMAIN_NAME]/ddm/trackclk/[DOMAIN_NAME]/B33600787.424644667;dc_trk_aid…" at bounding box center [219, 351] width 85 height 14
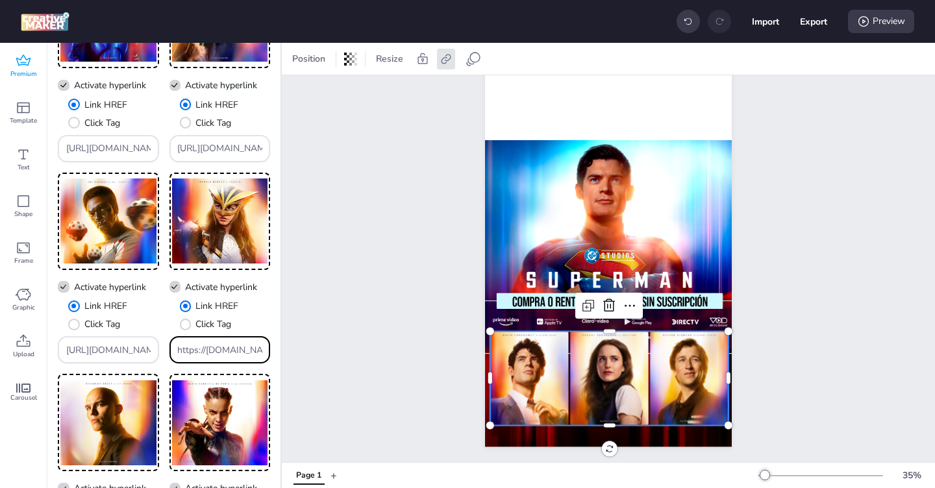
click at [210, 355] on input "https://[DOMAIN_NAME]/ddm/trackclk/[DOMAIN_NAME]/B33600787.424644667;dc_trk_aid…" at bounding box center [219, 351] width 85 height 14
paste input "[DOMAIN_NAME][URL]"
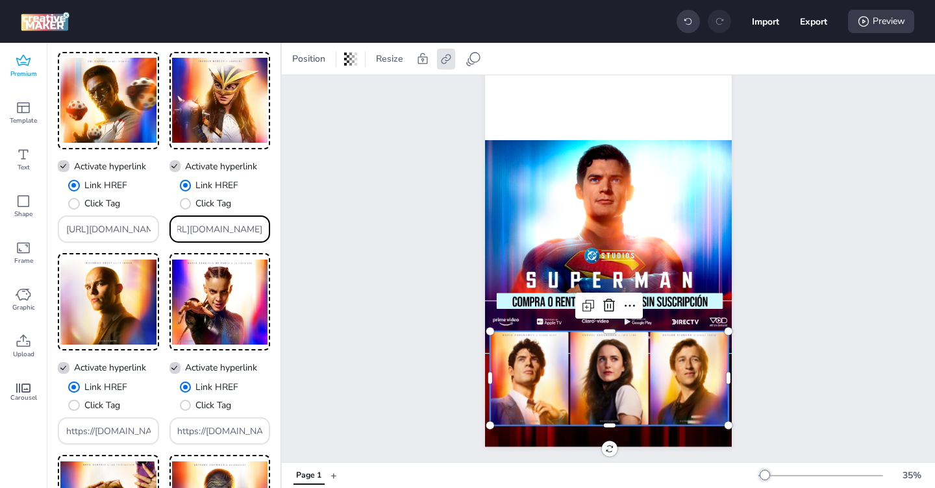
scroll to position [588, 0]
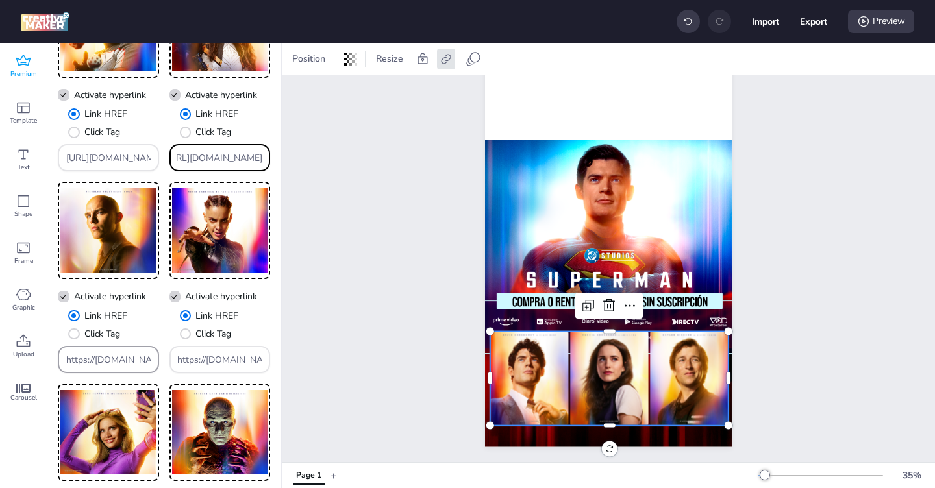
type input "[URL][DOMAIN_NAME]"
click at [103, 358] on input "https://[DOMAIN_NAME]/ddm/trackclk/[DOMAIN_NAME]/B33600787.424644667;dc_trk_aid…" at bounding box center [108, 360] width 85 height 14
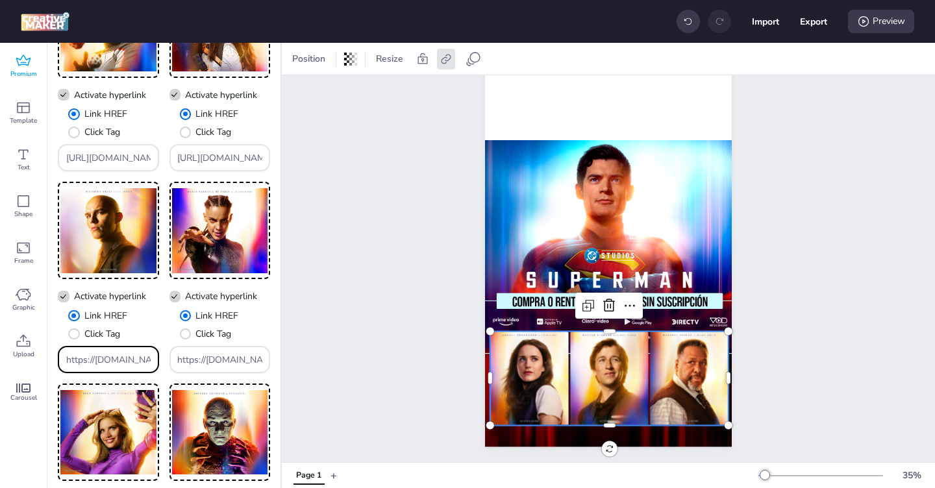
click at [103, 358] on input "https://[DOMAIN_NAME]/ddm/trackclk/[DOMAIN_NAME]/B33600787.424644667;dc_trk_aid…" at bounding box center [108, 360] width 85 height 14
paste input "[DOMAIN_NAME][URL]"
type input "[URL][DOMAIN_NAME]"
click at [218, 368] on div "https://[DOMAIN_NAME]/ddm/trackclk/[DOMAIN_NAME]/B33600787.424644667;dc_trk_aid…" at bounding box center [219, 359] width 85 height 25
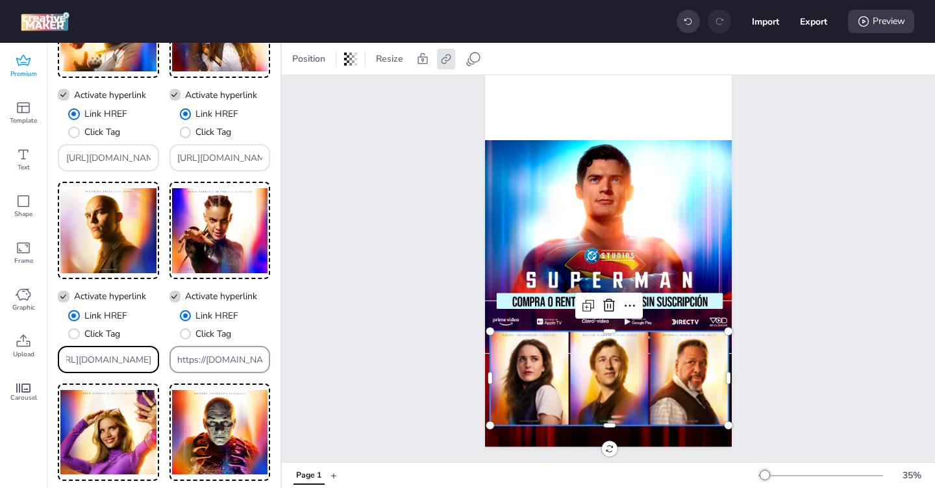
scroll to position [0, 0]
click at [218, 368] on div "https://[DOMAIN_NAME]/ddm/trackclk/[DOMAIN_NAME]/B33600787.424644667;dc_trk_aid…" at bounding box center [219, 359] width 85 height 25
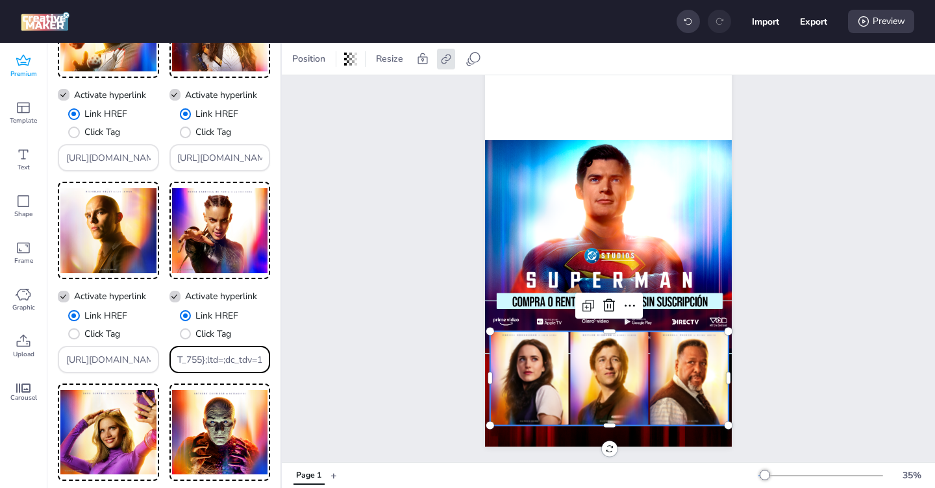
click at [217, 362] on input "https://[DOMAIN_NAME]/ddm/trackclk/[DOMAIN_NAME]/B33600787.424644667;dc_trk_aid…" at bounding box center [219, 360] width 85 height 14
paste input "[URL][DOMAIN_NAME]"
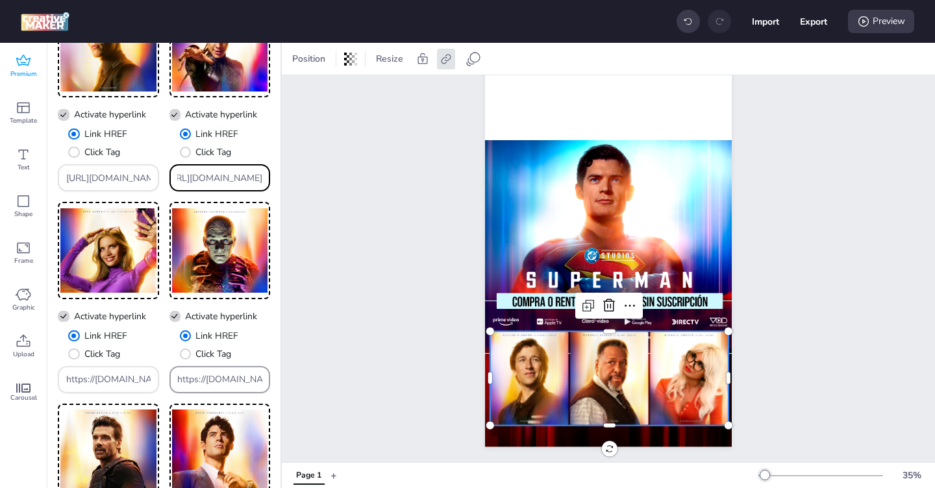
scroll to position [792, 0]
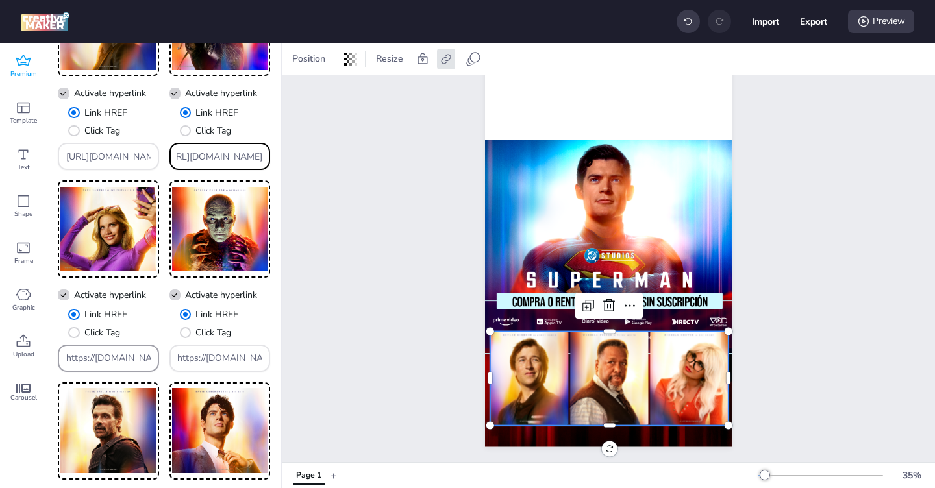
type input "[URL][DOMAIN_NAME]"
click at [112, 362] on input "https://[DOMAIN_NAME]/ddm/trackclk/[DOMAIN_NAME]/B33600787.424644667;dc_trk_aid…" at bounding box center [108, 358] width 85 height 14
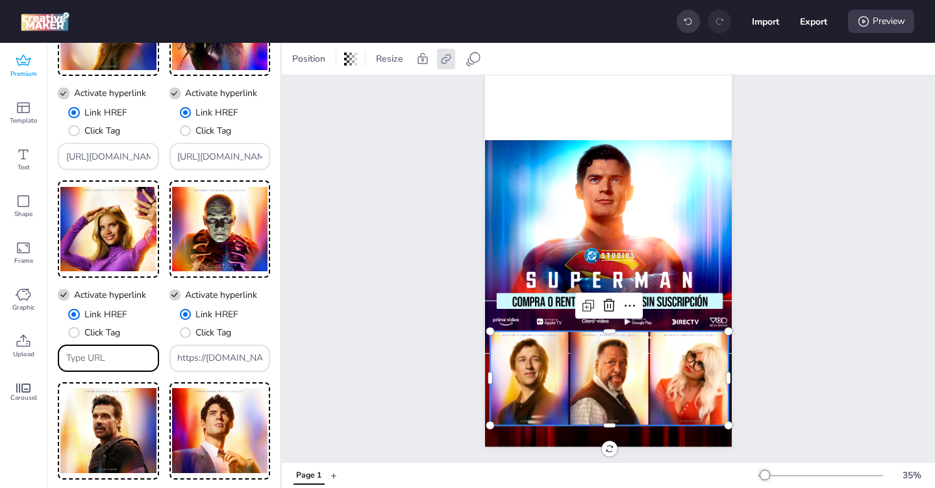
paste input "[URL][DOMAIN_NAME]"
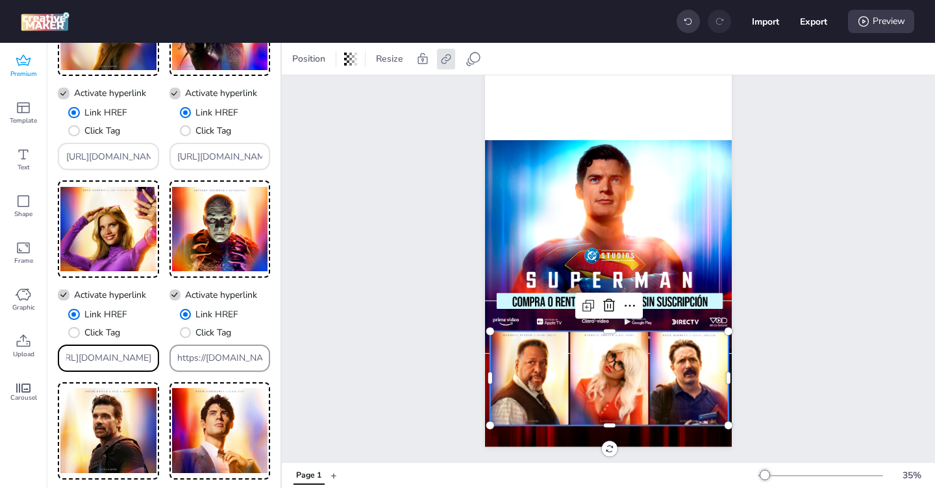
type input "[URL][DOMAIN_NAME]"
click at [202, 363] on input "https://[DOMAIN_NAME]/ddm/trackclk/[DOMAIN_NAME]/B33600787.424644667;dc_trk_aid…" at bounding box center [219, 358] width 85 height 14
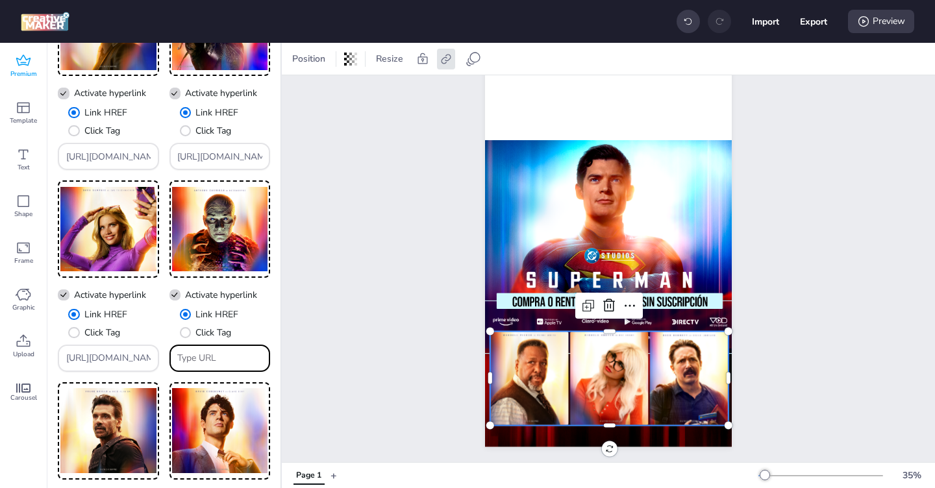
paste input "[URL][DOMAIN_NAME]"
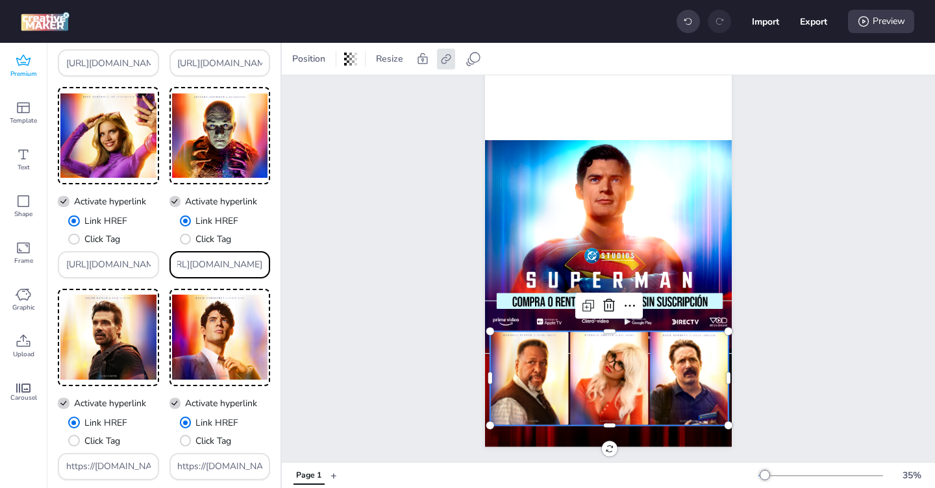
scroll to position [967, 0]
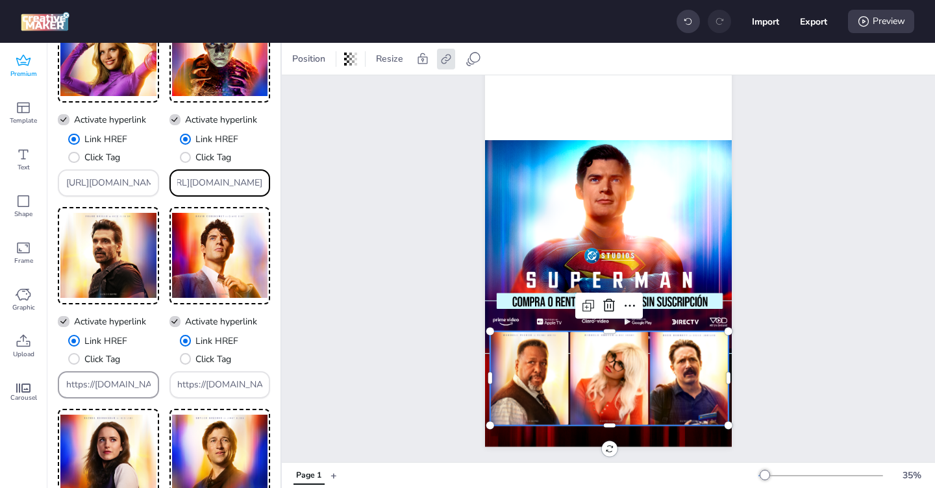
type input "[URL][DOMAIN_NAME]"
click at [118, 385] on input "https://[DOMAIN_NAME]/ddm/trackclk/[DOMAIN_NAME]/B33600787.424644667;dc_trk_aid…" at bounding box center [108, 385] width 85 height 14
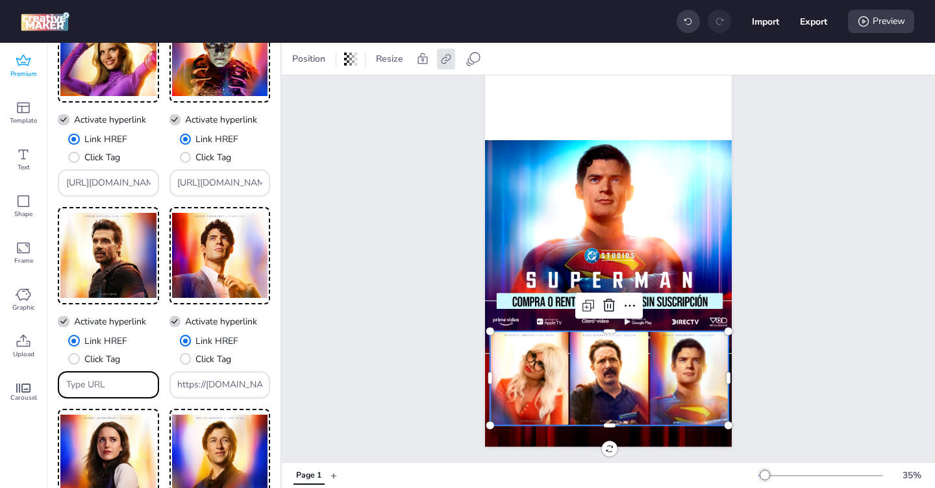
paste input "[URL][DOMAIN_NAME]"
type input "[URL][DOMAIN_NAME]"
click at [226, 377] on div "https://[DOMAIN_NAME]/ddm/trackclk/[DOMAIN_NAME]/B33600787.424644667;dc_trk_aid…" at bounding box center [219, 385] width 85 height 25
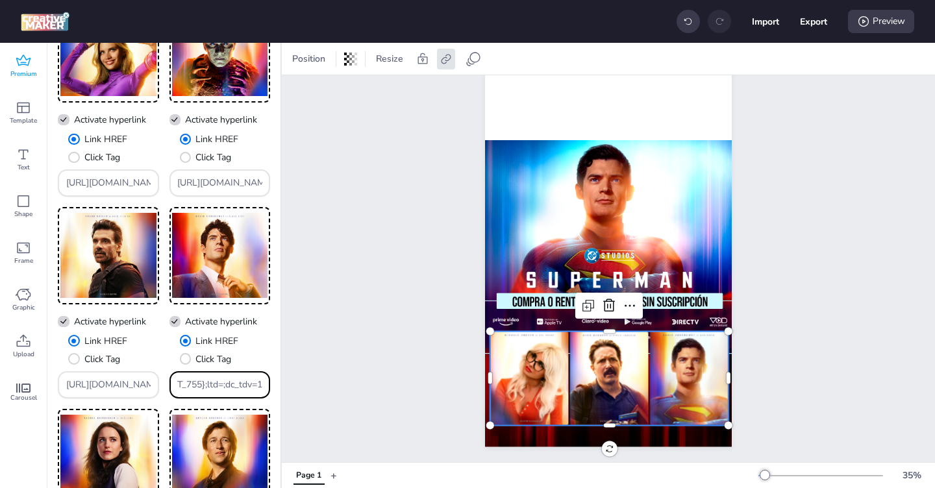
click at [226, 377] on div "https://[DOMAIN_NAME]/ddm/trackclk/[DOMAIN_NAME]/B33600787.424644667;dc_trk_aid…" at bounding box center [219, 385] width 85 height 25
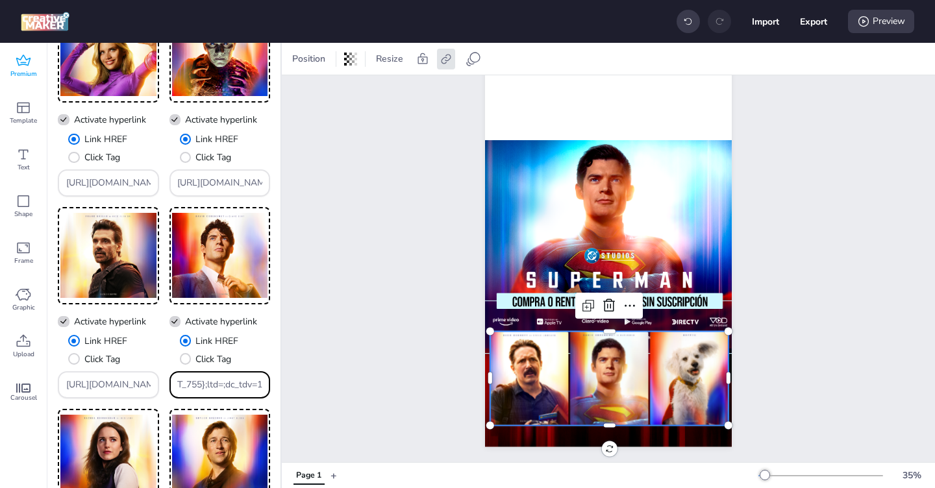
click at [213, 386] on input "https://[DOMAIN_NAME]/ddm/trackclk/[DOMAIN_NAME]/B33600787.424644667;dc_trk_aid…" at bounding box center [219, 385] width 85 height 14
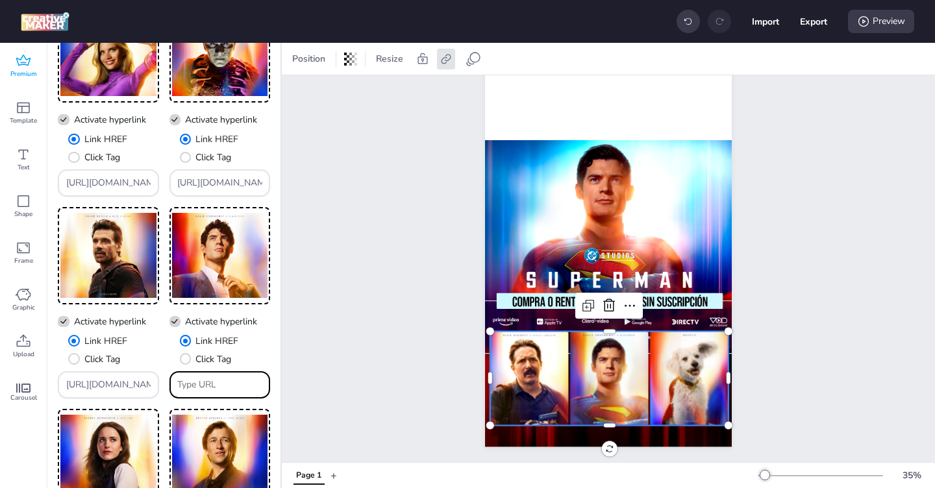
paste input "[URL][DOMAIN_NAME]"
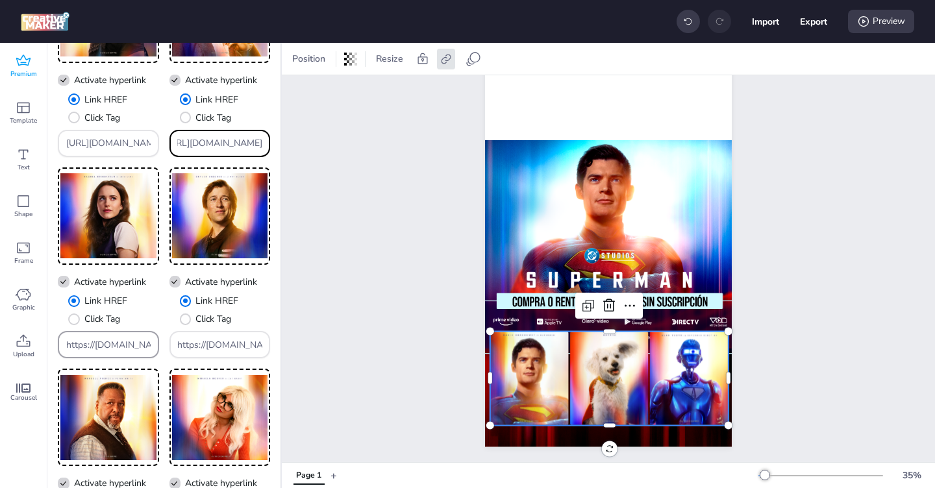
type input "[URL][DOMAIN_NAME]"
click at [108, 348] on input "https://[DOMAIN_NAME]/ddm/trackclk/[DOMAIN_NAME]/B33600787.424644667;dc_trk_aid…" at bounding box center [108, 345] width 85 height 14
paste input "[DOMAIN_NAME][URL]"
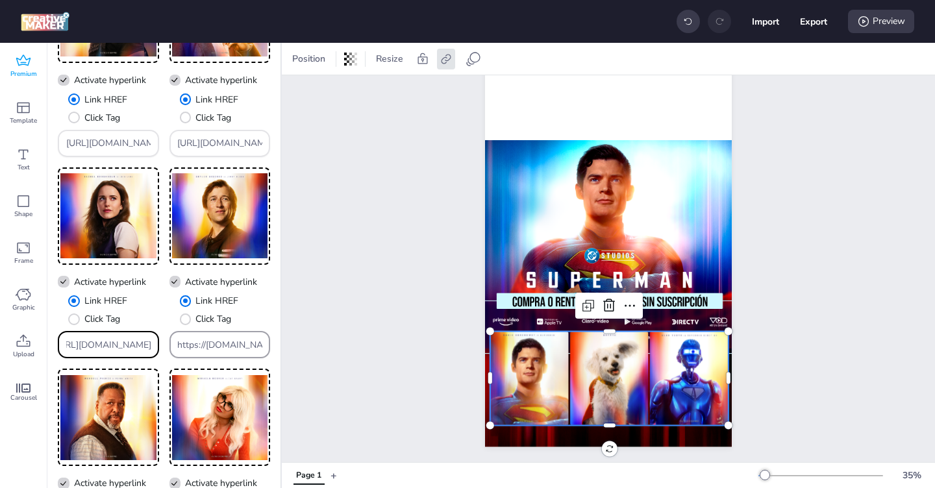
type input "[URL][DOMAIN_NAME]"
click at [207, 345] on input "https://[DOMAIN_NAME]/ddm/trackclk/[DOMAIN_NAME]/B33600787.424644667;dc_trk_aid…" at bounding box center [219, 345] width 85 height 14
paste input "[DOMAIN_NAME][URL]"
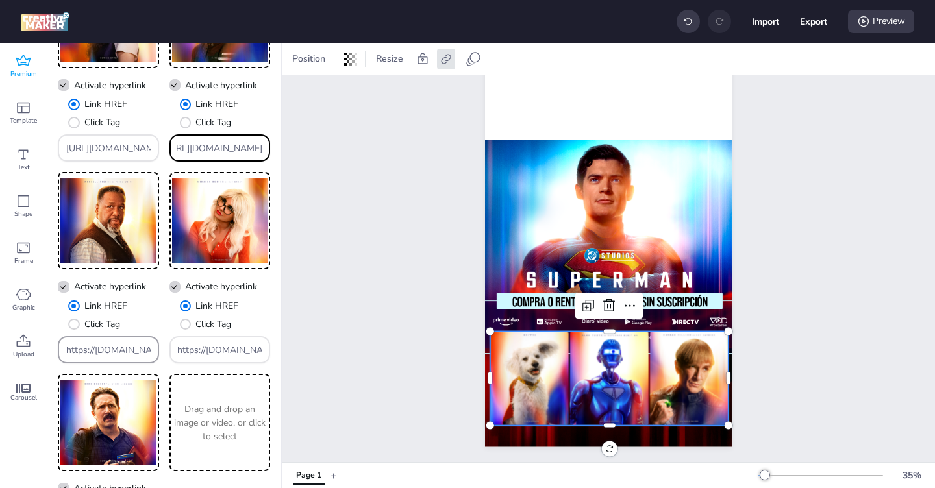
type input "[URL][DOMAIN_NAME]"
click at [90, 358] on div "https://[DOMAIN_NAME]/ddm/trackclk/[DOMAIN_NAME]/B33600787.424644667;dc_trk_aid…" at bounding box center [108, 350] width 85 height 25
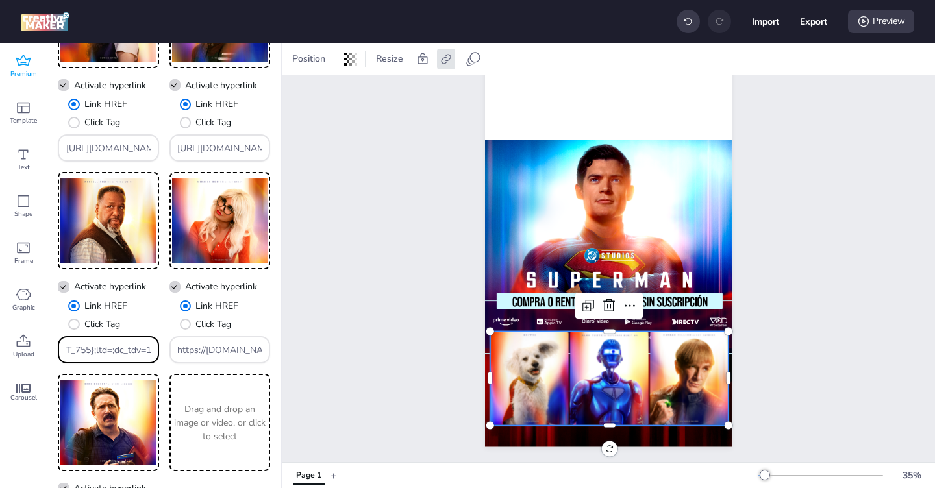
click at [98, 349] on input "https://[DOMAIN_NAME]/ddm/trackclk/[DOMAIN_NAME]/B33600787.424644667;dc_trk_aid…" at bounding box center [108, 351] width 85 height 14
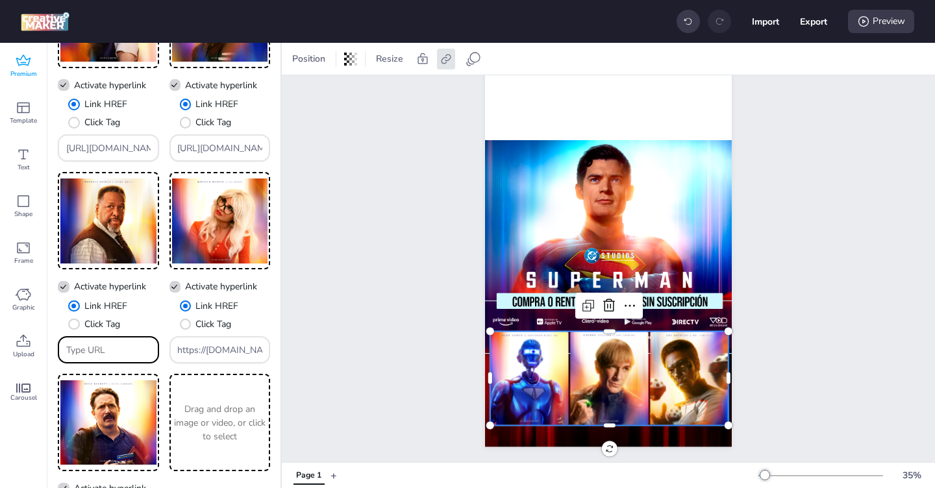
paste input "[URL][DOMAIN_NAME]"
type input "[URL][DOMAIN_NAME]"
click at [219, 349] on input "https://[DOMAIN_NAME]/ddm/trackclk/[DOMAIN_NAME]/B33600787.424644667;dc_trk_aid…" at bounding box center [219, 351] width 85 height 14
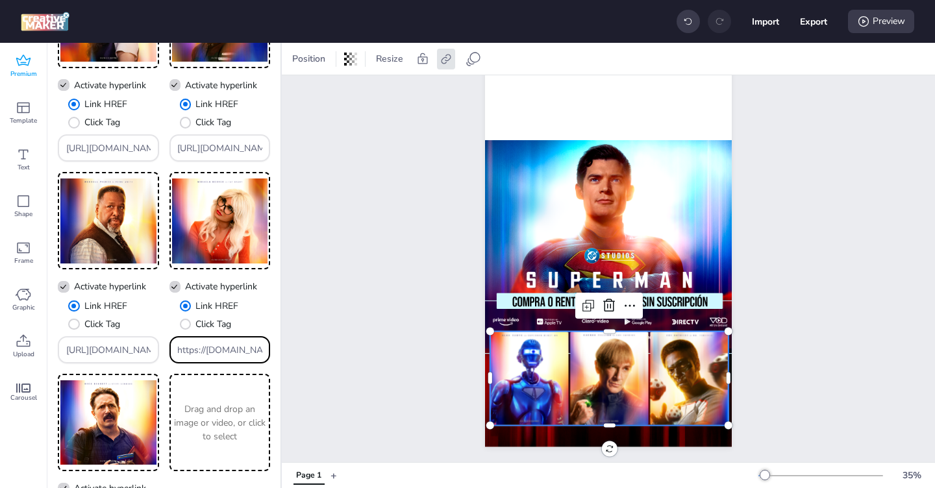
click at [219, 349] on input "https://[DOMAIN_NAME]/ddm/trackclk/[DOMAIN_NAME]/B33600787.424644667;dc_trk_aid…" at bounding box center [219, 351] width 85 height 14
paste input "[URL][DOMAIN_NAME]"
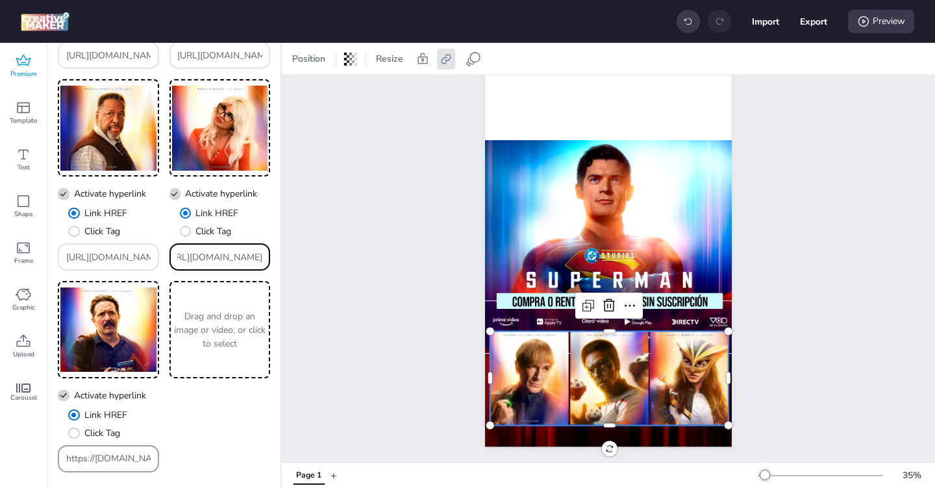
type input "[URL][DOMAIN_NAME]"
click at [110, 454] on input "https://[DOMAIN_NAME]/ddm/trackclk/[DOMAIN_NAME]/B33600787.424644667;dc_trk_aid…" at bounding box center [108, 459] width 85 height 14
paste input "[URL][DOMAIN_NAME]"
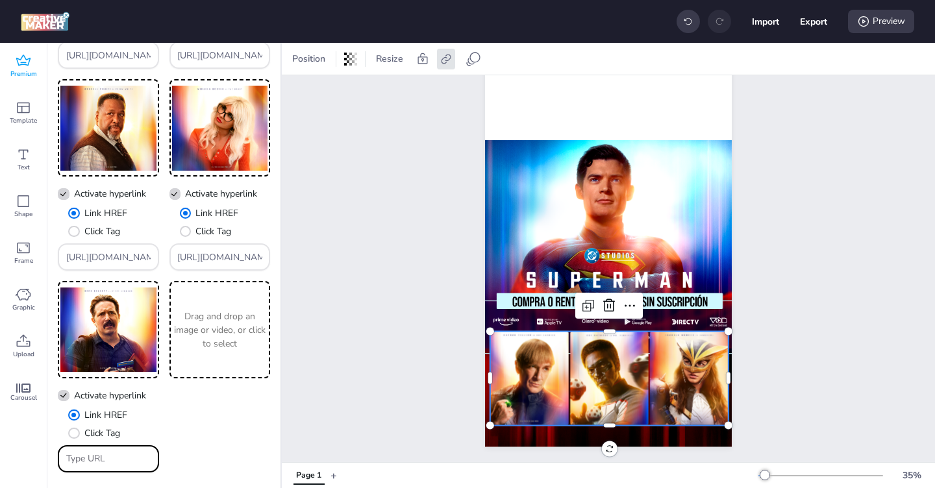
type input "[URL][DOMAIN_NAME]"
click at [337, 373] on div "Page 1" at bounding box center [608, 217] width 653 height 491
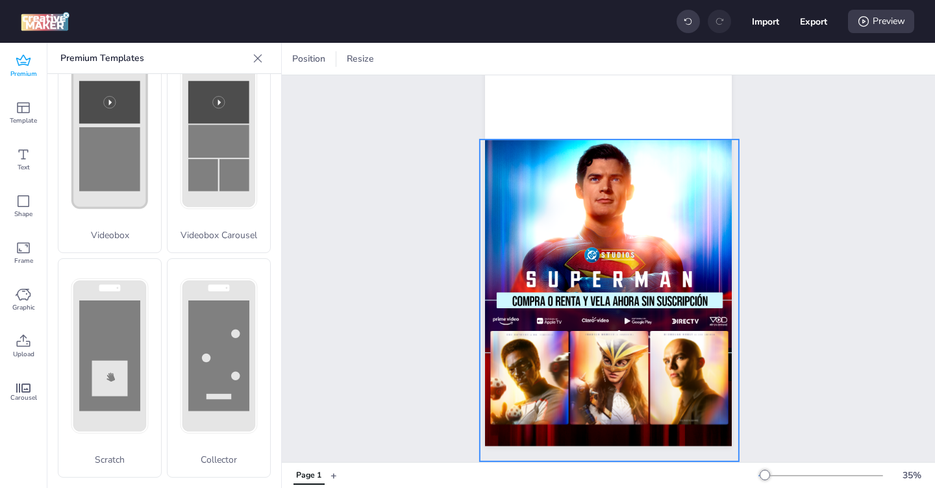
click at [617, 257] on div at bounding box center [609, 301] width 259 height 322
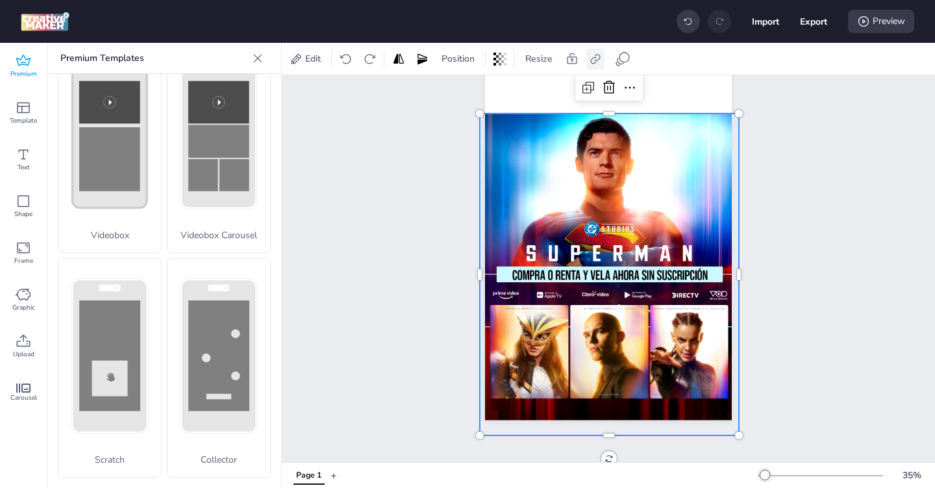
click at [592, 58] on icon at bounding box center [595, 59] width 10 height 10
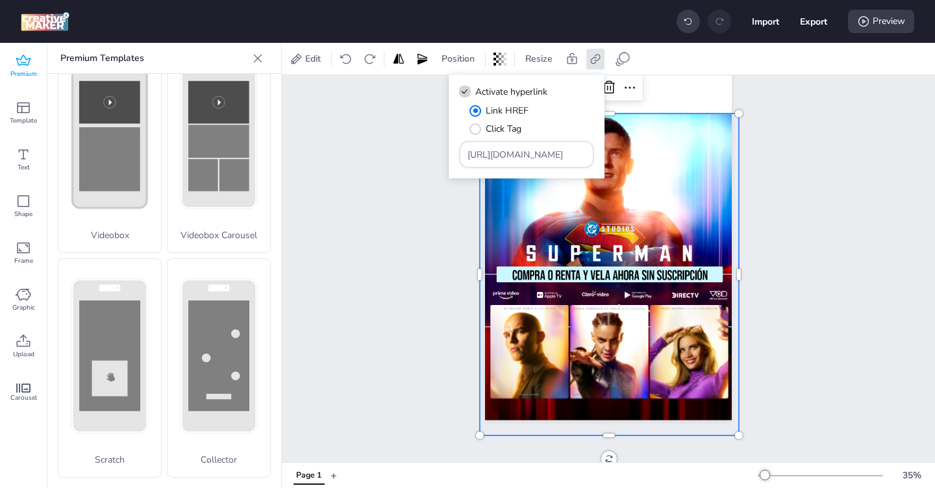
click at [749, 181] on div "Page 1" at bounding box center [608, 190] width 319 height 491
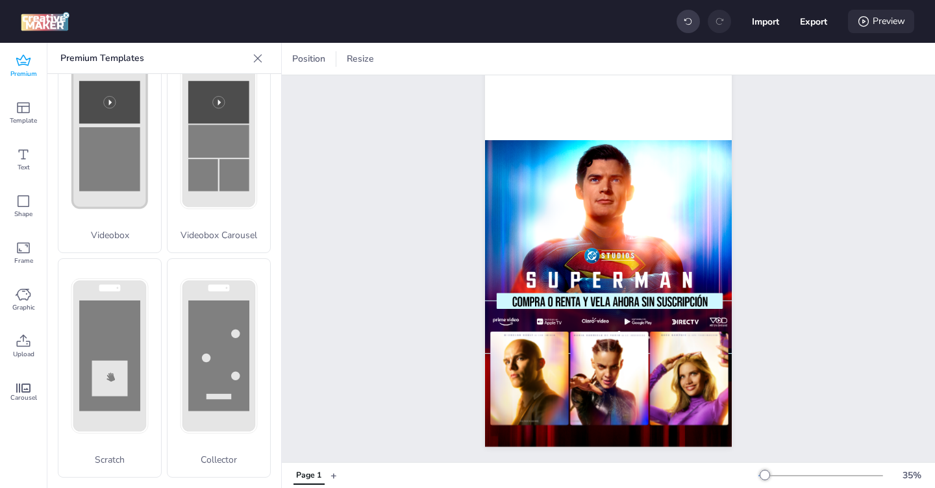
click at [865, 24] on icon at bounding box center [863, 21] width 13 height 13
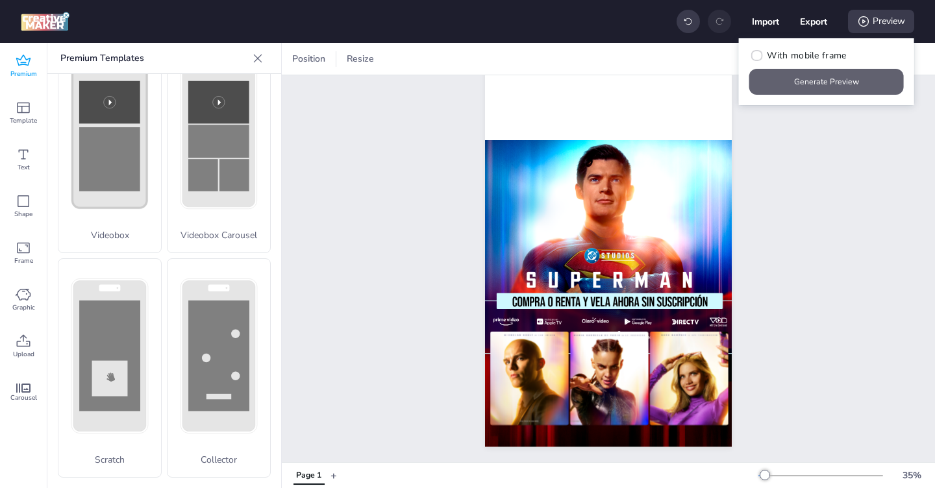
click at [815, 81] on button "Generate Preview" at bounding box center [826, 82] width 155 height 26
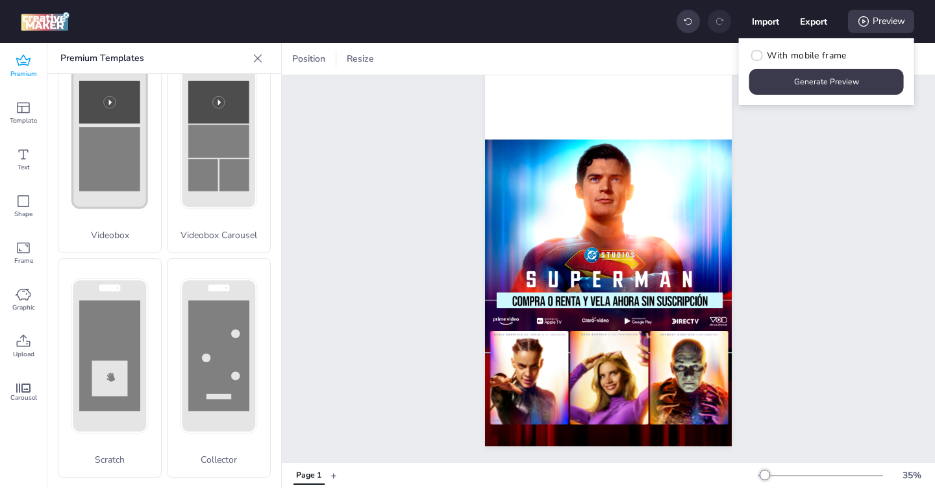
scroll to position [103, 0]
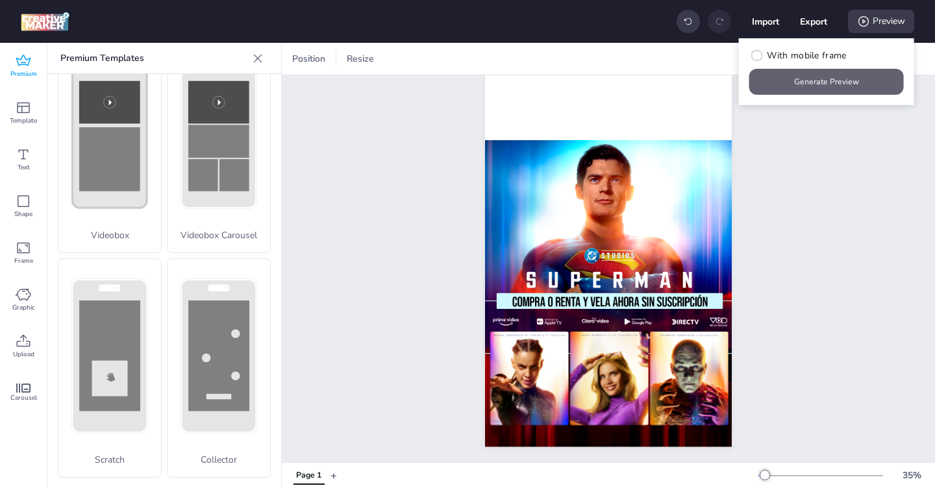
click at [840, 81] on button "Generate Preview" at bounding box center [826, 82] width 155 height 26
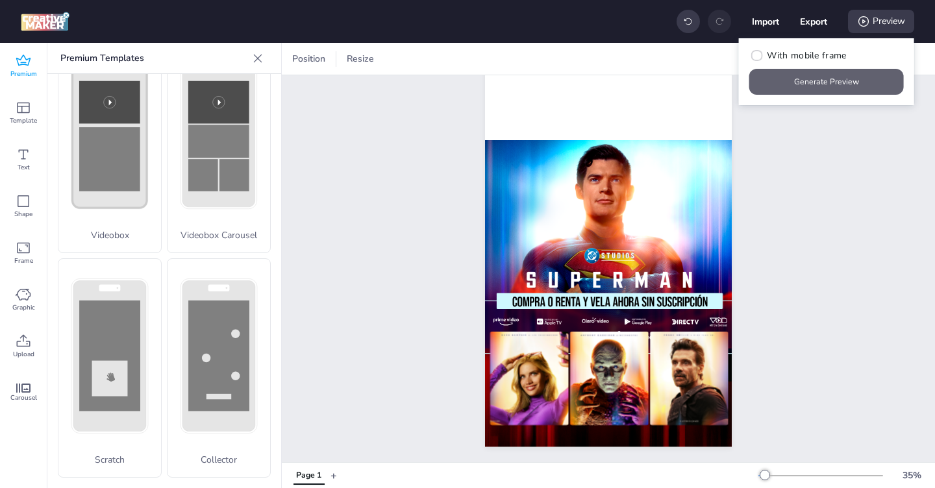
click at [818, 88] on button "Generate Preview" at bounding box center [826, 82] width 155 height 26
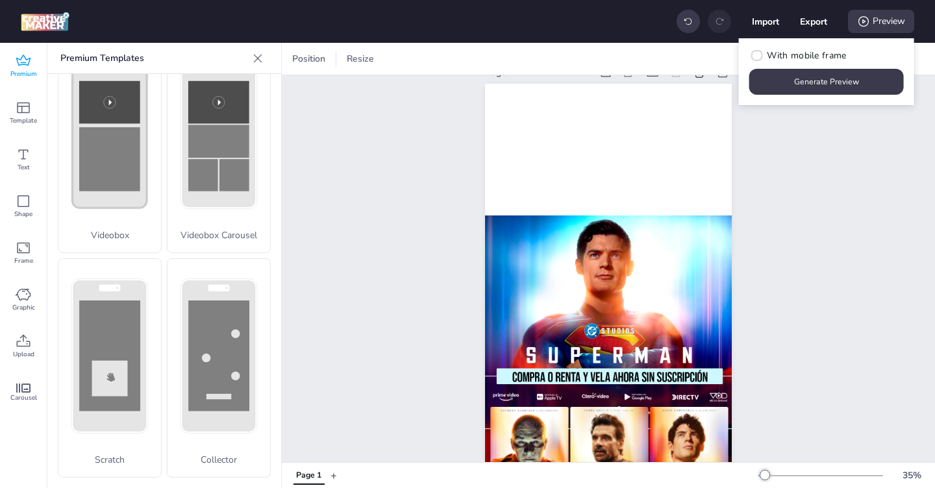
scroll to position [0, 0]
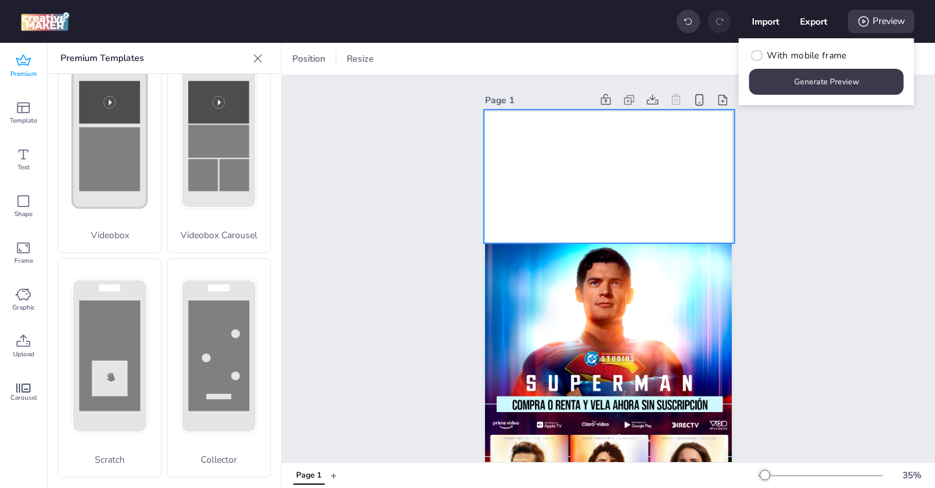
click at [521, 192] on video at bounding box center [609, 177] width 251 height 134
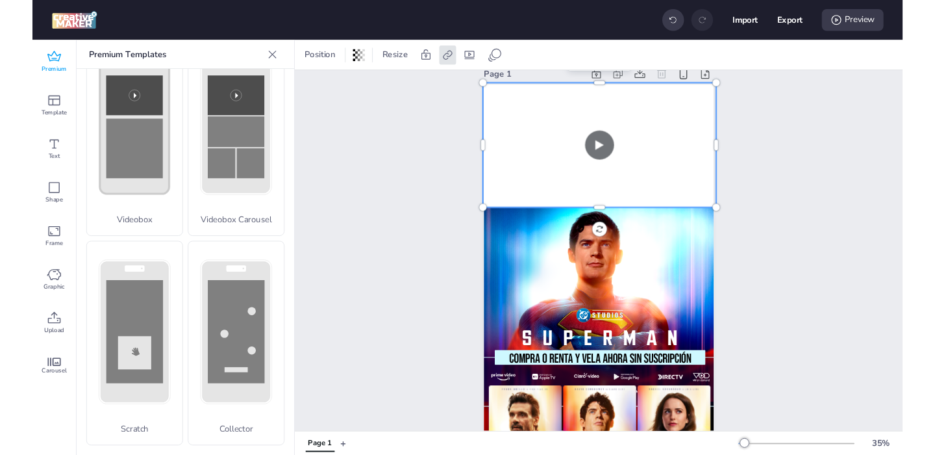
scroll to position [23, 0]
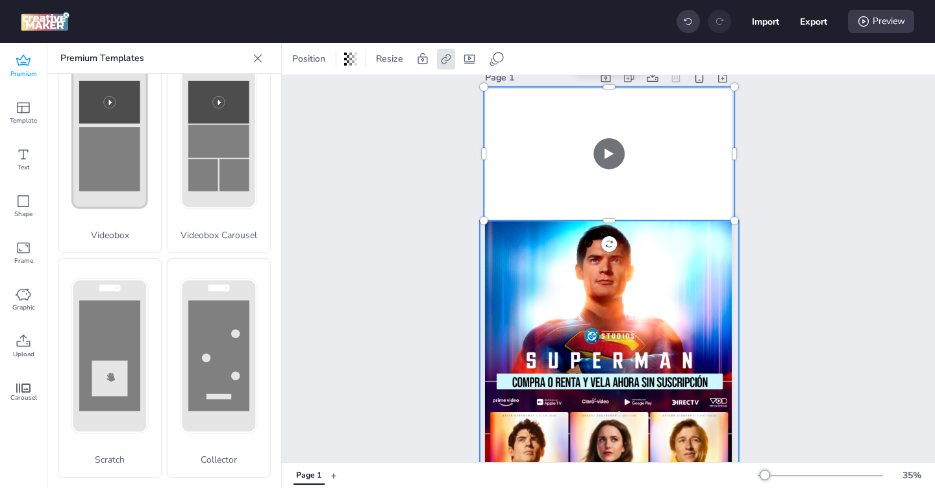
click at [559, 327] on div at bounding box center [609, 382] width 259 height 322
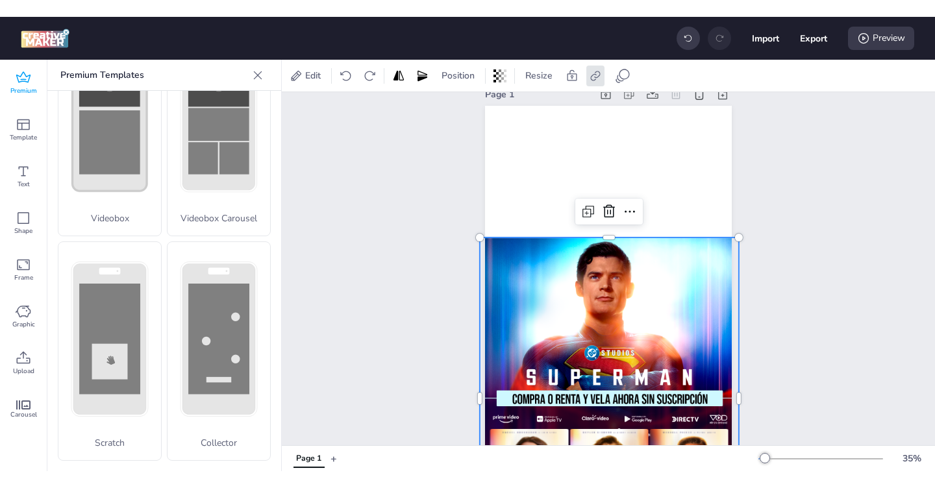
scroll to position [533, 0]
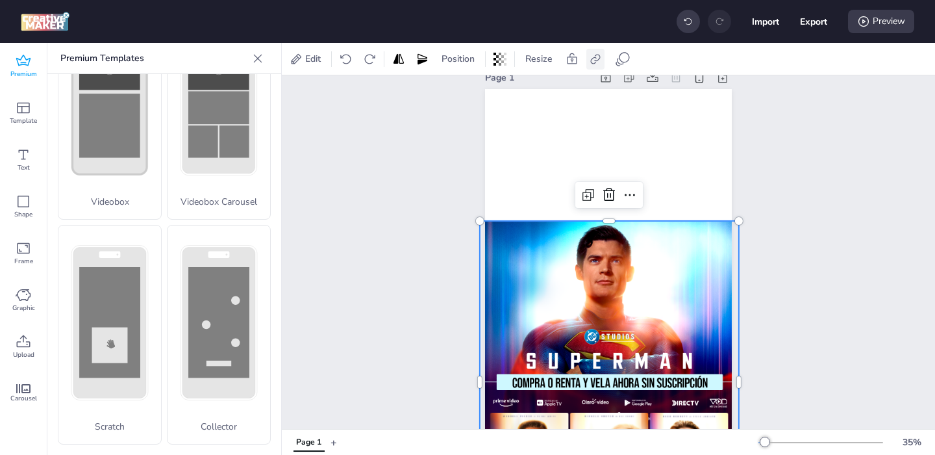
click at [598, 56] on icon at bounding box center [595, 59] width 13 height 13
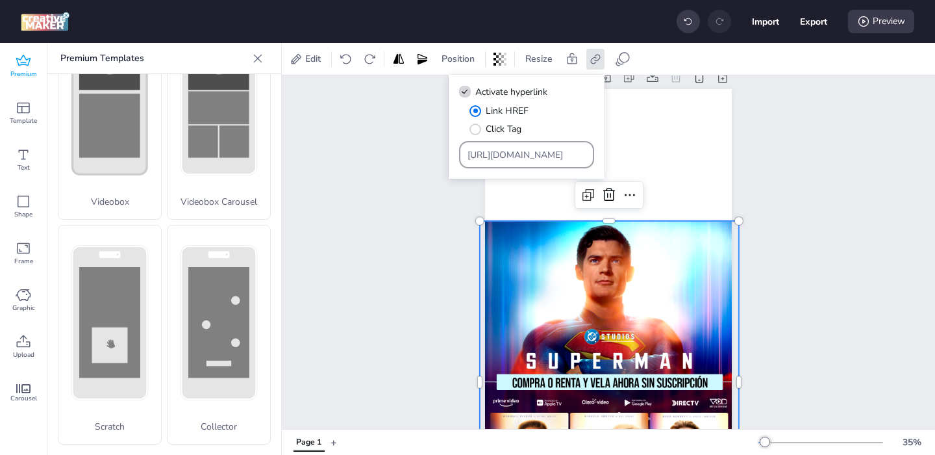
click at [493, 156] on input "[URL][DOMAIN_NAME]" at bounding box center [527, 155] width 119 height 14
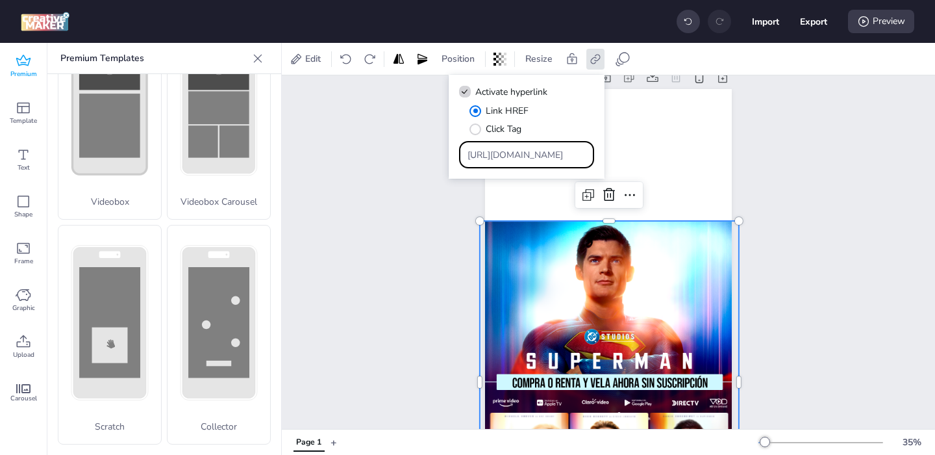
type input "[URL][DOMAIN_NAME]"
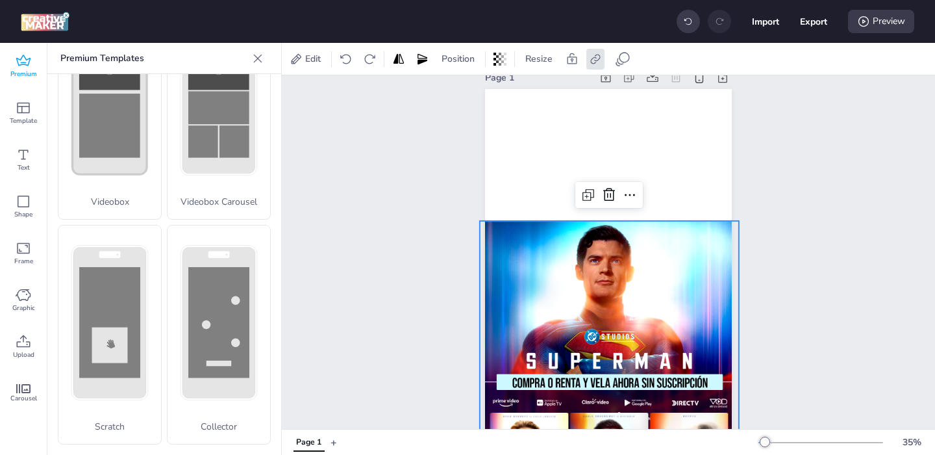
click at [831, 212] on div "Page 1" at bounding box center [608, 298] width 653 height 491
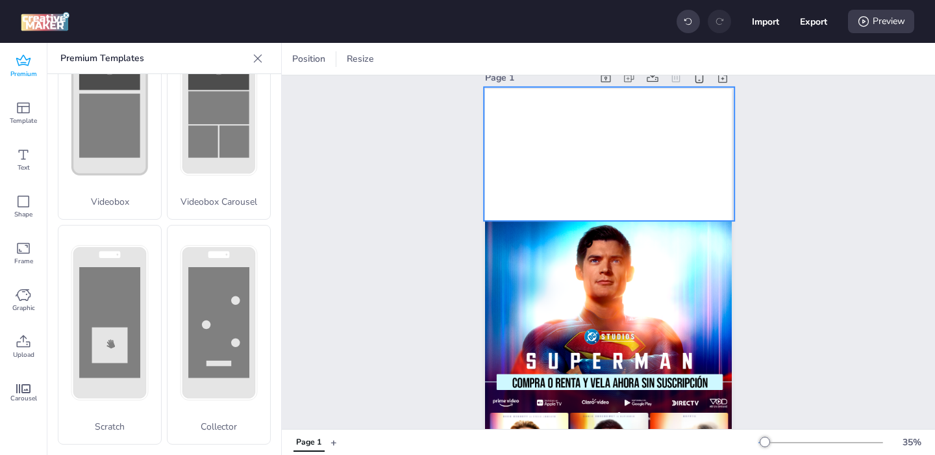
click at [597, 158] on video at bounding box center [609, 154] width 251 height 134
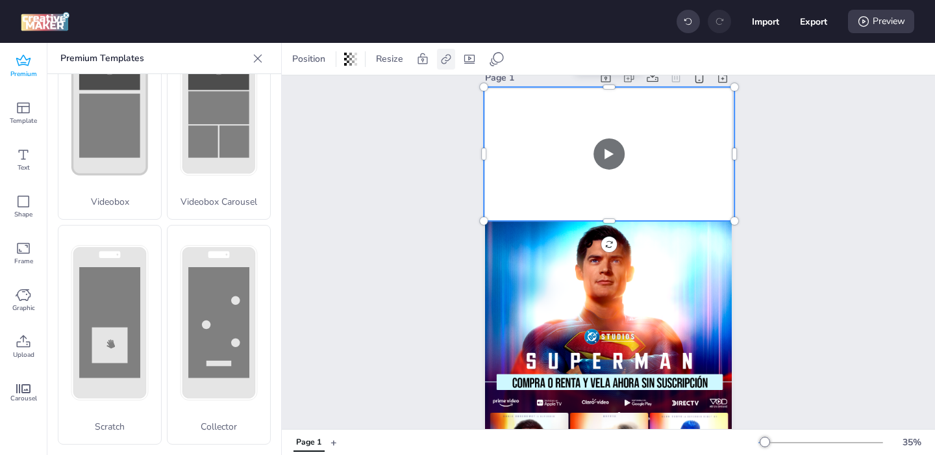
click at [442, 61] on icon at bounding box center [446, 59] width 13 height 13
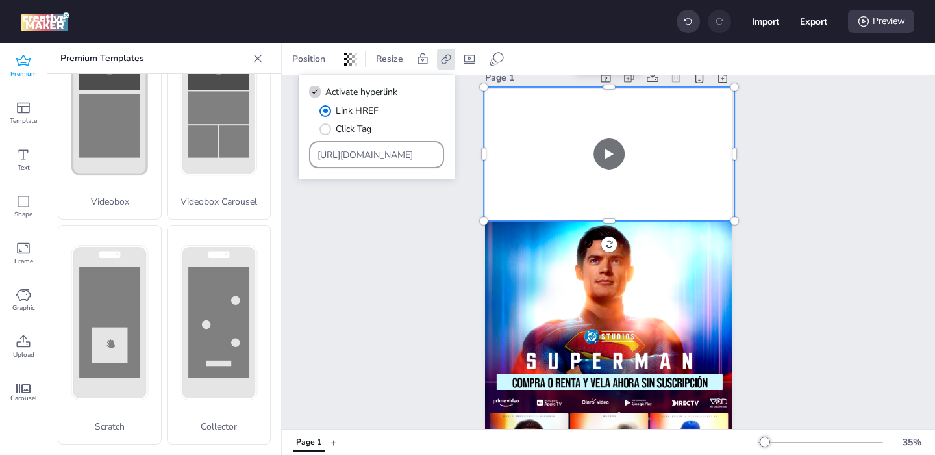
click at [326, 154] on input "[URL][DOMAIN_NAME]" at bounding box center [377, 155] width 119 height 14
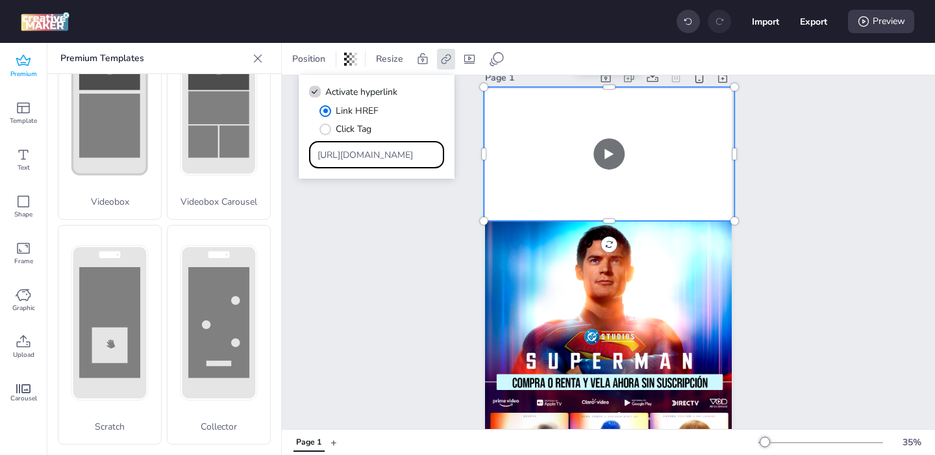
type input "[URL][DOMAIN_NAME]"
click at [336, 268] on div "Page 1" at bounding box center [608, 298] width 653 height 491
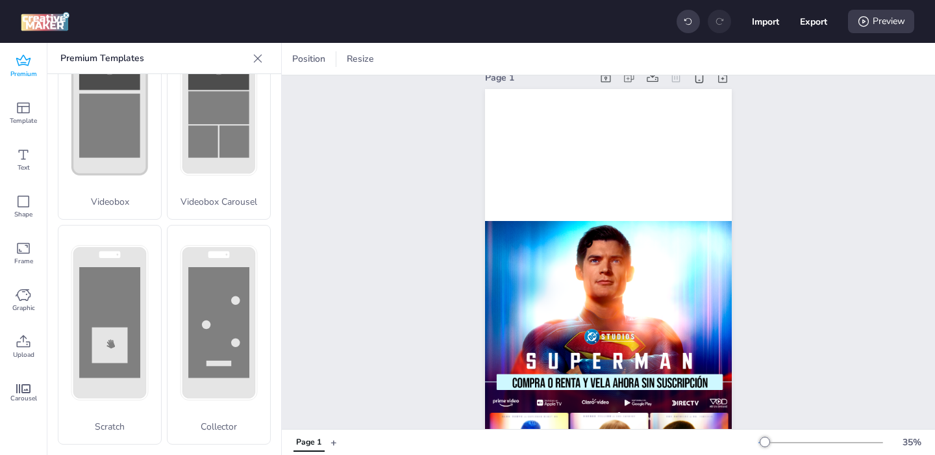
click at [882, 33] on div "Import Export Preview" at bounding box center [796, 21] width 238 height 27
click at [883, 27] on div "Preview" at bounding box center [881, 21] width 66 height 23
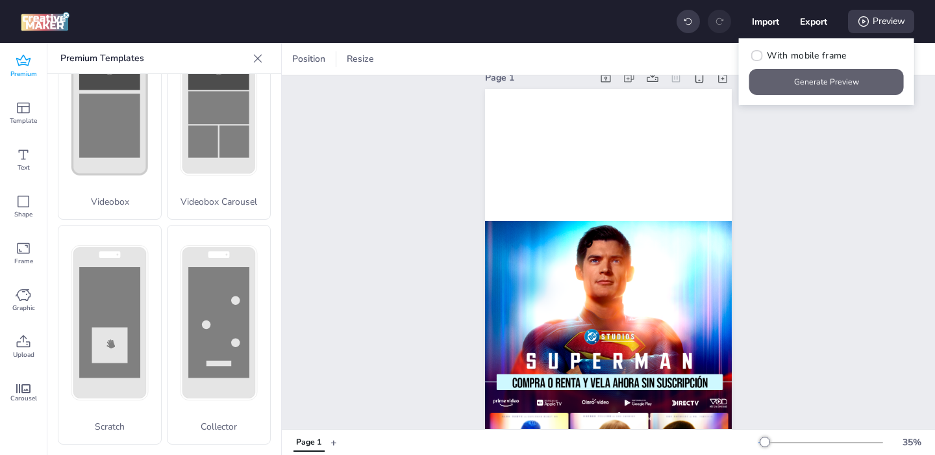
click at [828, 86] on button "Generate Preview" at bounding box center [826, 82] width 155 height 26
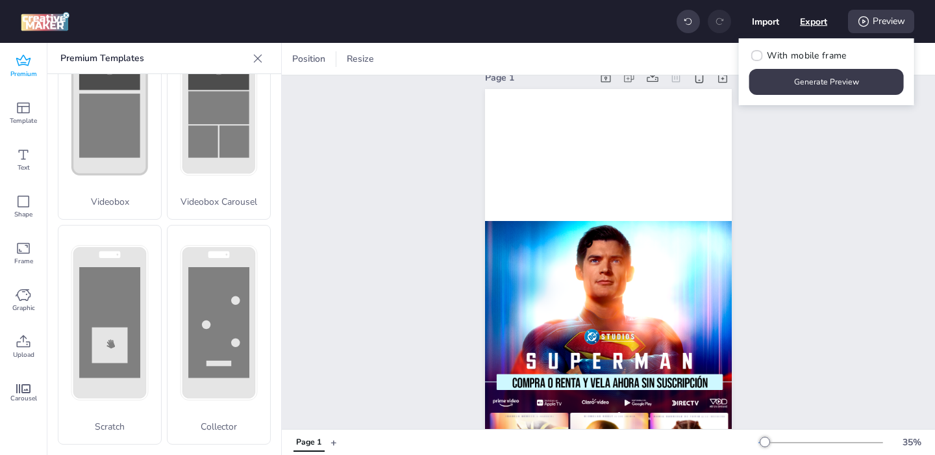
click at [820, 22] on button "Export" at bounding box center [813, 21] width 27 height 27
select select "html"
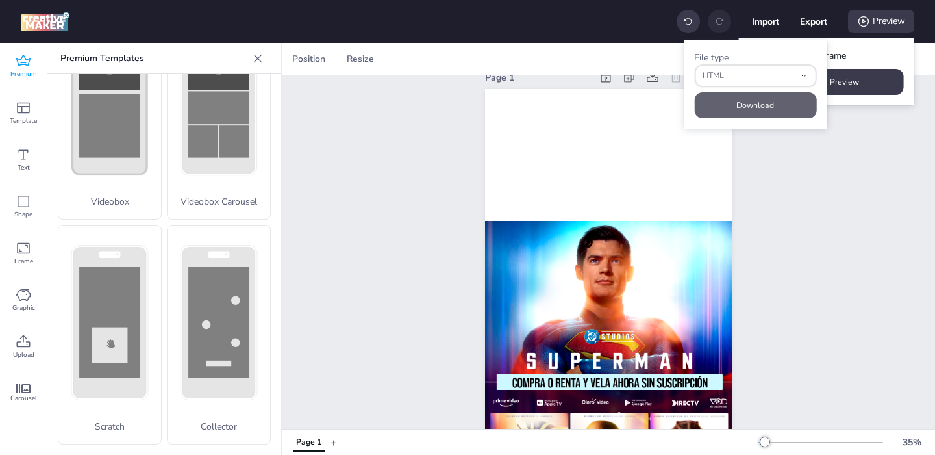
click at [733, 106] on button "Download" at bounding box center [755, 105] width 122 height 26
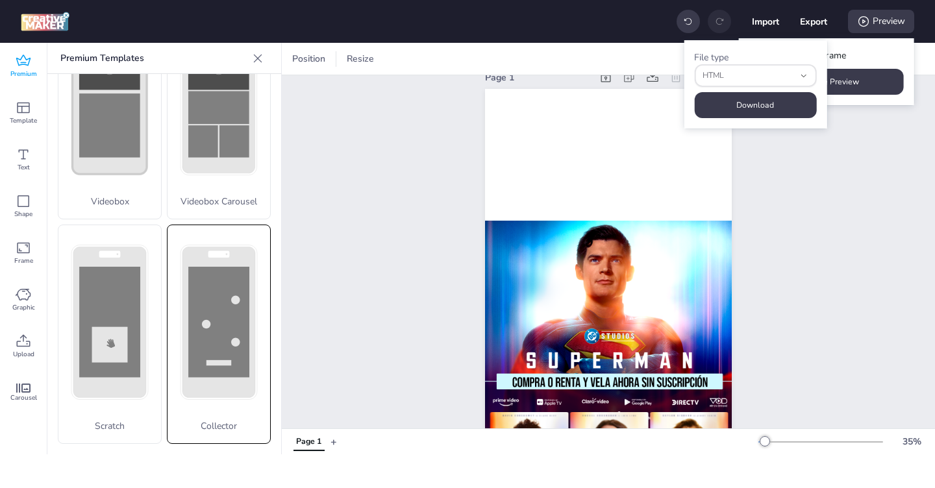
scroll to position [499, 0]
